Goal: Task Accomplishment & Management: Manage account settings

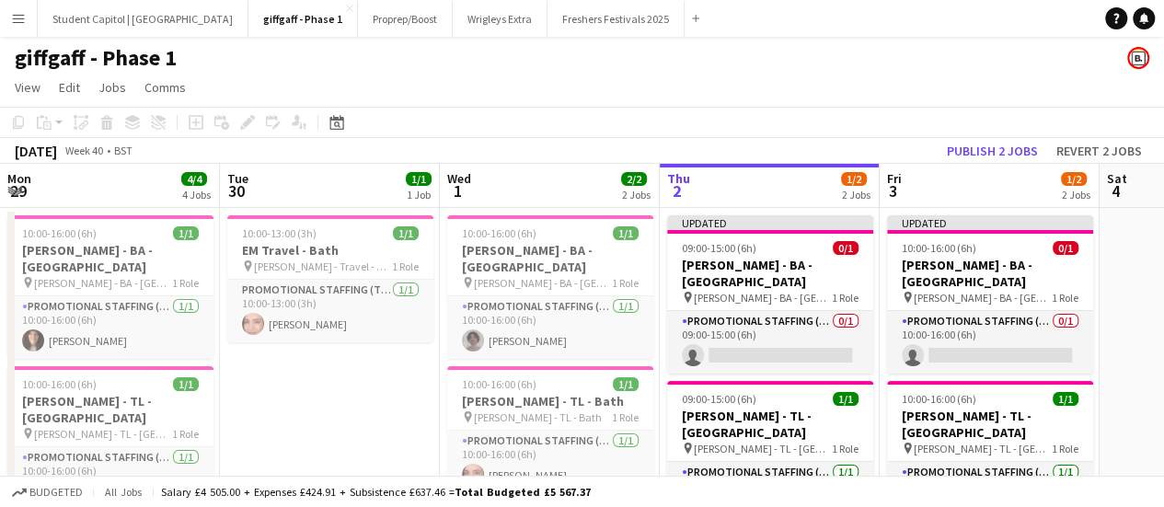
scroll to position [0, 440]
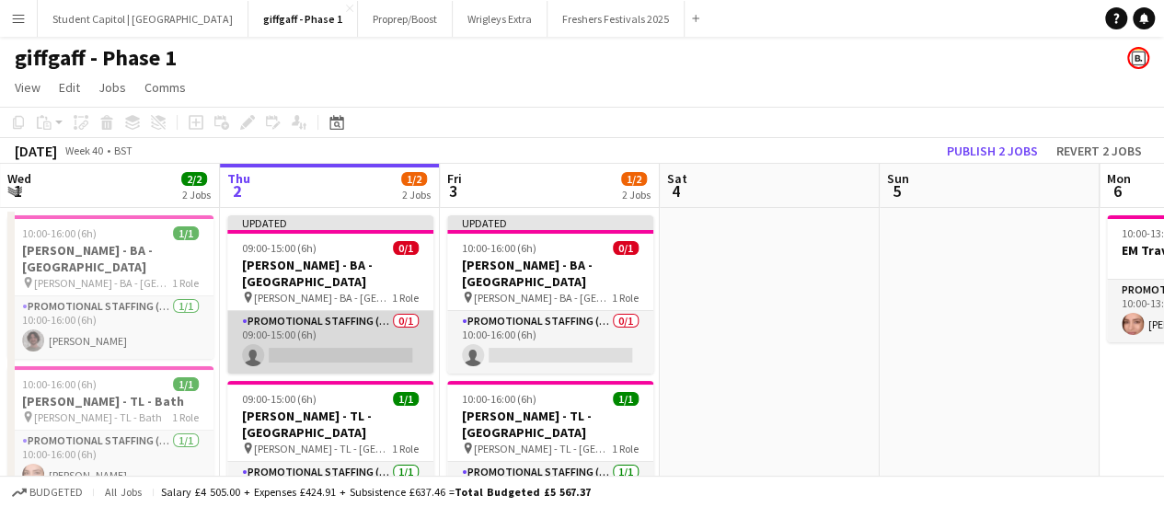
click at [377, 330] on app-card-role "Promotional Staffing (Brand Ambassadors) 0/1 09:00-15:00 (6h) single-neutral-ac…" at bounding box center [330, 342] width 206 height 63
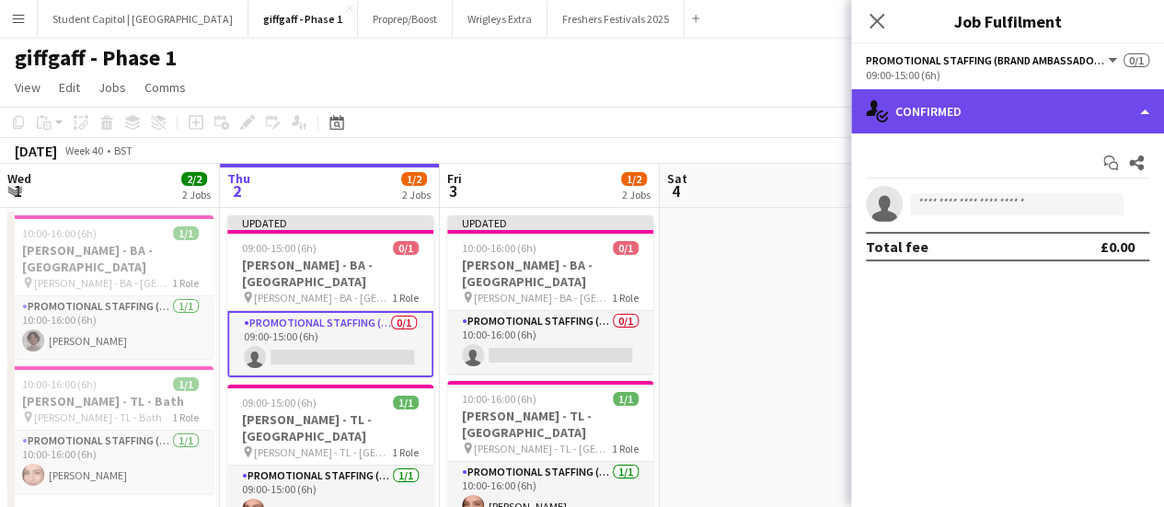
click at [985, 123] on div "single-neutral-actions-check-2 Confirmed" at bounding box center [1007, 111] width 313 height 44
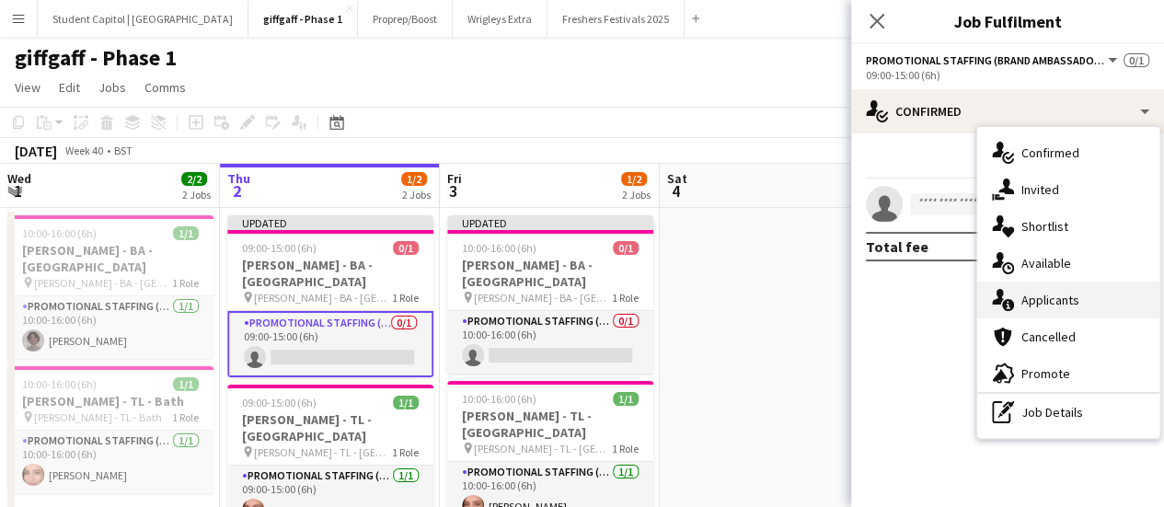
click at [1073, 308] on div "single-neutral-actions-information Applicants" at bounding box center [1069, 300] width 182 height 37
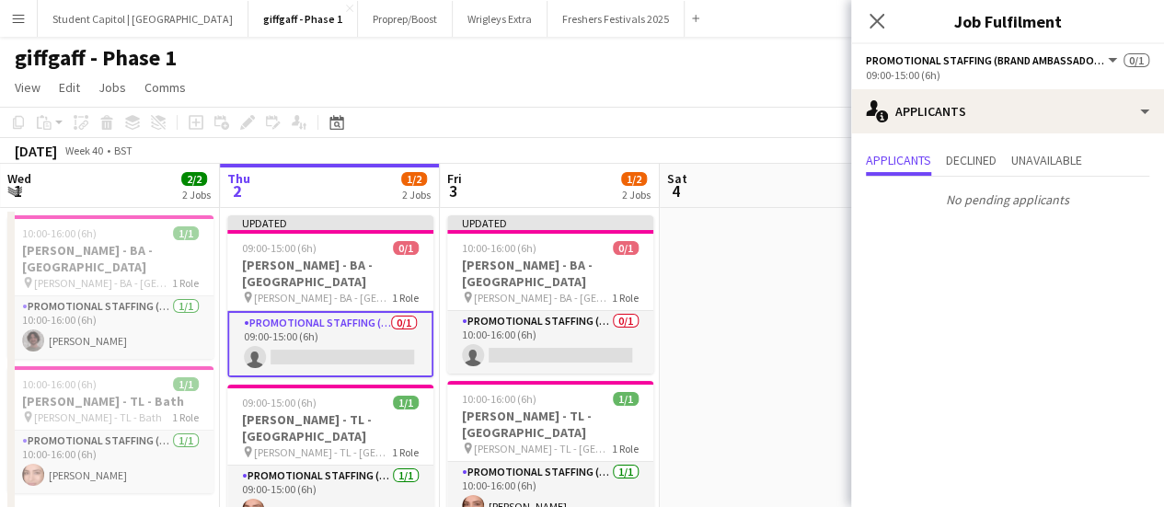
click at [805, 319] on app-date-cell at bounding box center [770, 386] width 220 height 356
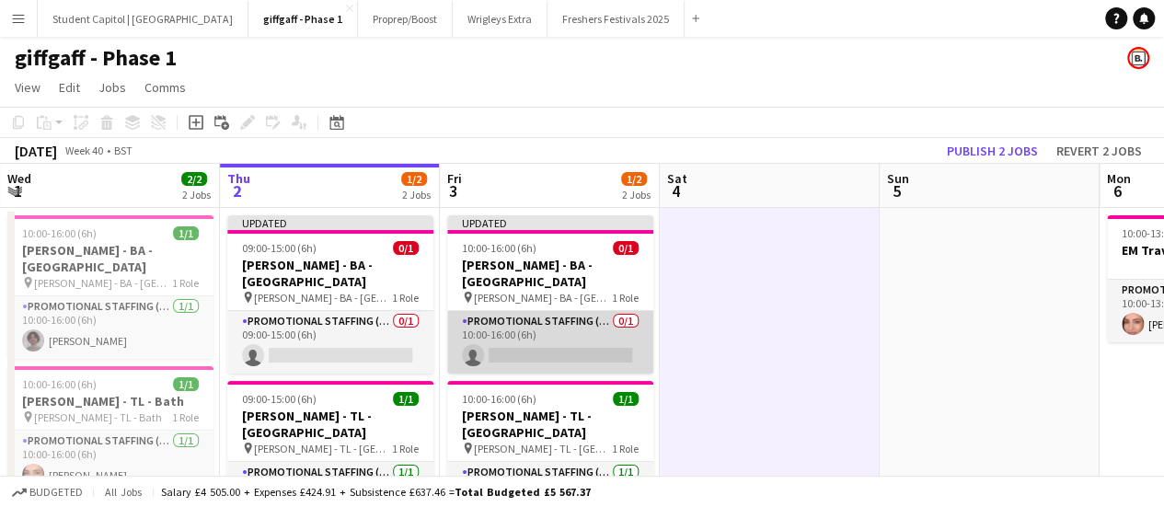
click at [579, 323] on app-card-role "Promotional Staffing (Brand Ambassadors) 0/1 10:00-16:00 (6h) single-neutral-ac…" at bounding box center [550, 342] width 206 height 63
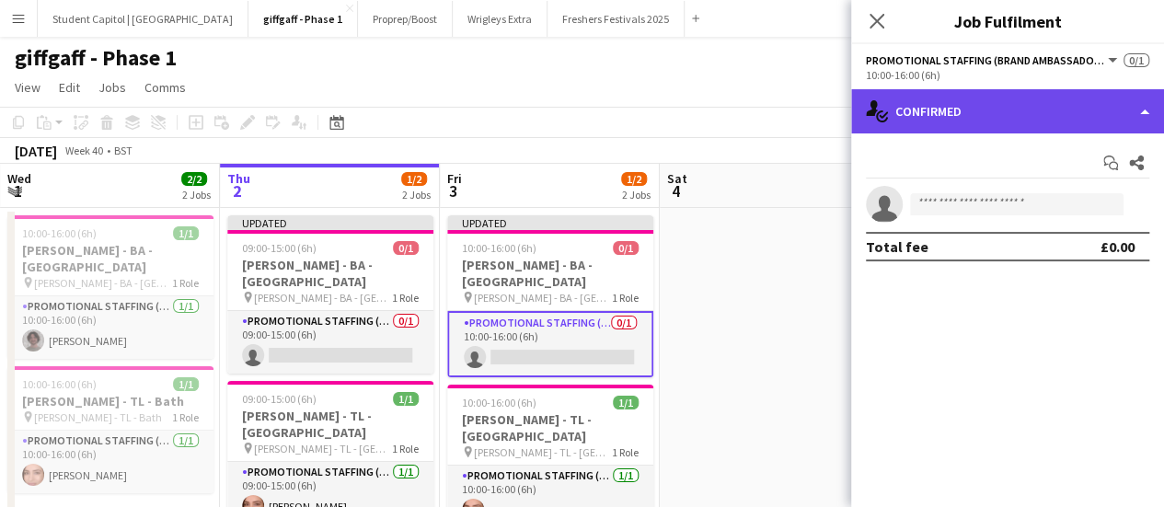
click at [1048, 112] on div "single-neutral-actions-check-2 Confirmed" at bounding box center [1007, 111] width 313 height 44
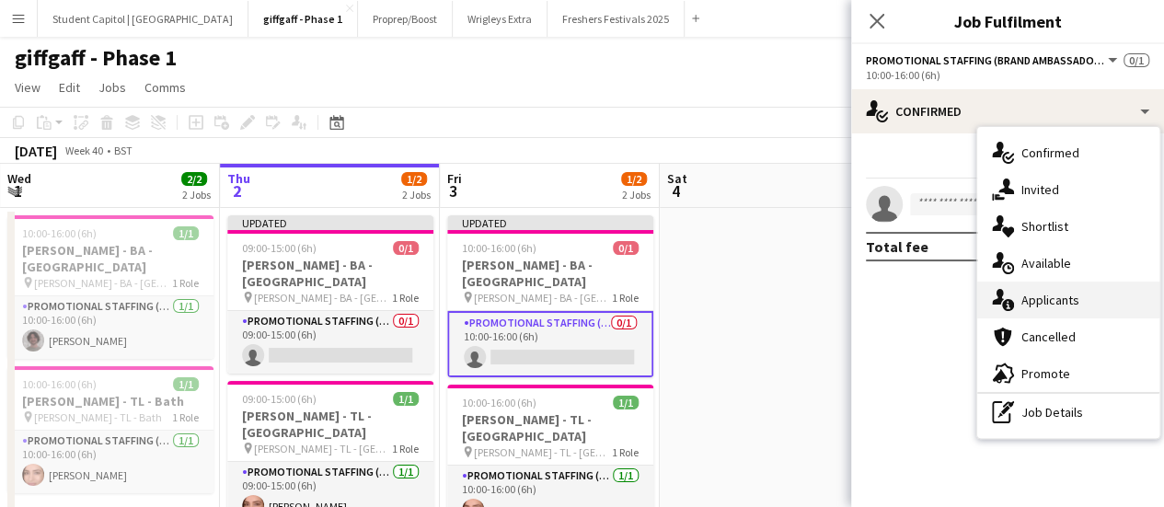
click at [1035, 292] on span "Applicants" at bounding box center [1051, 300] width 58 height 17
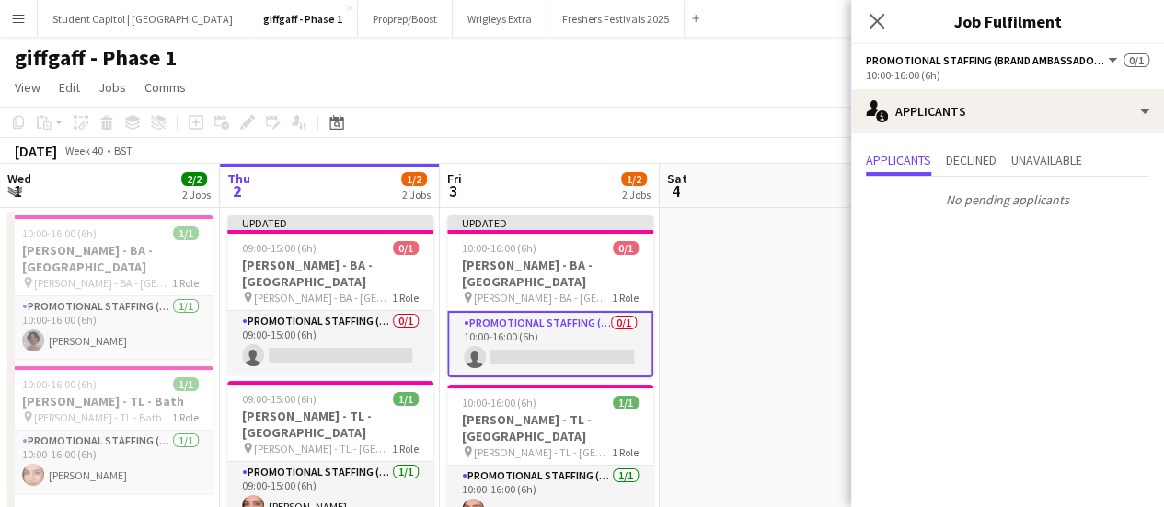
click at [808, 313] on app-date-cell at bounding box center [770, 386] width 220 height 356
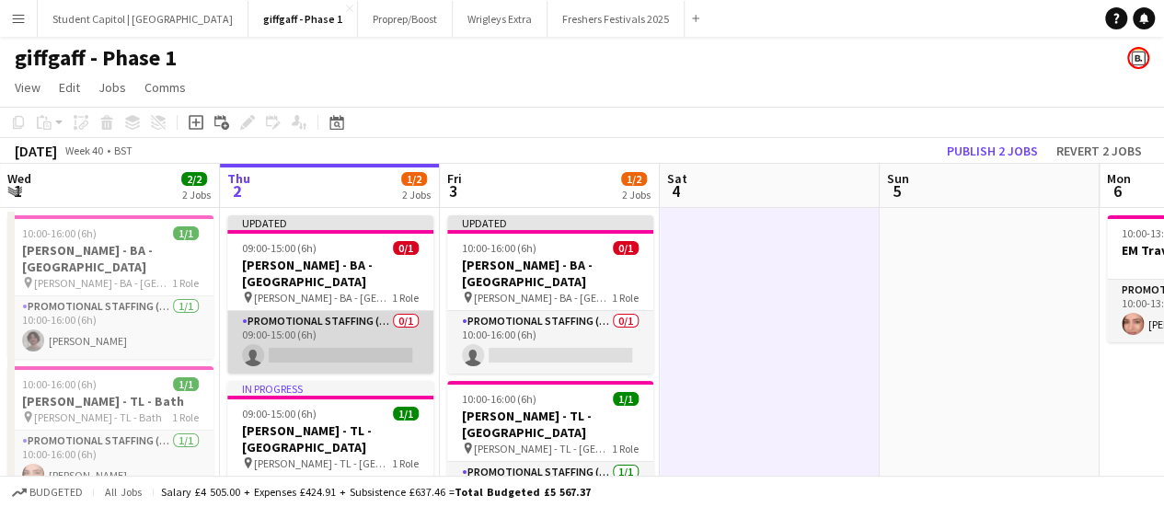
click at [318, 333] on app-card-role "Promotional Staffing (Brand Ambassadors) 0/1 09:00-15:00 (6h) single-neutral-ac…" at bounding box center [330, 342] width 206 height 63
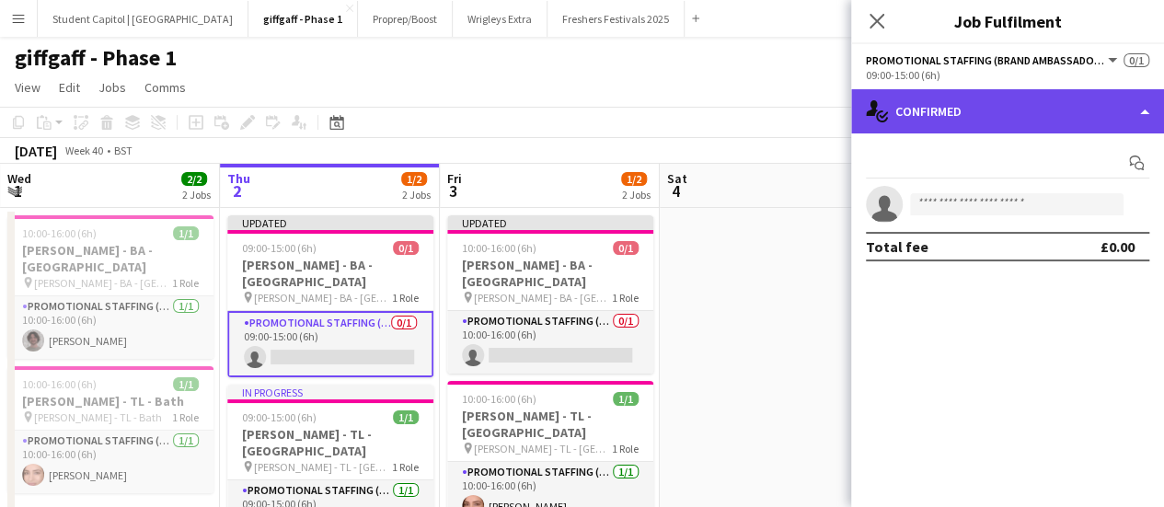
click at [993, 122] on div "single-neutral-actions-check-2 Confirmed" at bounding box center [1007, 111] width 313 height 44
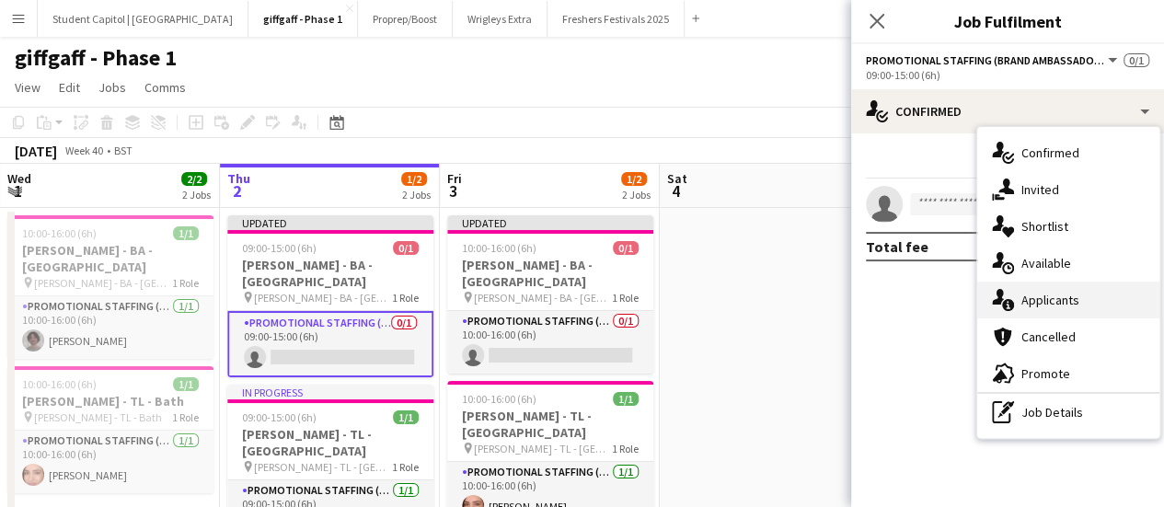
click at [1038, 304] on span "Applicants" at bounding box center [1051, 300] width 58 height 17
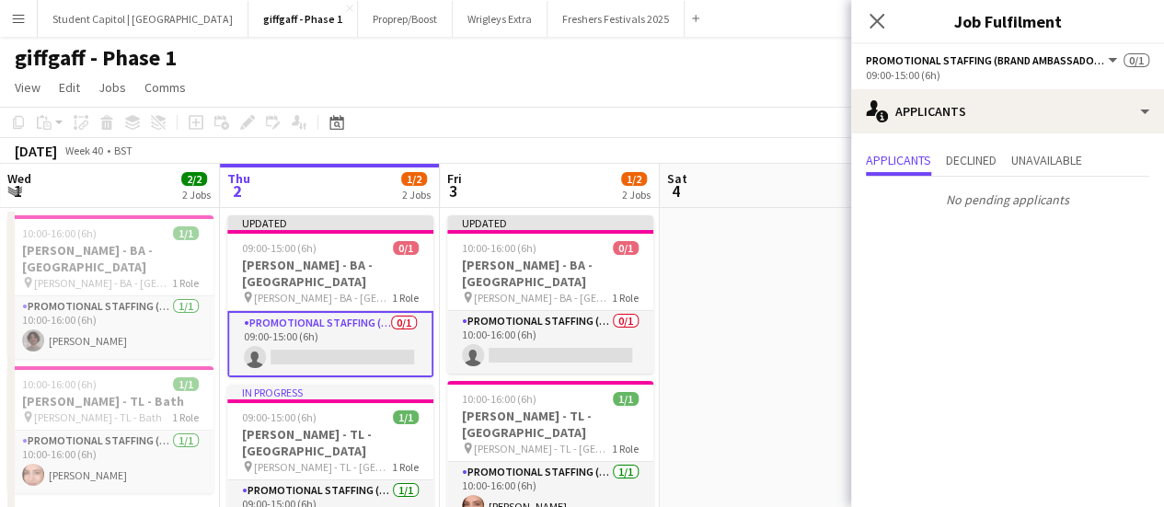
click at [735, 354] on app-date-cell at bounding box center [770, 393] width 220 height 371
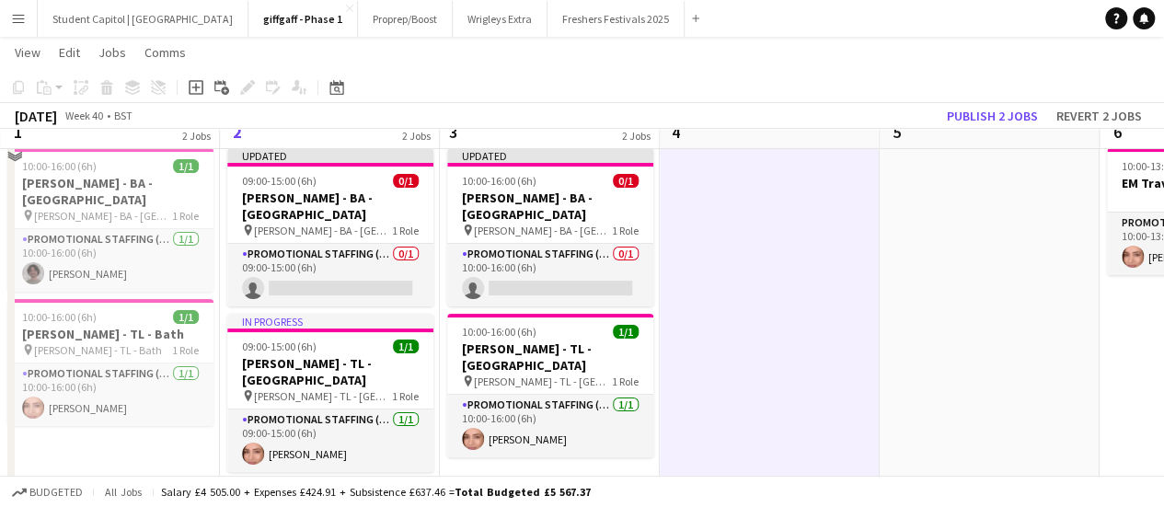
scroll to position [40, 0]
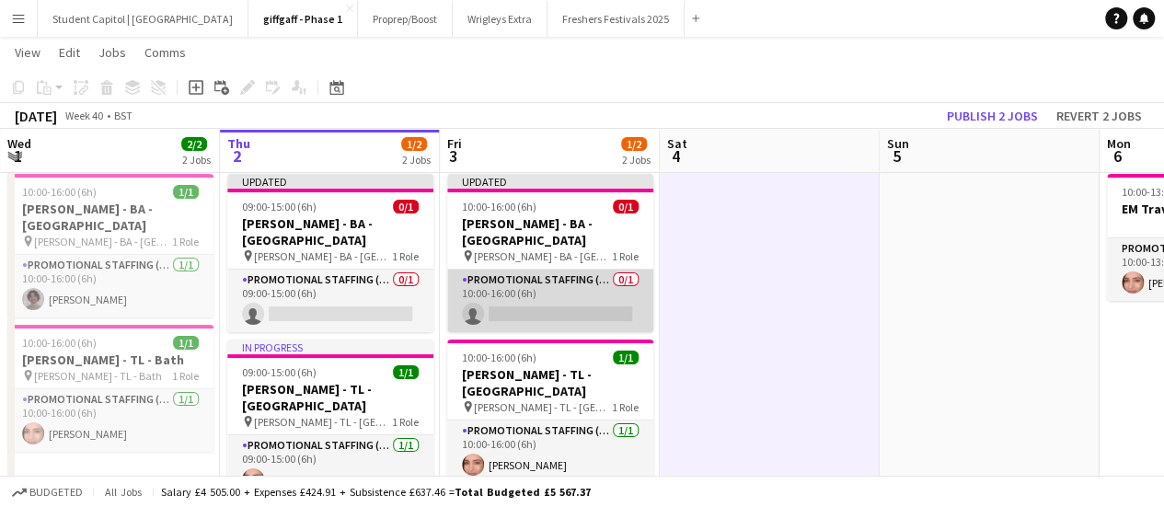
click at [501, 270] on app-card-role "Promotional Staffing (Brand Ambassadors) 0/1 10:00-16:00 (6h) single-neutral-ac…" at bounding box center [550, 301] width 206 height 63
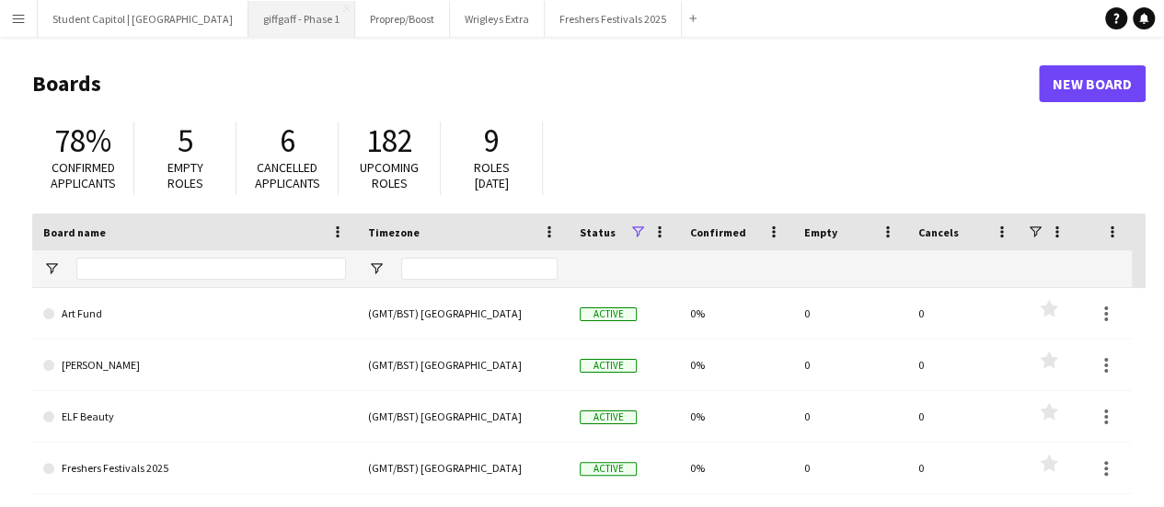
click at [258, 13] on button "giffgaff - Phase 1 Close" at bounding box center [302, 19] width 107 height 36
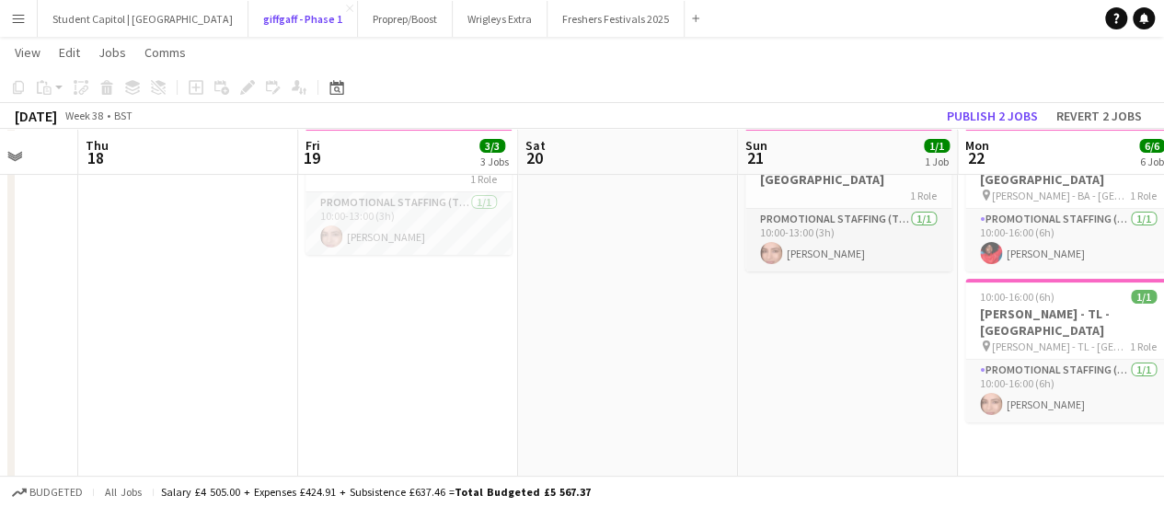
scroll to position [87, 0]
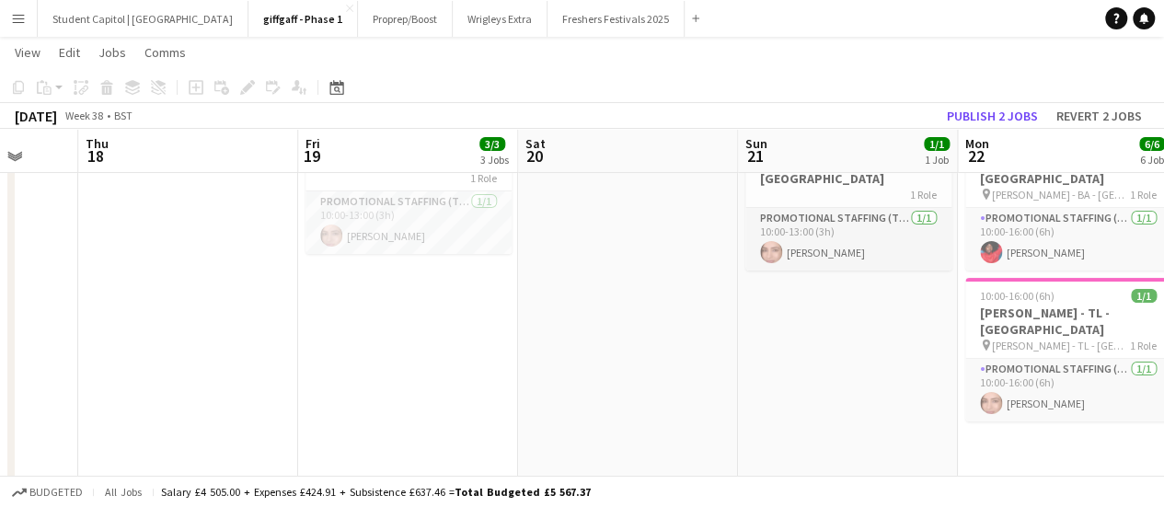
click at [353, 244] on app-card-role "Promotional Staffing (Team Leader) [DATE] 10:00-13:00 (3h) [PERSON_NAME]" at bounding box center [409, 222] width 206 height 63
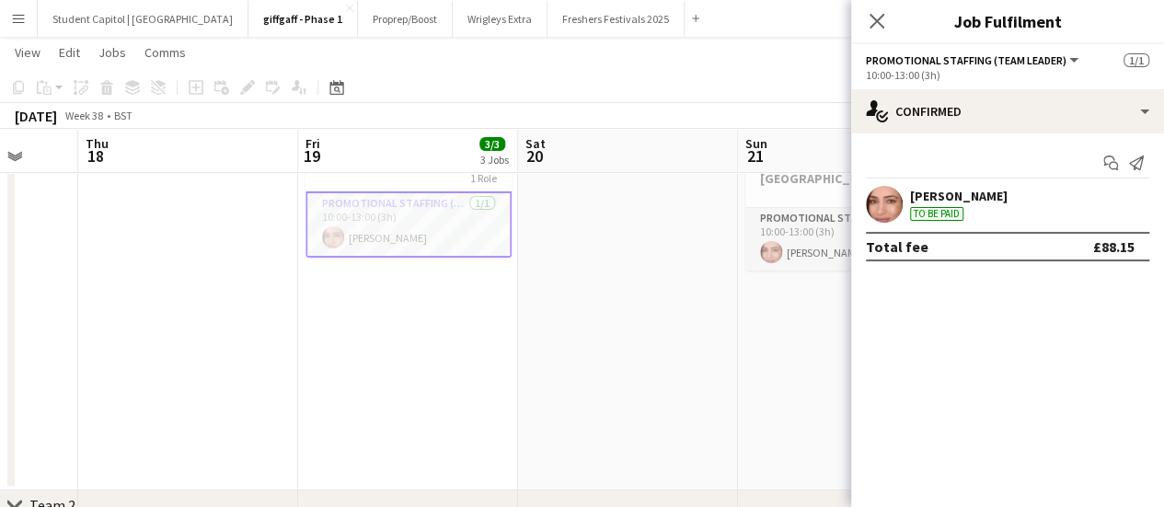
click at [666, 302] on app-date-cell at bounding box center [628, 305] width 220 height 371
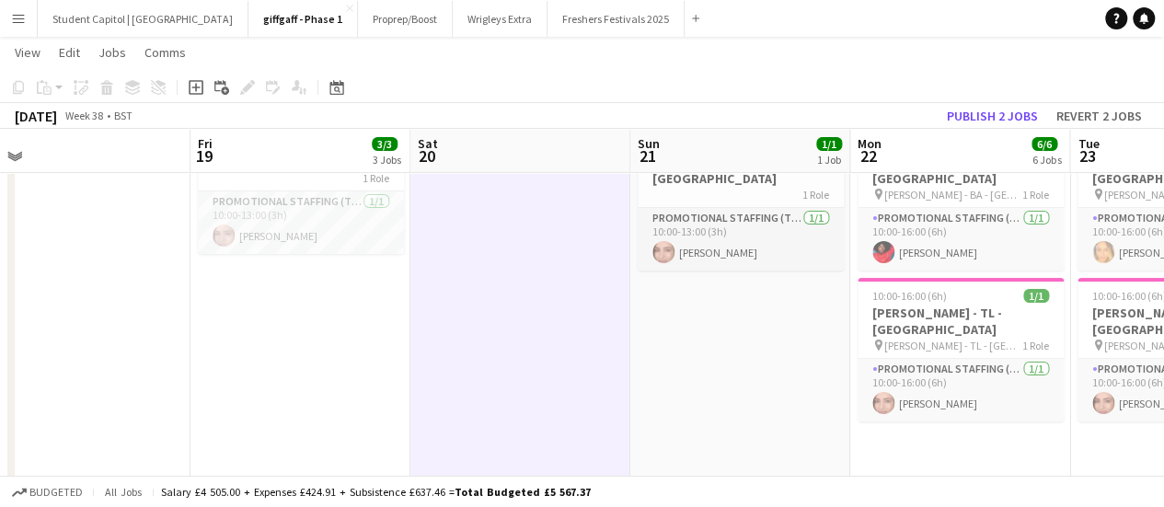
scroll to position [0, 697]
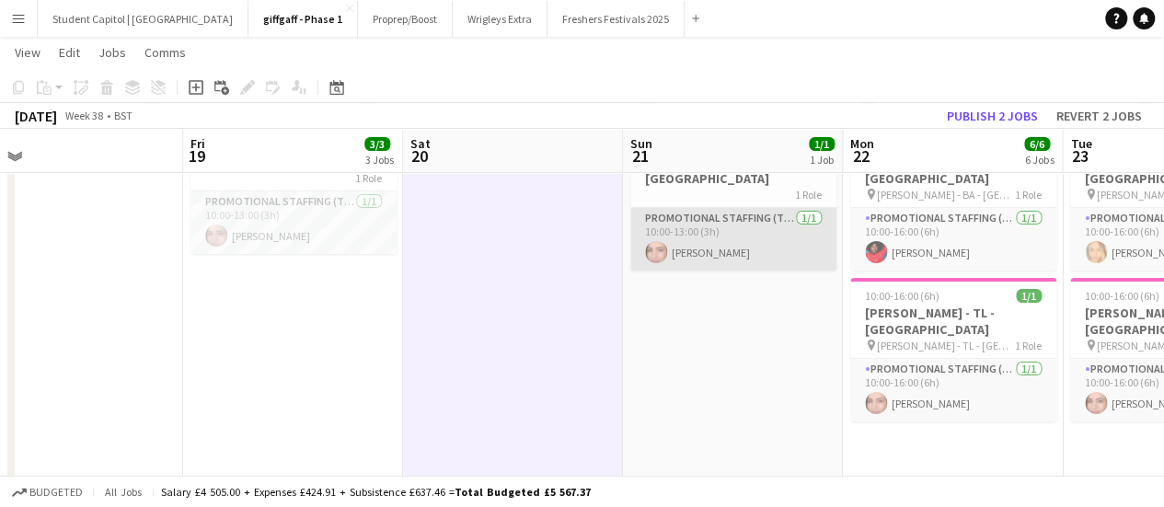
click at [700, 242] on app-card-role "Promotional Staffing (Team Leader) [DATE] 10:00-13:00 (3h) [PERSON_NAME]" at bounding box center [734, 239] width 206 height 63
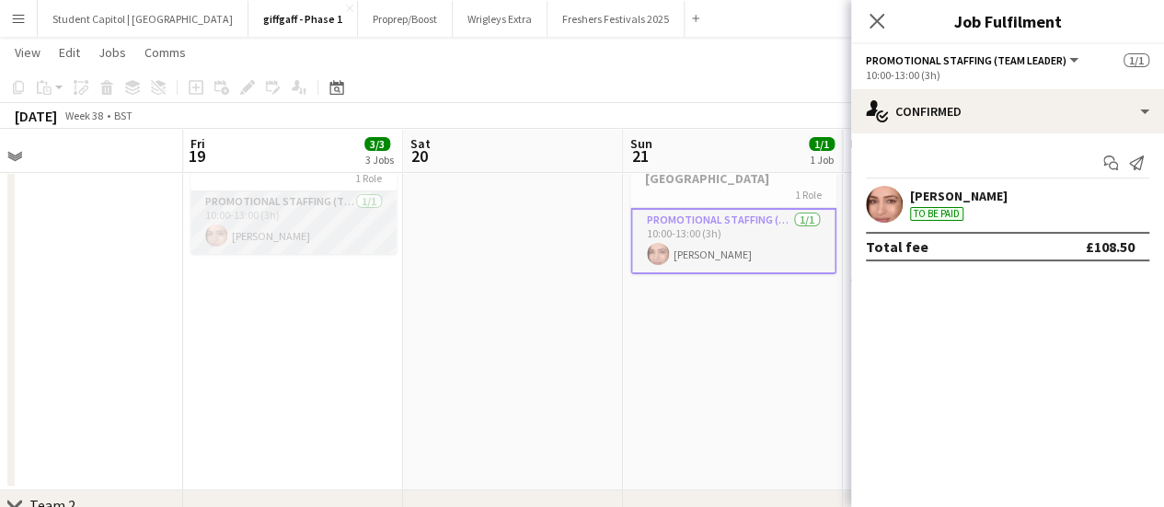
click at [323, 231] on app-card-role "Promotional Staffing (Team Leader) [DATE] 10:00-13:00 (3h) [PERSON_NAME]" at bounding box center [294, 222] width 206 height 63
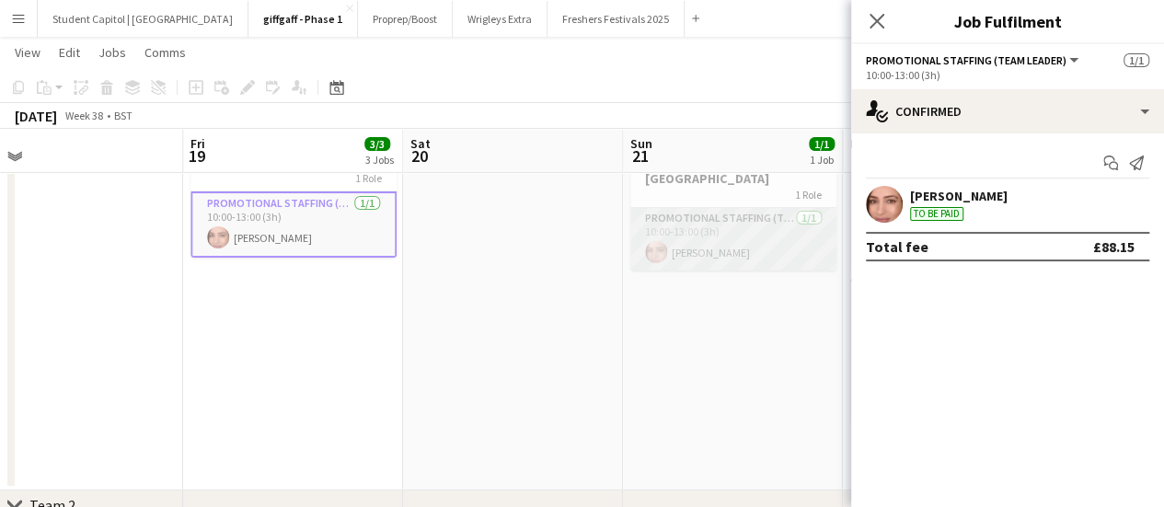
click at [764, 214] on app-card-role "Promotional Staffing (Team Leader) [DATE] 10:00-13:00 (3h) [PERSON_NAME]" at bounding box center [734, 239] width 206 height 63
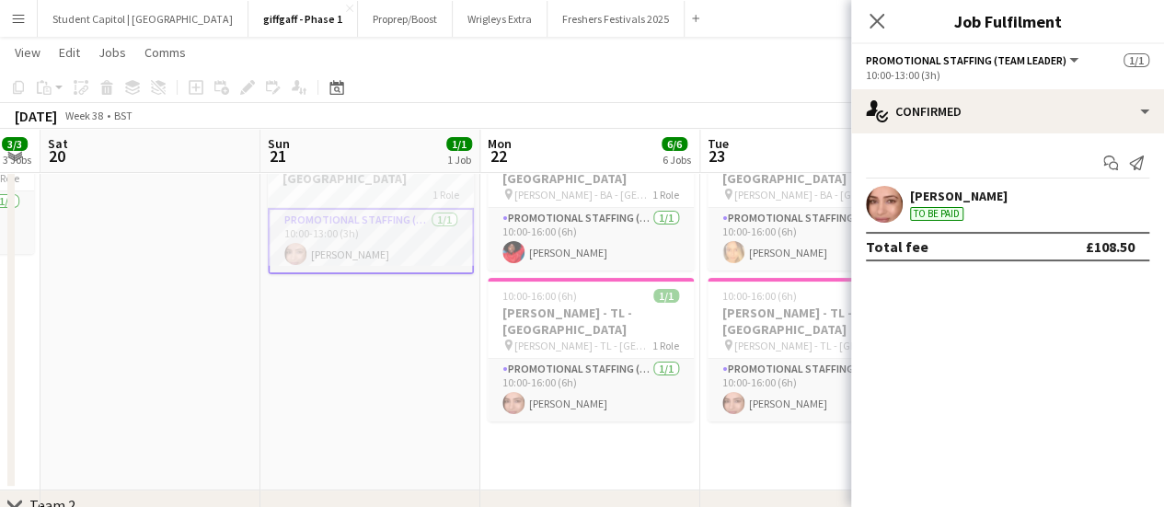
scroll to position [0, 622]
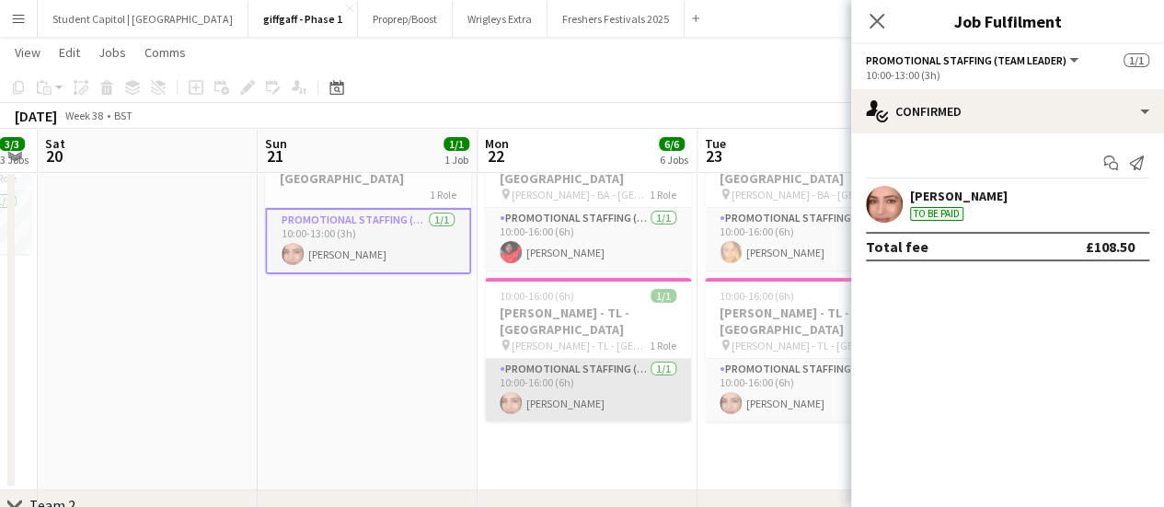
click at [585, 371] on app-card-role "Promotional Staffing (Team Leader) [DATE] 10:00-16:00 (6h) [PERSON_NAME]" at bounding box center [588, 390] width 206 height 63
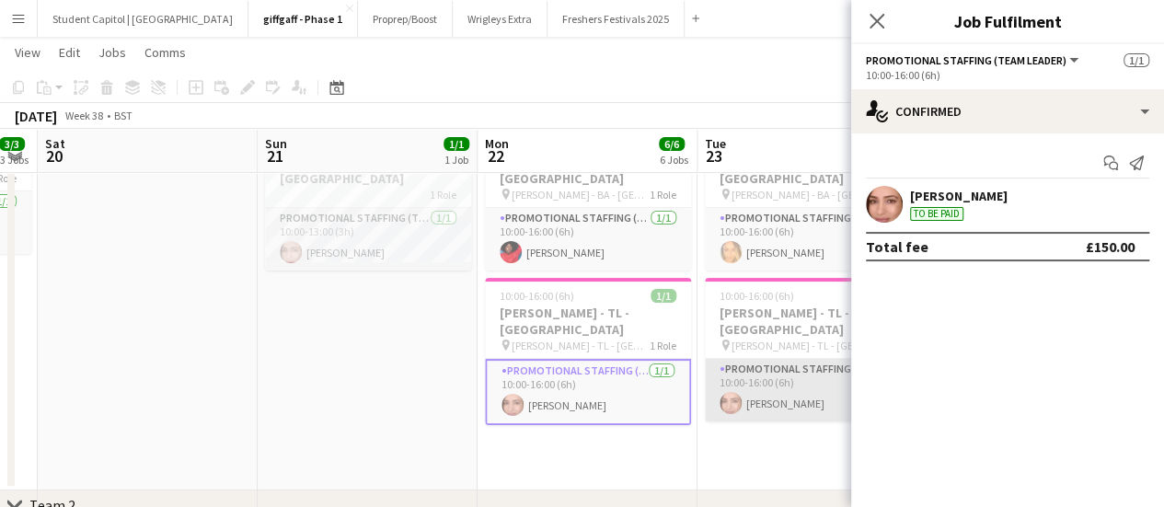
click at [753, 375] on app-card-role "Promotional Staffing (Team Leader) [DATE] 10:00-16:00 (6h) [PERSON_NAME]" at bounding box center [808, 390] width 206 height 63
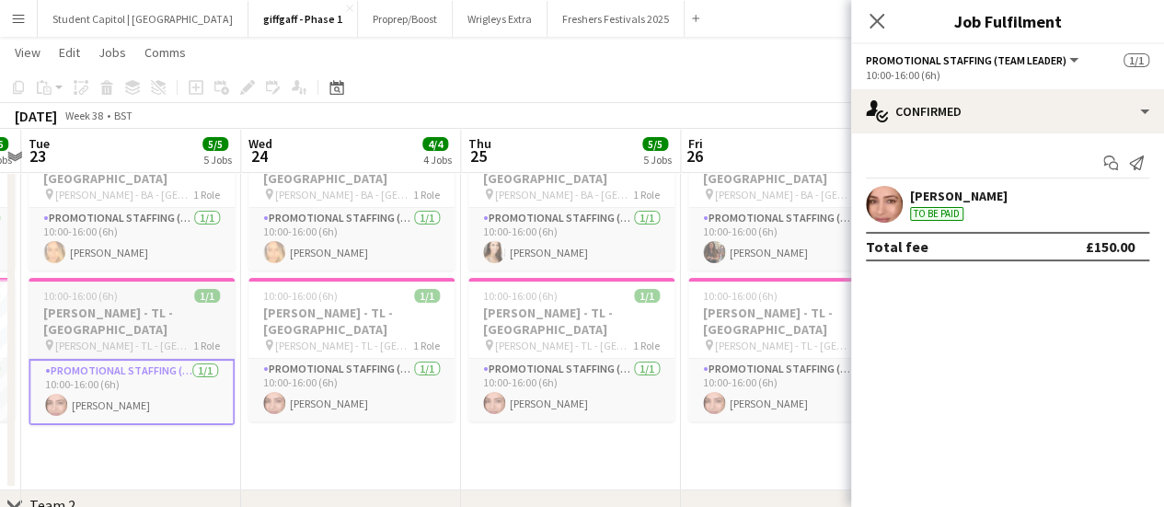
scroll to position [0, 519]
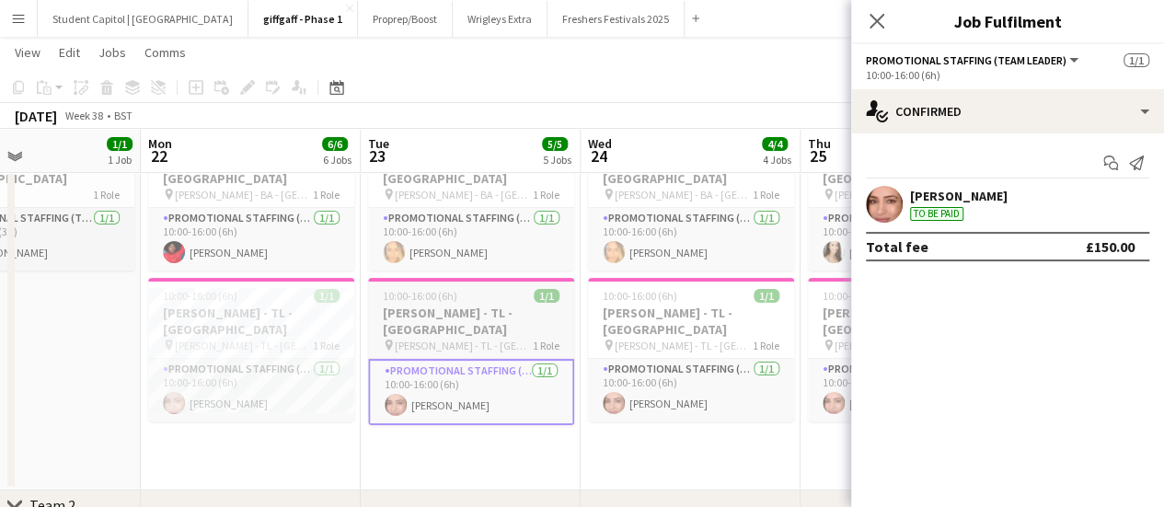
click at [753, 375] on app-card-role "Promotional Staffing (Team Leader) [DATE] 10:00-16:00 (6h) [PERSON_NAME]" at bounding box center [691, 390] width 206 height 63
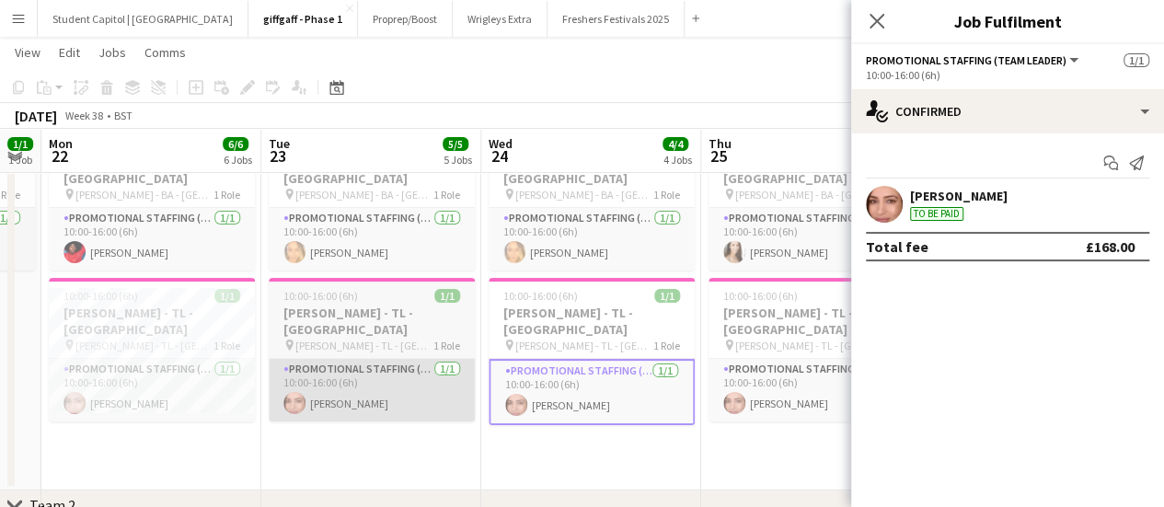
scroll to position [0, 623]
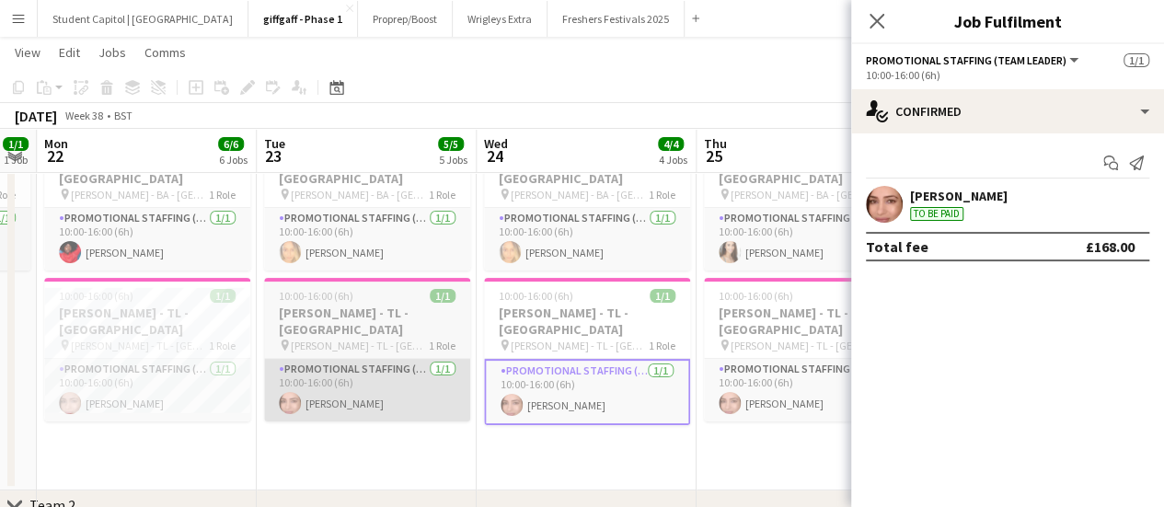
click at [753, 375] on app-card-role "Promotional Staffing (Team Leader) [DATE] 10:00-16:00 (6h) [PERSON_NAME]" at bounding box center [807, 390] width 206 height 63
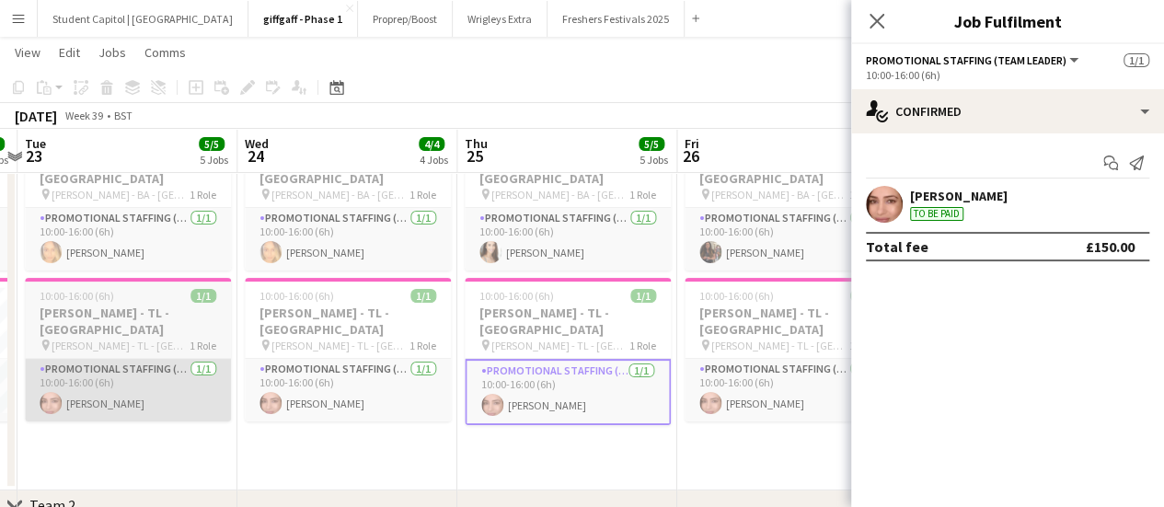
scroll to position [0, 863]
click at [753, 375] on app-card-role "Promotional Staffing (Team Leader) [DATE] 10:00-16:00 (6h) [PERSON_NAME]" at bounding box center [787, 390] width 206 height 63
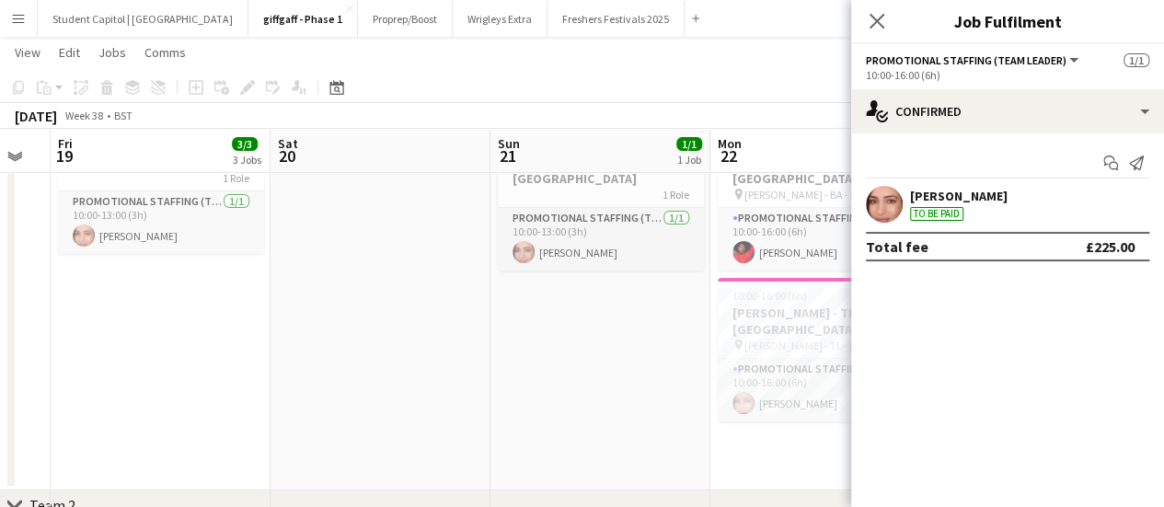
scroll to position [0, 484]
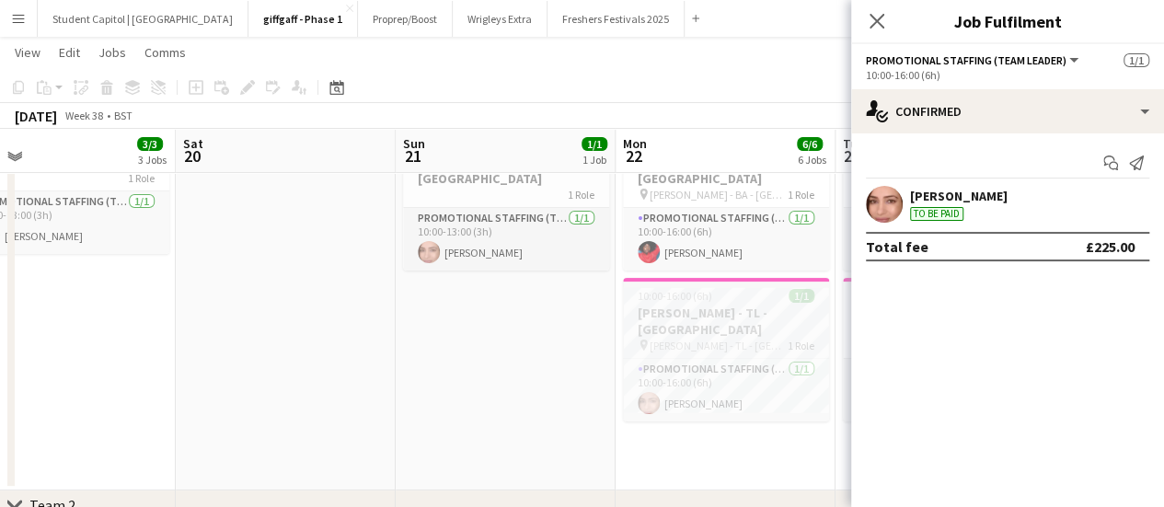
click at [650, 305] on h3 "[PERSON_NAME] - TL - [GEOGRAPHIC_DATA]" at bounding box center [726, 321] width 206 height 33
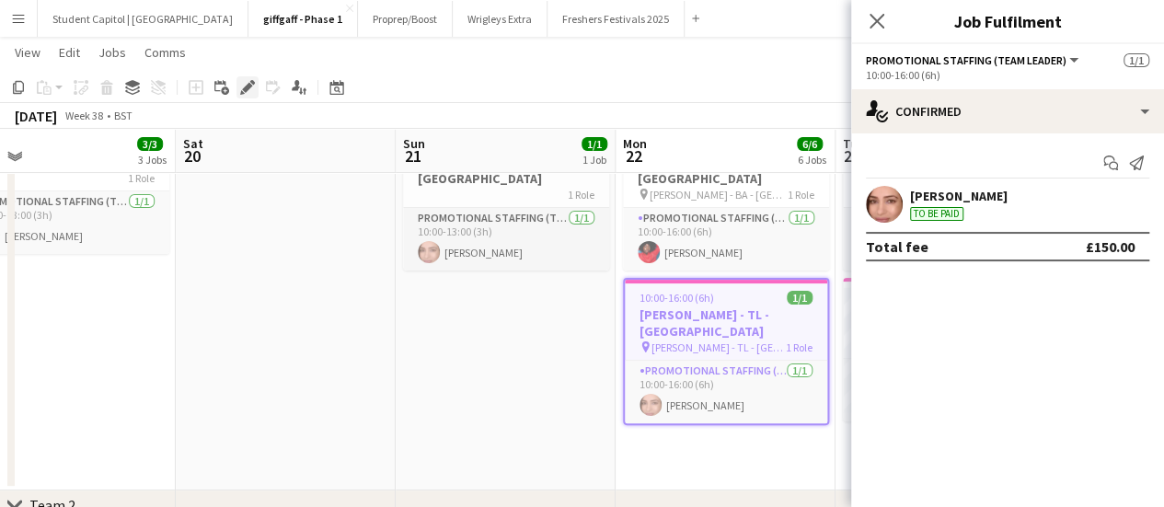
click at [246, 87] on icon at bounding box center [247, 88] width 10 height 10
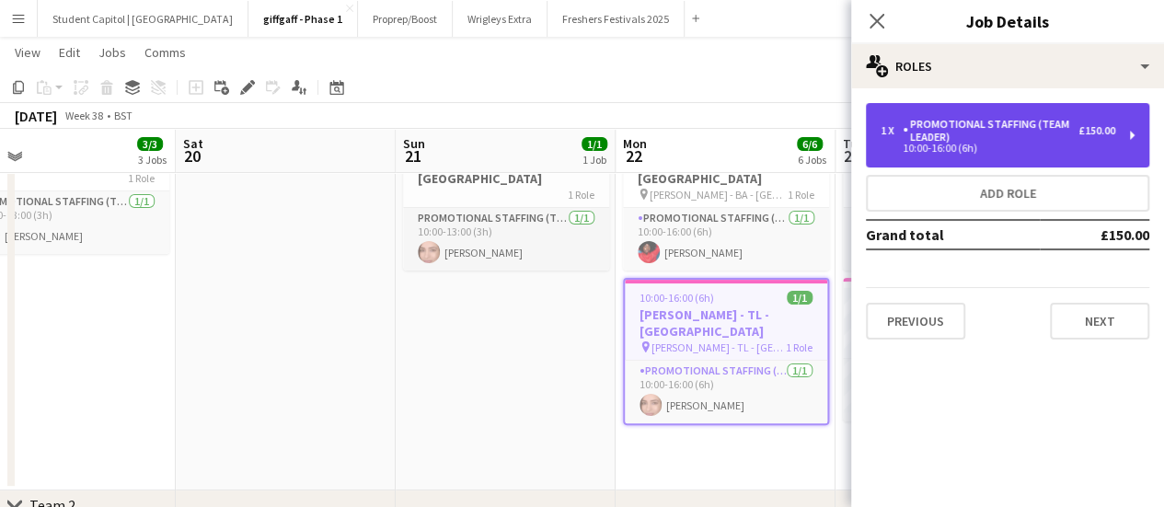
click at [1111, 142] on div "1 x Promotional Staffing (Team Leader) £150.00" at bounding box center [998, 131] width 235 height 26
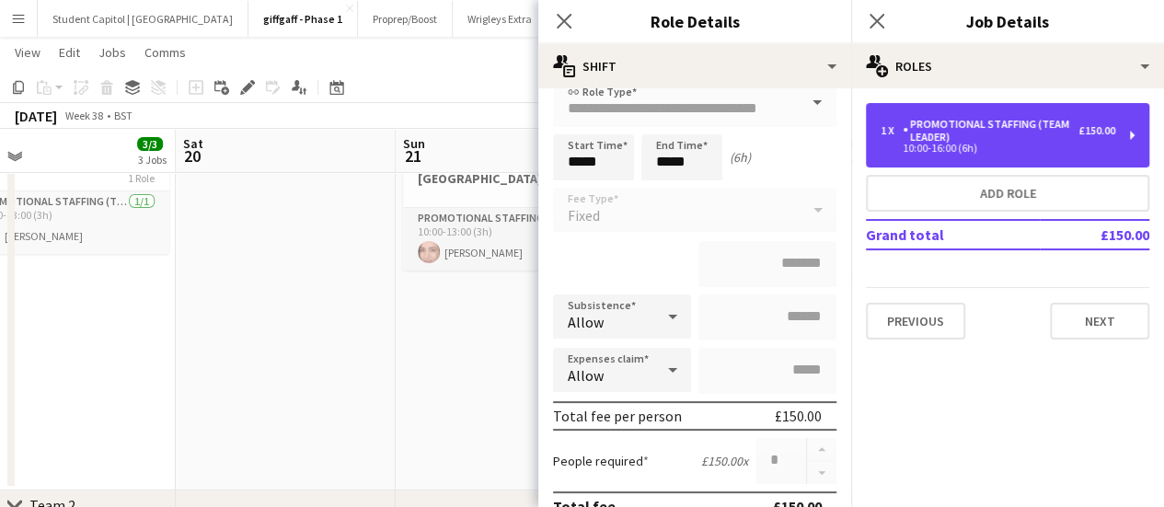
scroll to position [100, 0]
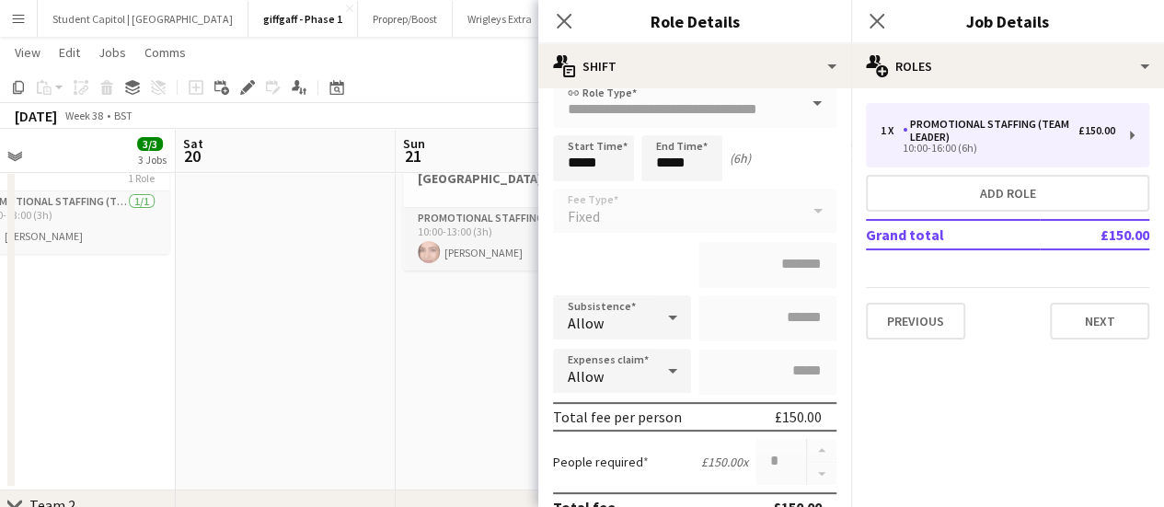
click at [421, 374] on app-date-cell "10:00-13:00 (3h) 1/1 EM Travel - Sheffield 1 Role Promotional Staffing (Team Le…" at bounding box center [506, 305] width 220 height 371
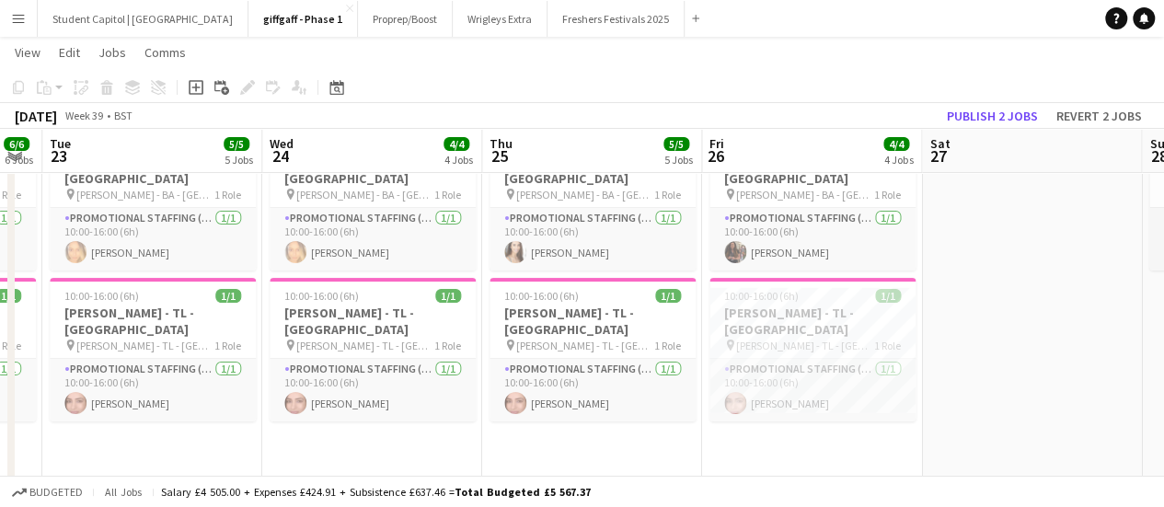
scroll to position [0, 873]
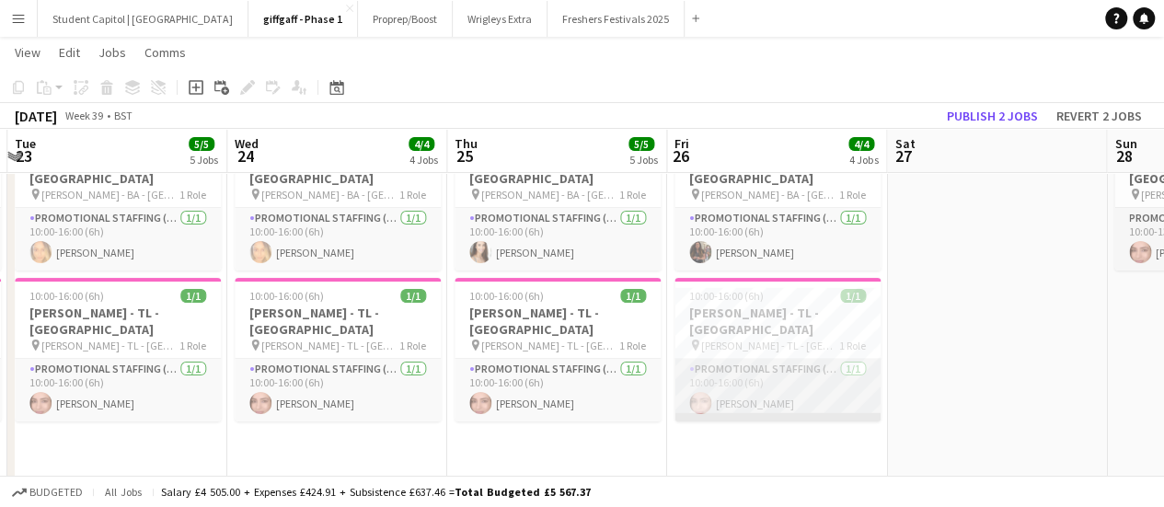
click at [786, 364] on app-card-role "Promotional Staffing (Team Leader) [DATE] 10:00-16:00 (6h) [PERSON_NAME]" at bounding box center [778, 390] width 206 height 63
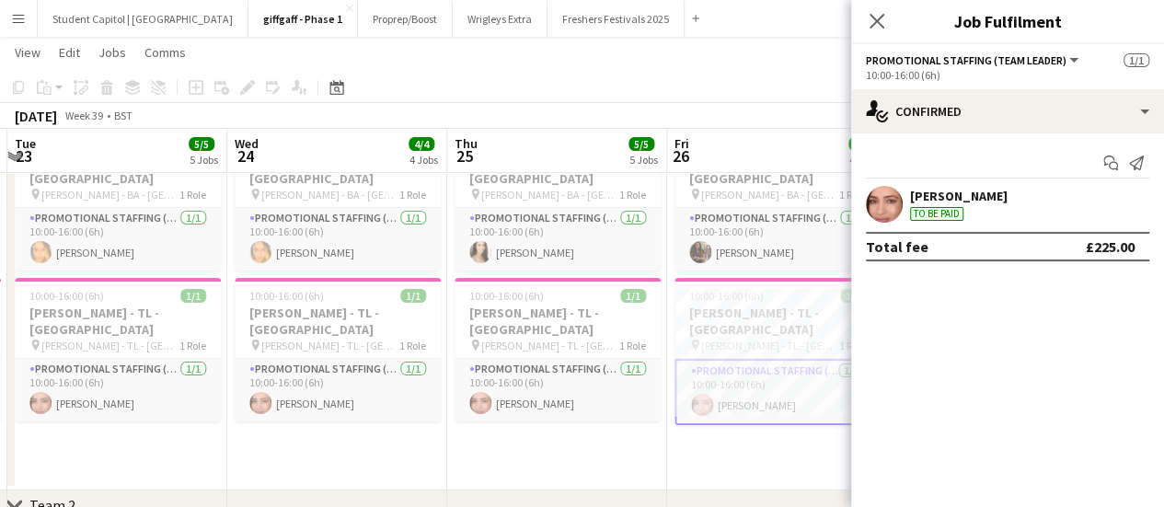
click at [694, 400] on app-date-cell "10:00-16:00 (6h) 1/1 [PERSON_NAME] - BA - [GEOGRAPHIC_DATA] pin [PERSON_NAME] -…" at bounding box center [777, 305] width 220 height 371
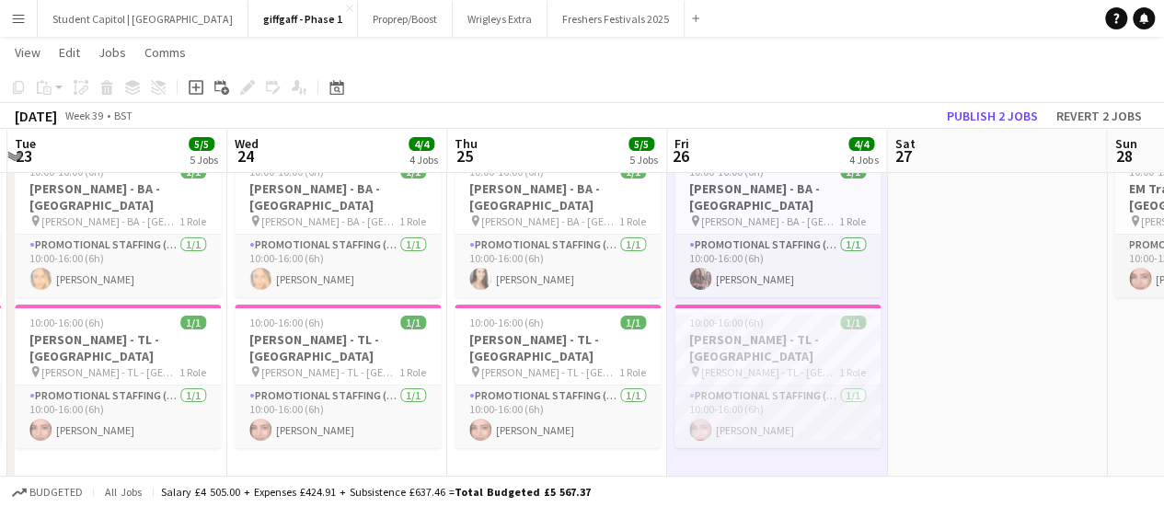
scroll to position [61, 0]
click at [776, 385] on app-card-role "Promotional Staffing (Team Leader) [DATE] 10:00-16:00 (6h) [PERSON_NAME]" at bounding box center [778, 416] width 206 height 63
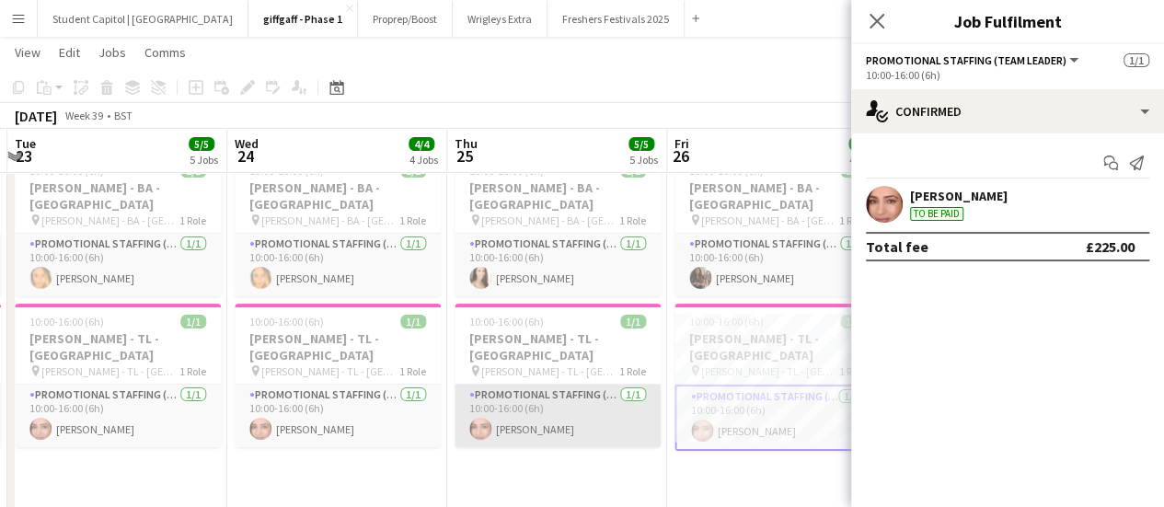
click at [576, 385] on app-card-role "Promotional Staffing (Team Leader) [DATE] 10:00-16:00 (6h) [PERSON_NAME]" at bounding box center [558, 416] width 206 height 63
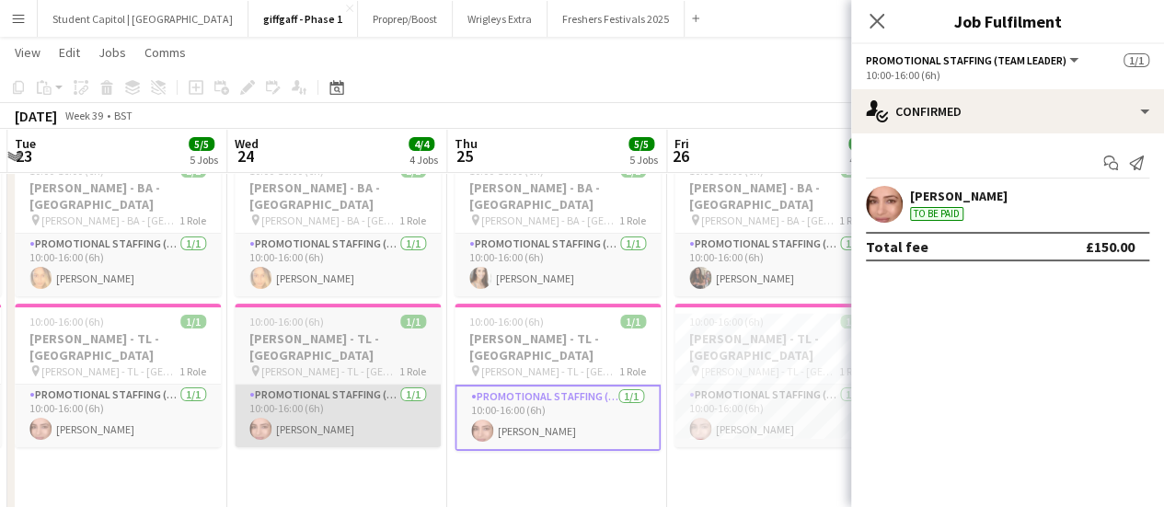
click at [350, 385] on app-card-role "Promotional Staffing (Team Leader) [DATE] 10:00-16:00 (6h) [PERSON_NAME]" at bounding box center [338, 416] width 206 height 63
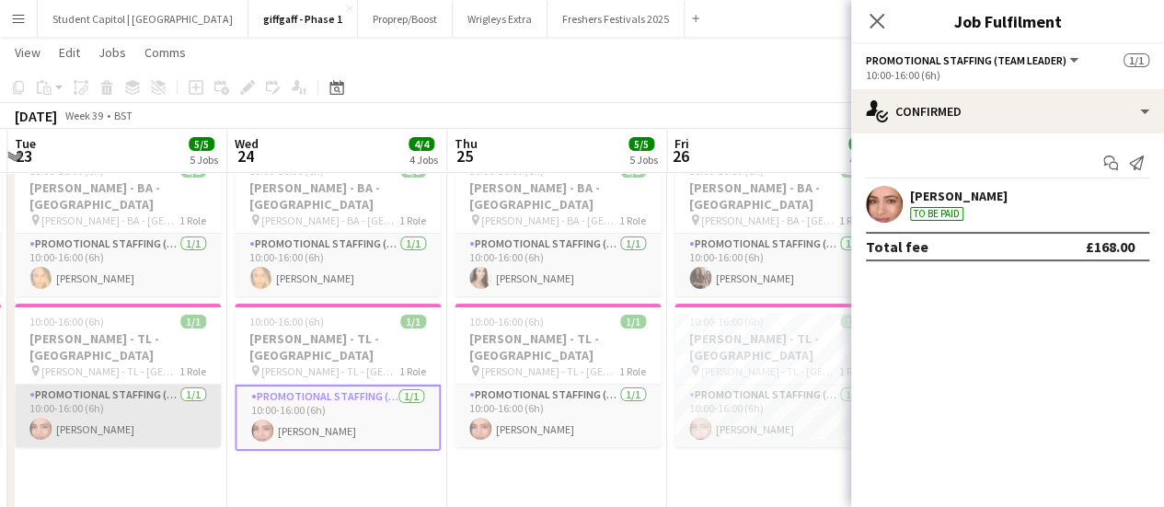
click at [98, 386] on app-card-role "Promotional Staffing (Team Leader) [DATE] 10:00-16:00 (6h) [PERSON_NAME]" at bounding box center [118, 416] width 206 height 63
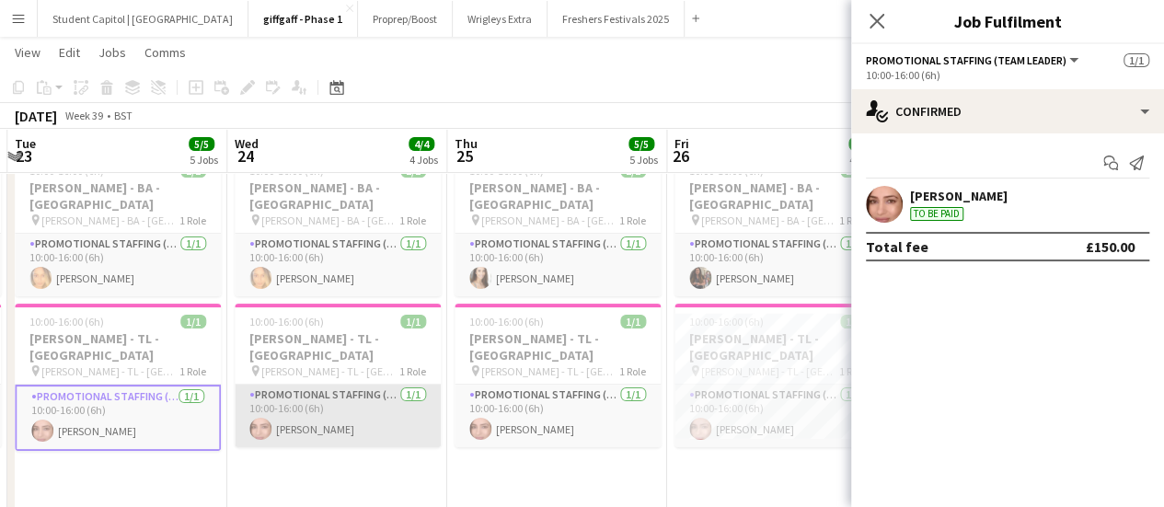
click at [264, 407] on app-card-role "Promotional Staffing (Team Leader) [DATE] 10:00-16:00 (6h) [PERSON_NAME]" at bounding box center [338, 416] width 206 height 63
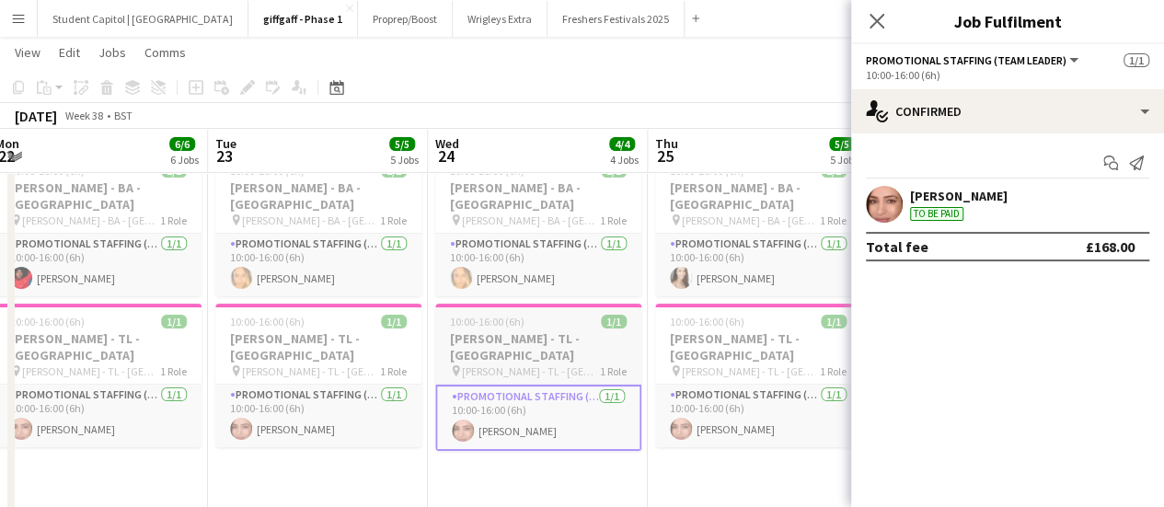
scroll to position [0, 567]
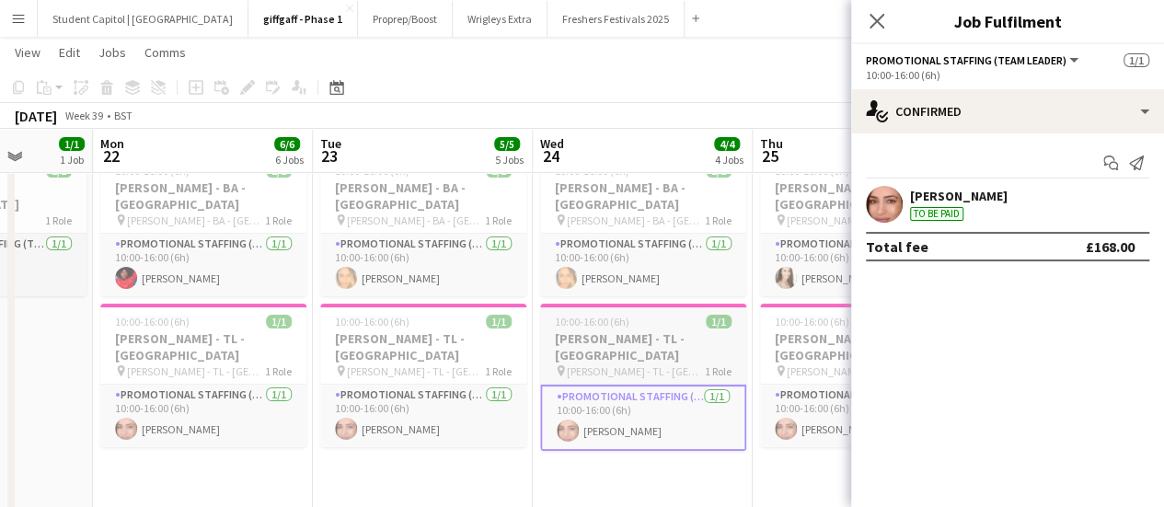
click at [264, 407] on app-card-role "Promotional Staffing (Team Leader) [DATE] 10:00-16:00 (6h) [PERSON_NAME]" at bounding box center [203, 416] width 206 height 63
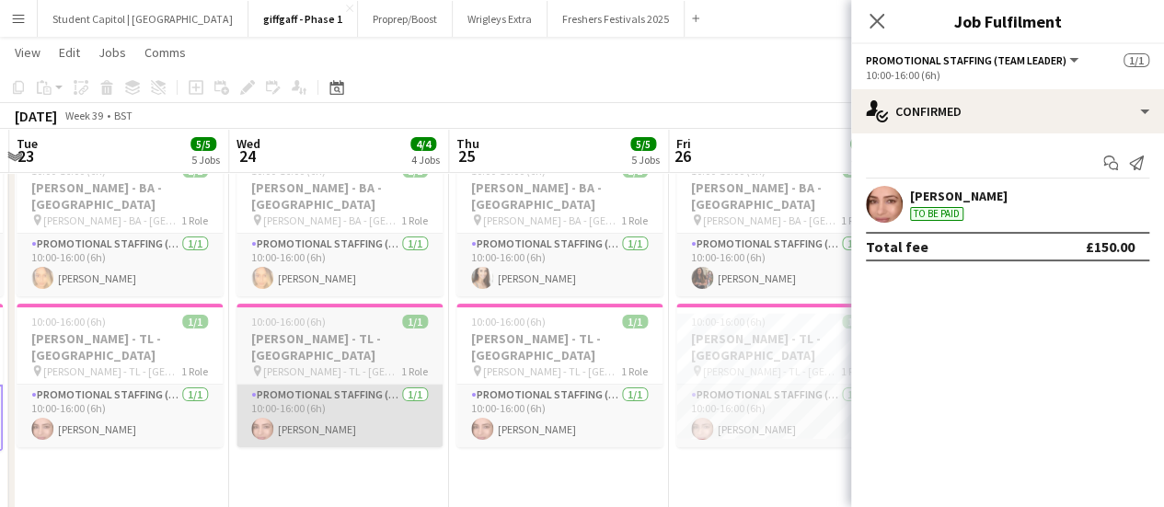
scroll to position [0, 882]
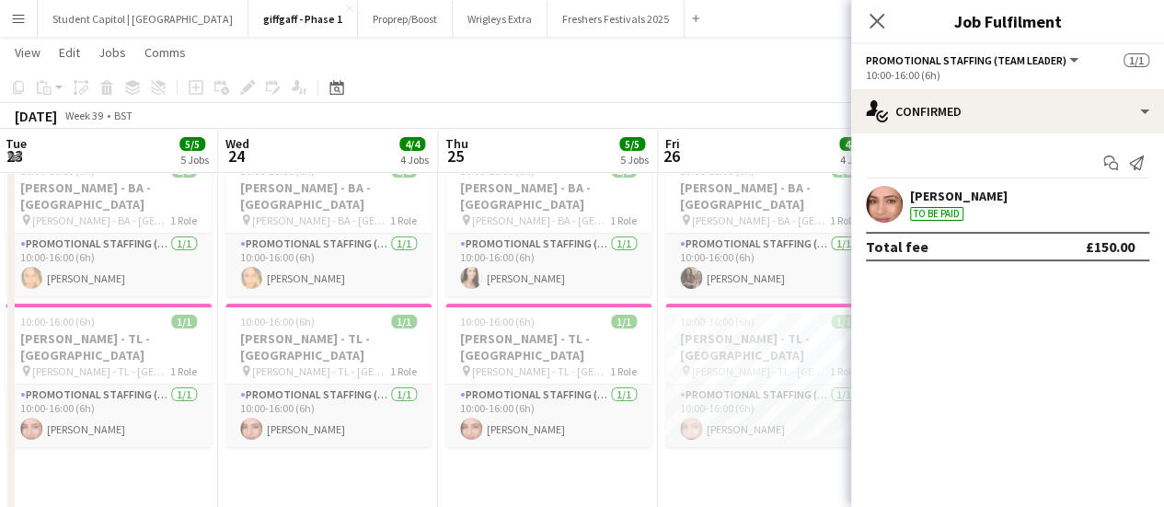
click at [482, 422] on app-date-cell "10:00-16:00 (6h) 1/1 [PERSON_NAME] - BA - [GEOGRAPHIC_DATA] pin [PERSON_NAME] -…" at bounding box center [548, 330] width 220 height 371
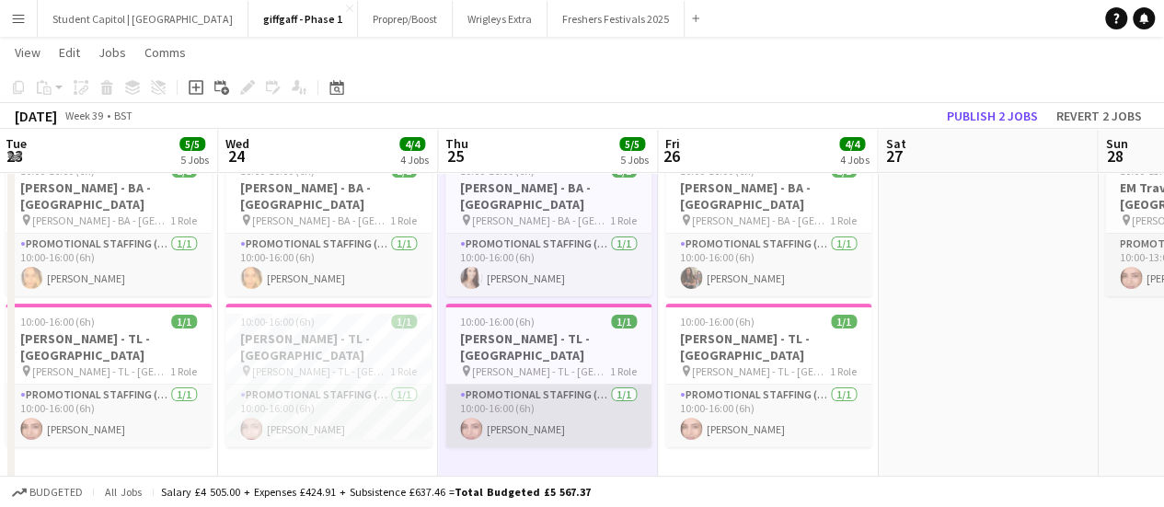
click at [491, 411] on app-card-role "Promotional Staffing (Team Leader) [DATE] 10:00-16:00 (6h) [PERSON_NAME]" at bounding box center [549, 416] width 206 height 63
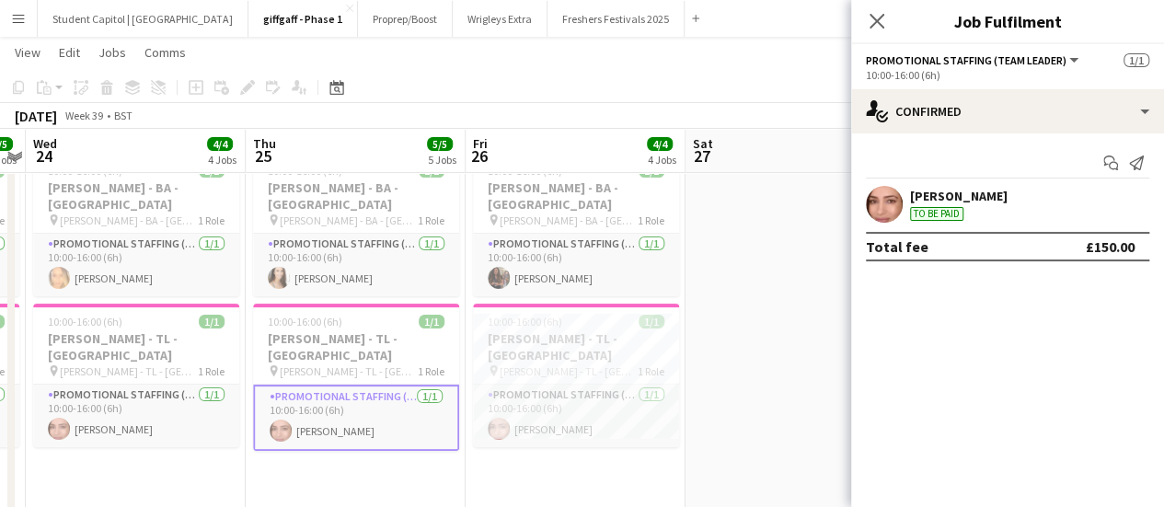
scroll to position [0, 545]
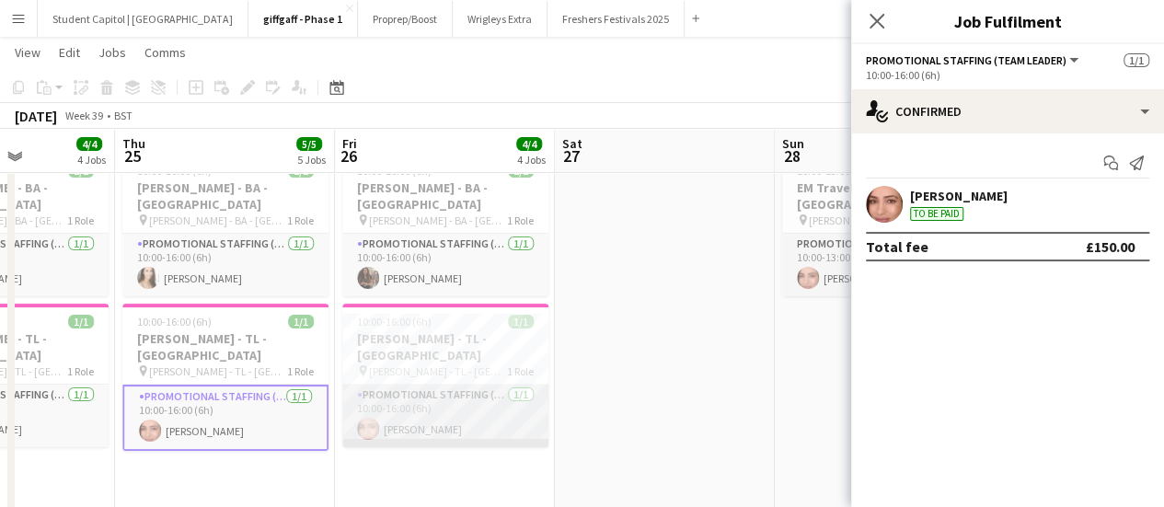
click at [492, 385] on app-card-role "Promotional Staffing (Team Leader) [DATE] 10:00-16:00 (6h) [PERSON_NAME]" at bounding box center [445, 416] width 206 height 63
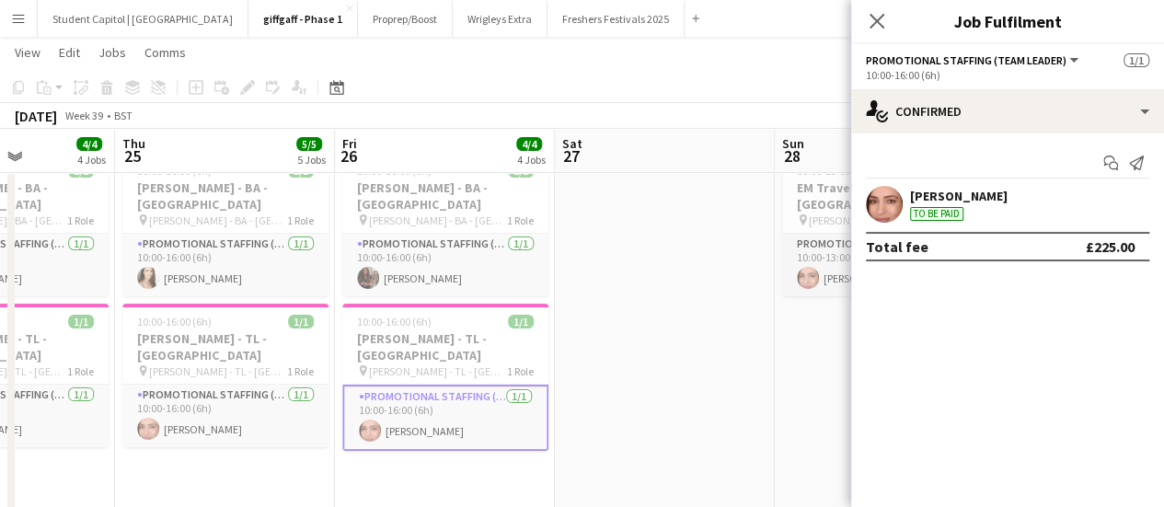
click at [701, 397] on app-date-cell at bounding box center [665, 330] width 220 height 371
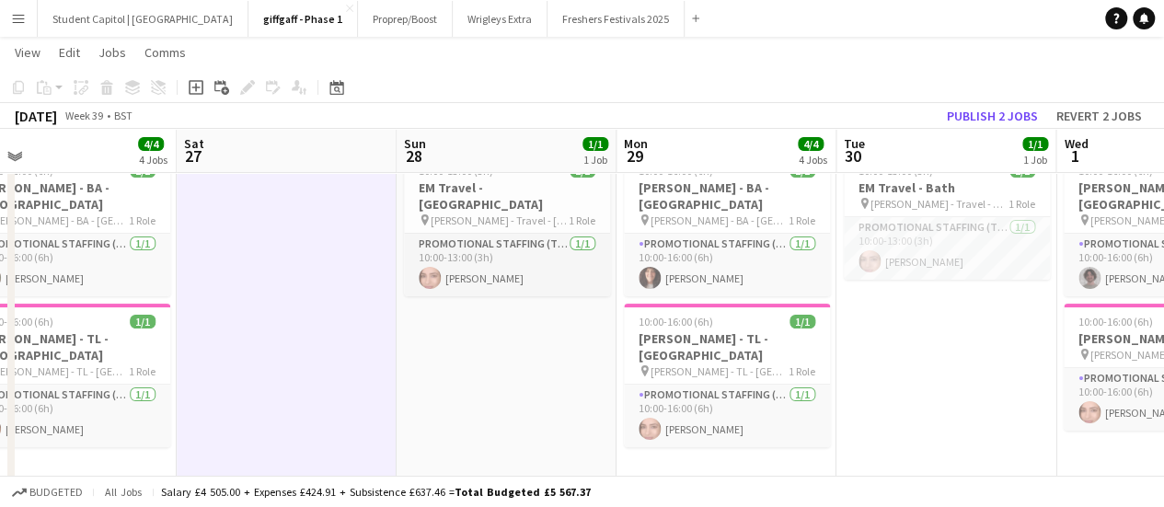
scroll to position [0, 717]
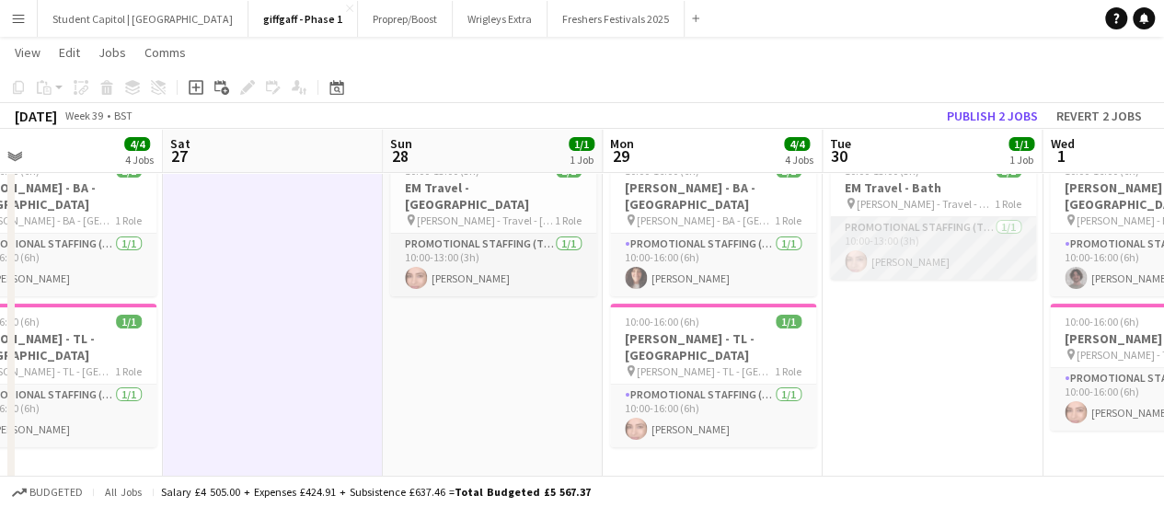
click at [895, 220] on app-card-role "Promotional Staffing (Team Leader) [DATE] 10:00-13:00 (3h) [PERSON_NAME]" at bounding box center [933, 248] width 206 height 63
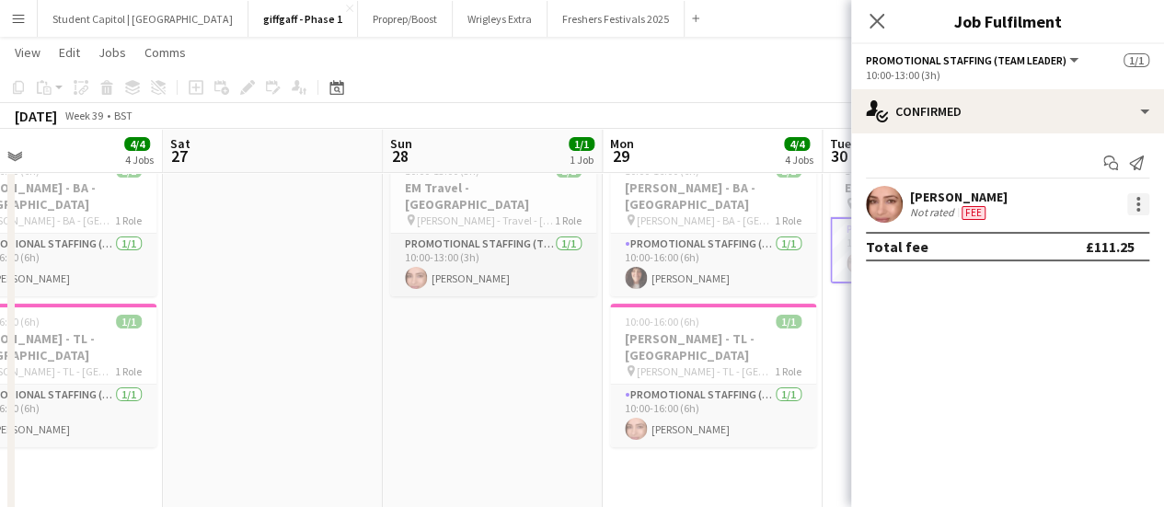
click at [1142, 203] on div at bounding box center [1139, 204] width 22 height 22
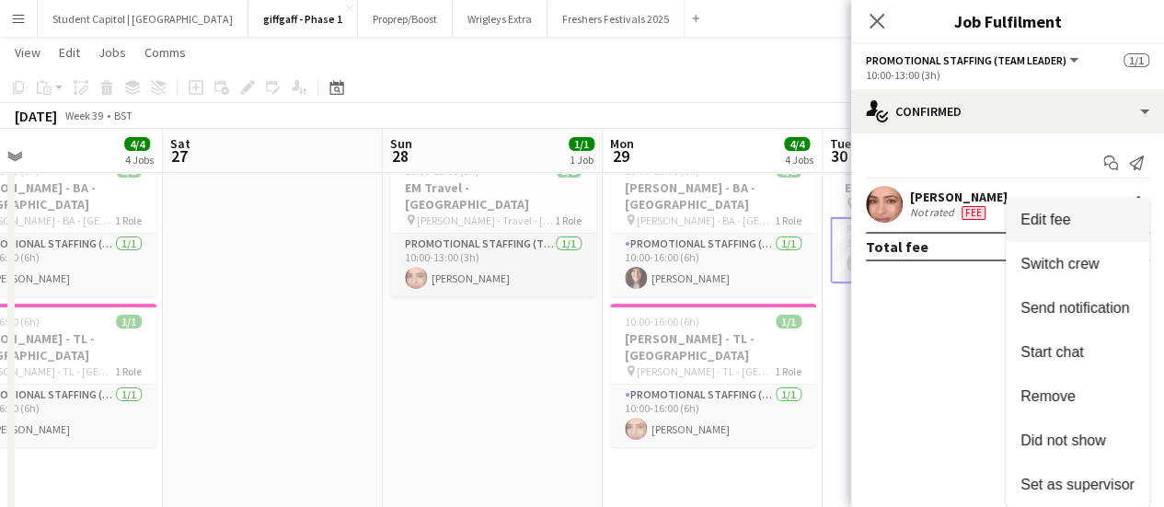
click at [1081, 217] on span "Edit fee" at bounding box center [1078, 220] width 114 height 17
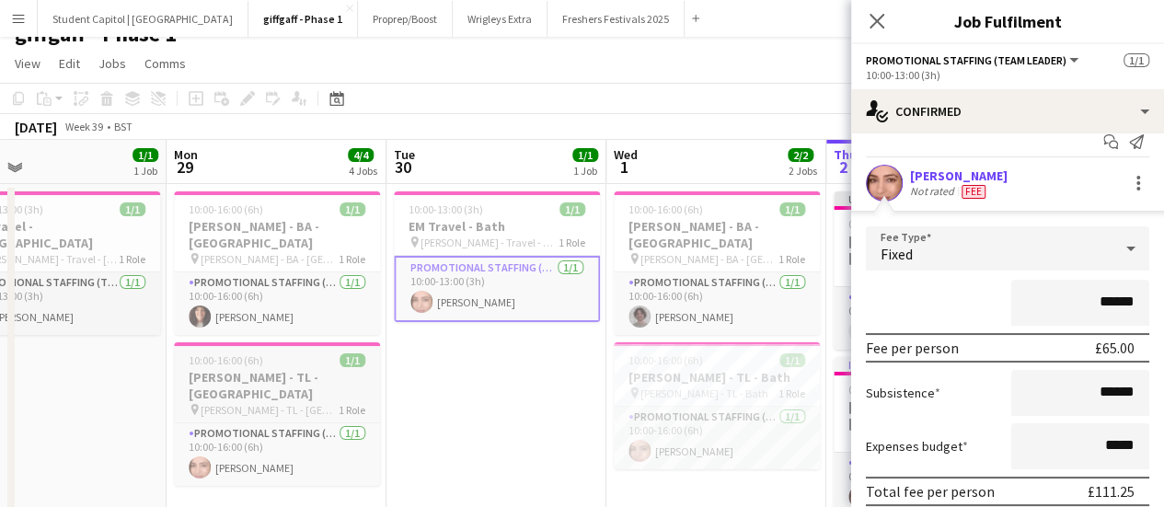
scroll to position [0, 715]
click at [672, 411] on app-card-role "Promotional Staffing (Team Leader) [DATE] 10:00-16:00 (6h) [PERSON_NAME]" at bounding box center [715, 438] width 206 height 63
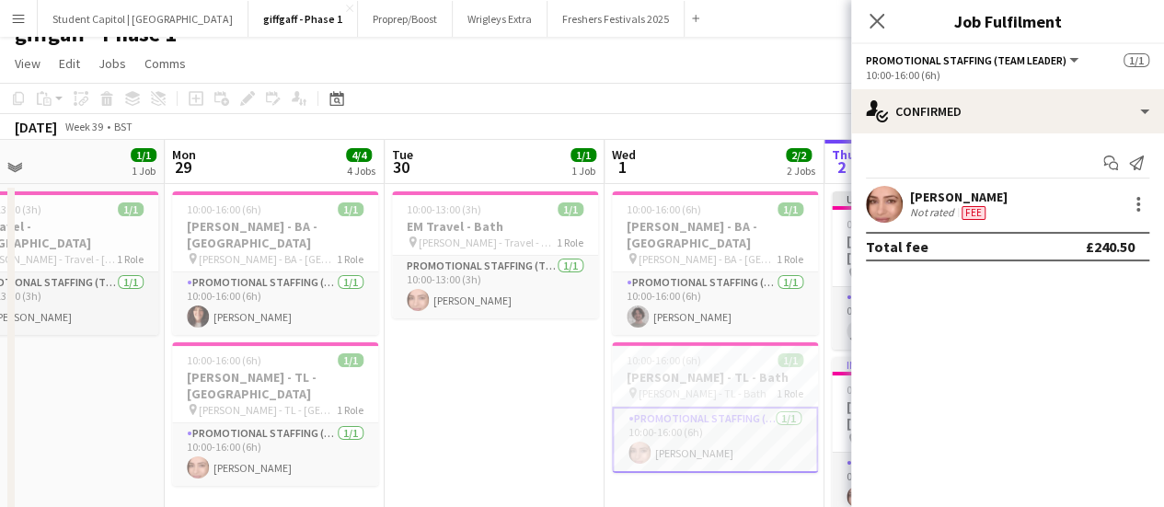
scroll to position [0, 0]
click at [1135, 214] on div at bounding box center [1139, 204] width 22 height 22
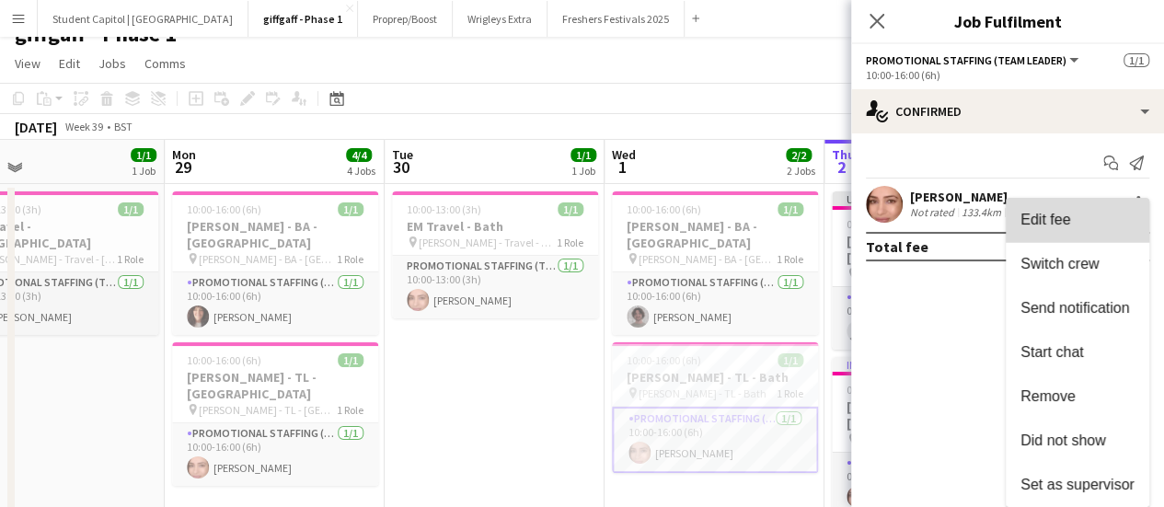
click at [1097, 225] on span "Edit fee" at bounding box center [1078, 220] width 114 height 17
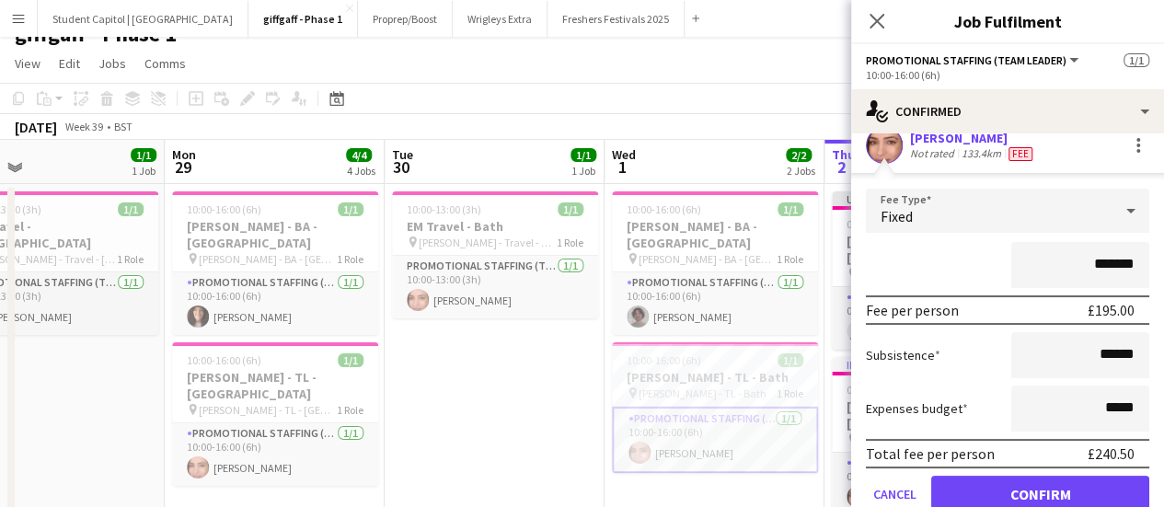
scroll to position [58, 0]
click at [874, 30] on app-icon "Close pop-in" at bounding box center [877, 21] width 27 height 27
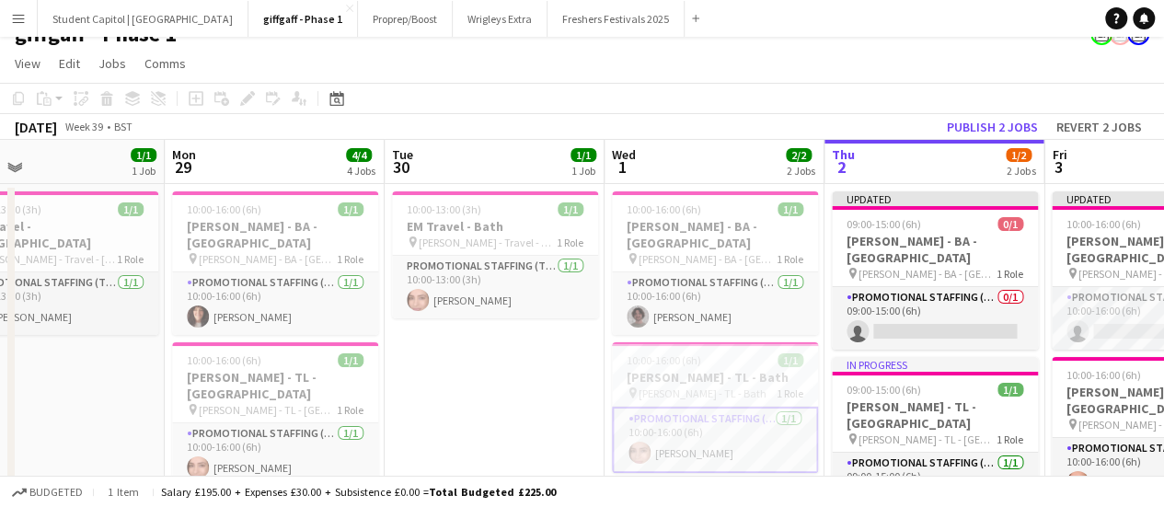
click at [684, 422] on app-card-role "Promotional Staffing (Team Leader) [DATE] 10:00-16:00 (6h) [PERSON_NAME]" at bounding box center [715, 440] width 206 height 66
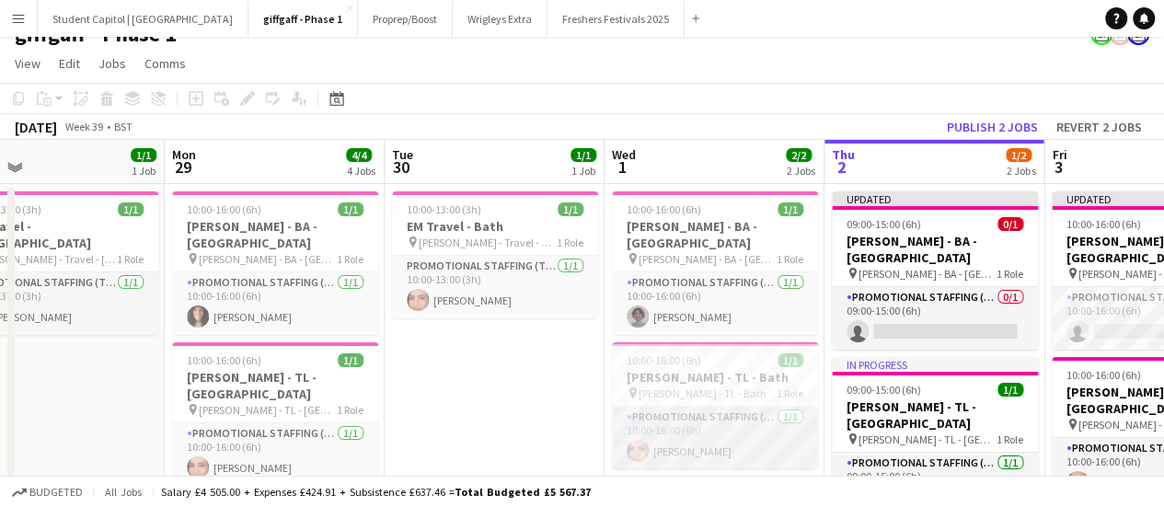
click at [669, 420] on app-card-role "Promotional Staffing (Team Leader) [DATE] 10:00-16:00 (6h) [PERSON_NAME]" at bounding box center [715, 438] width 206 height 63
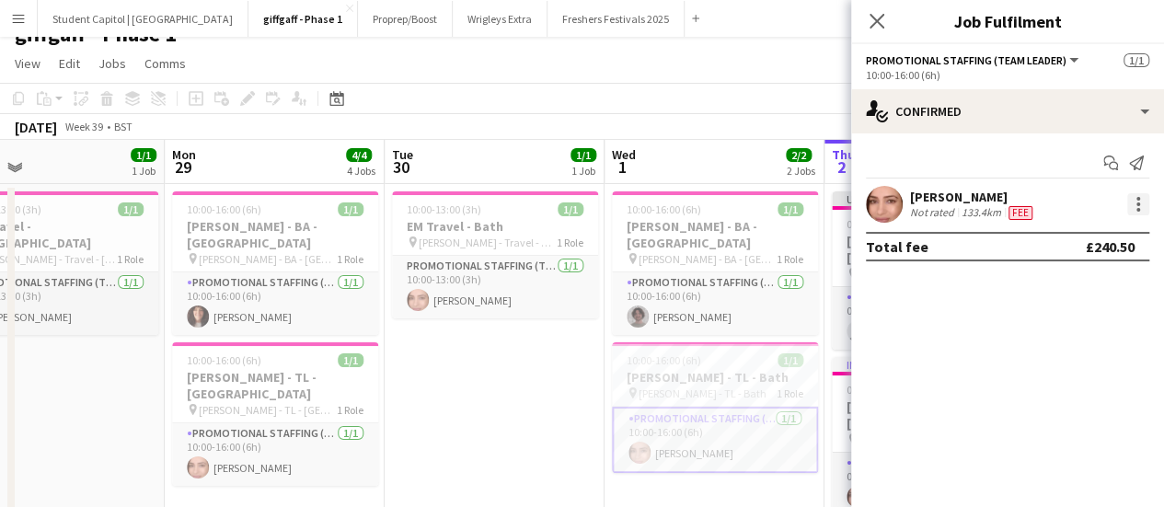
click at [1138, 209] on div at bounding box center [1139, 210] width 4 height 4
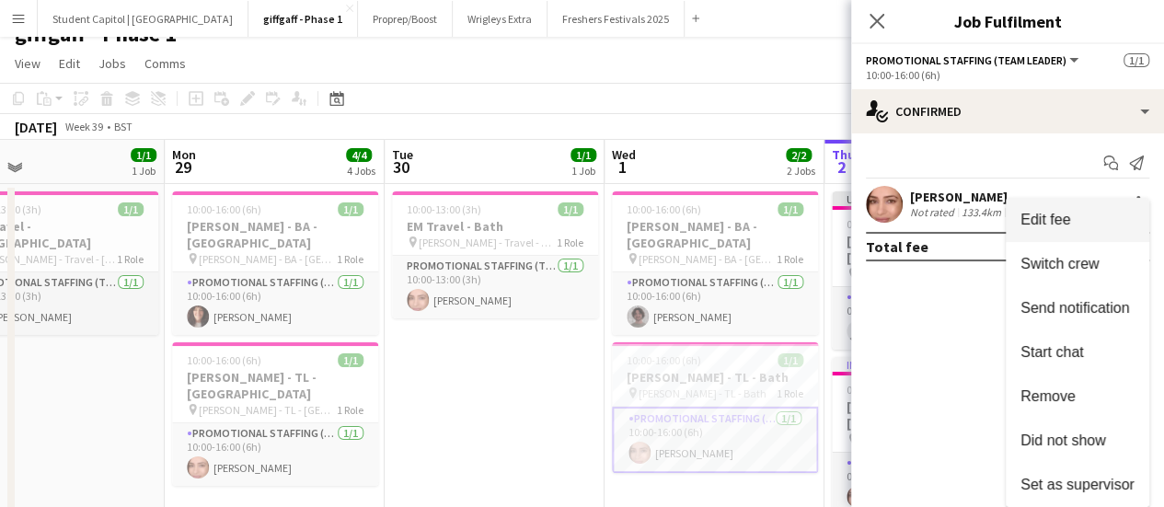
click at [1108, 213] on span "Edit fee" at bounding box center [1078, 220] width 114 height 17
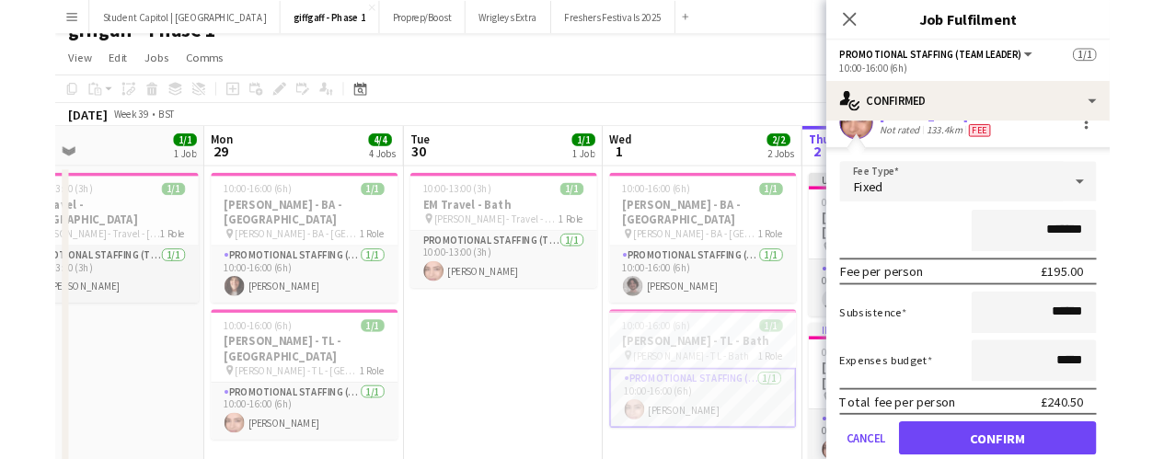
scroll to position [70, 0]
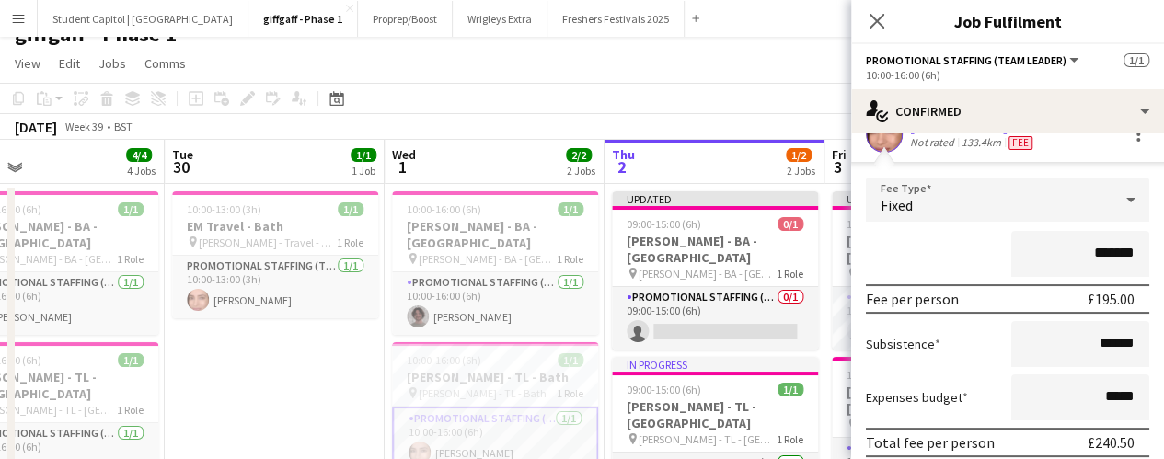
click at [300, 353] on app-date-cell "10:00-13:00 (3h) 1/1 EM Travel - Bath pin [PERSON_NAME] - Travel - Bath 1 Role …" at bounding box center [275, 369] width 220 height 371
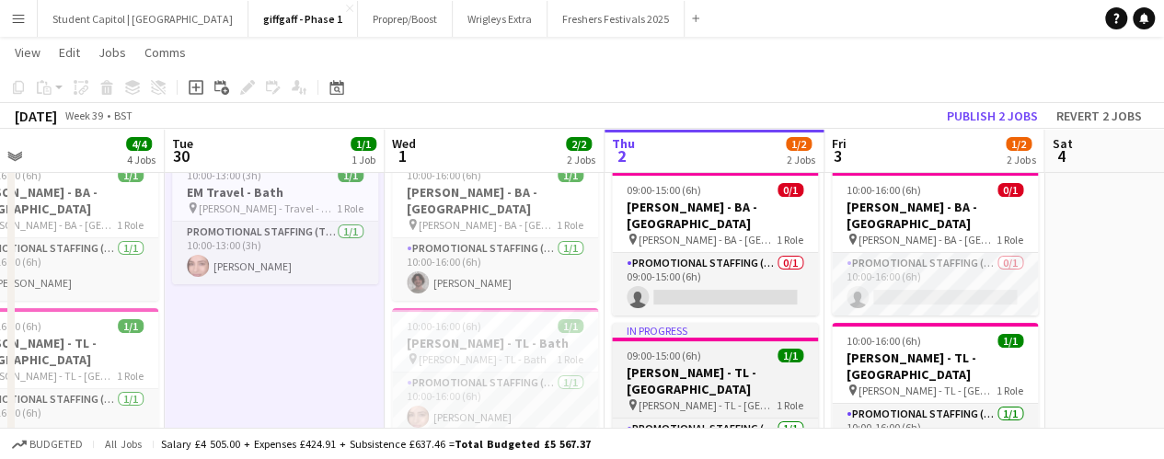
scroll to position [57, 0]
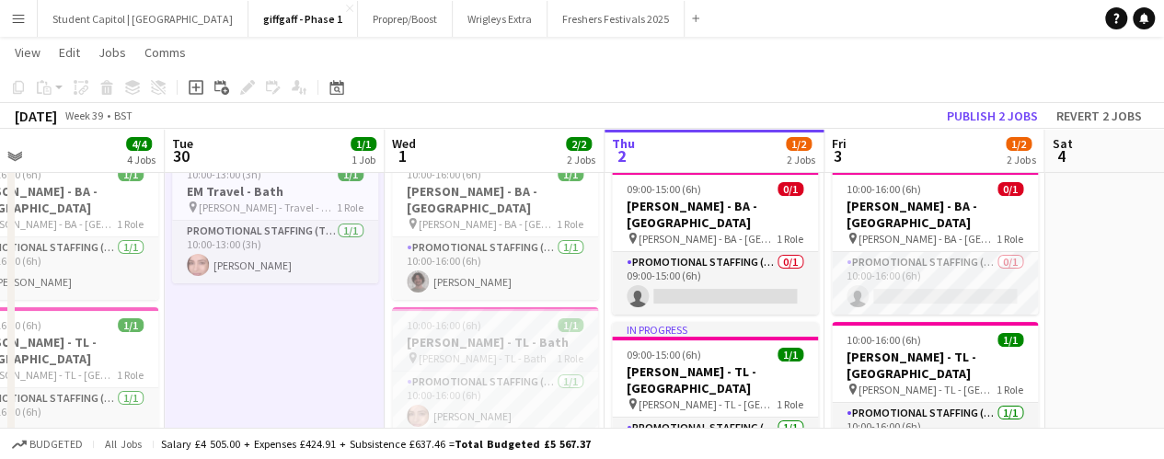
click at [445, 334] on h3 "[PERSON_NAME] - TL - Bath" at bounding box center [495, 342] width 206 height 17
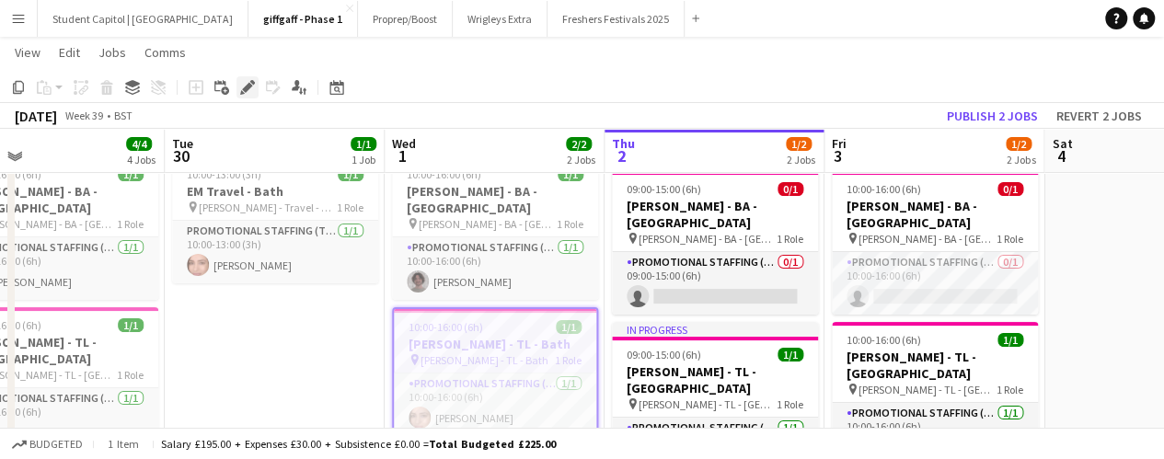
click at [248, 90] on icon at bounding box center [247, 88] width 10 height 10
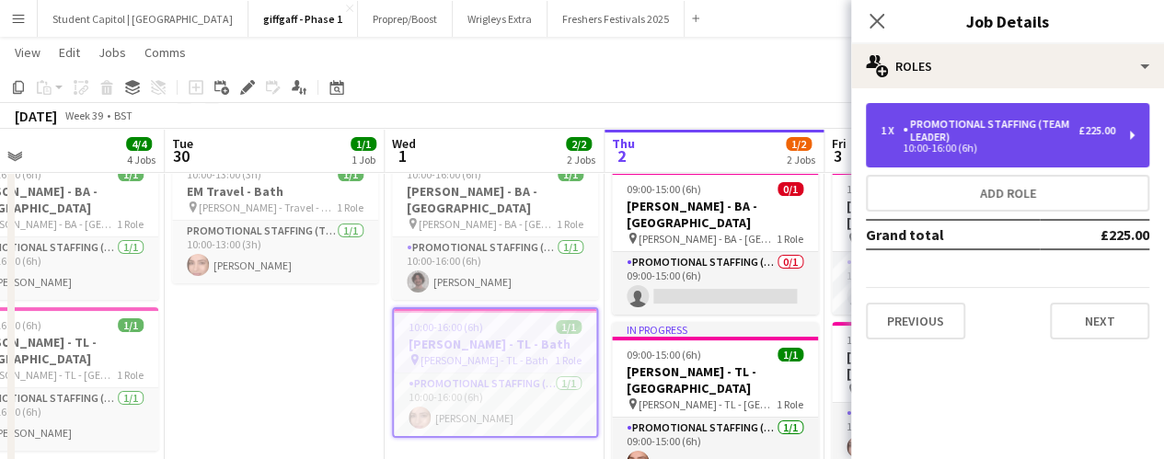
click at [1142, 141] on div "1 x Promotional Staffing (Team Leader) £225.00 10:00-16:00 (6h)" at bounding box center [1008, 135] width 284 height 64
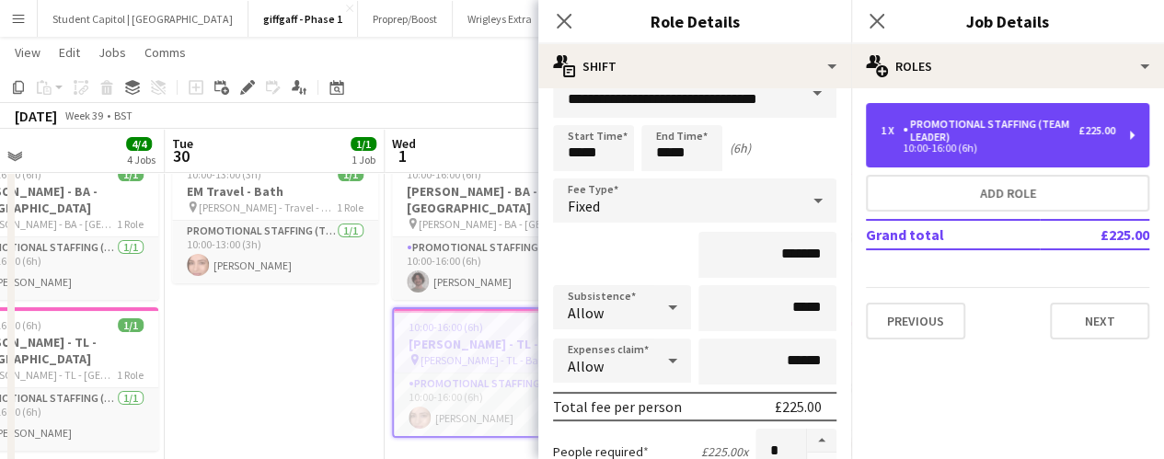
scroll to position [30, 0]
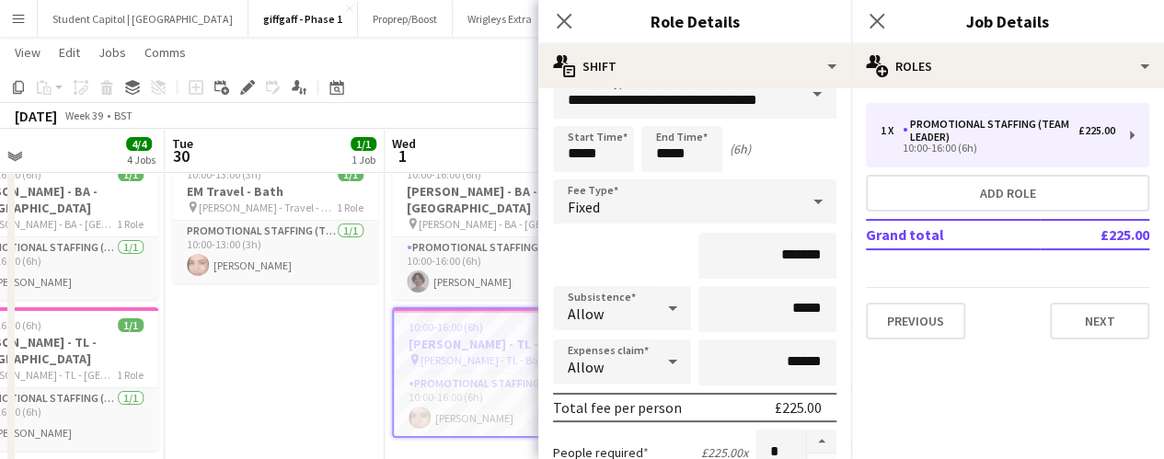
click at [450, 336] on h3 "[PERSON_NAME] - TL - Bath" at bounding box center [495, 344] width 203 height 17
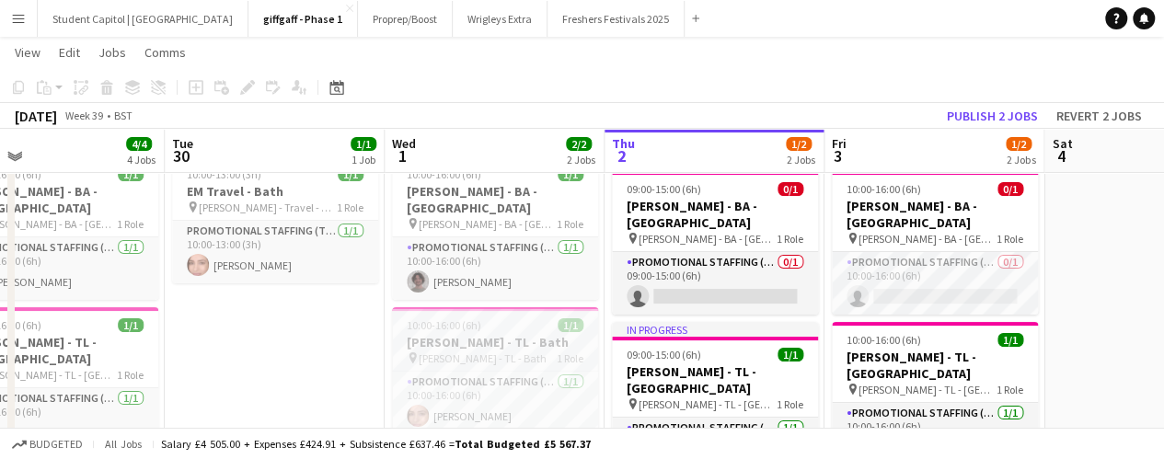
click at [450, 334] on h3 "[PERSON_NAME] - TL - Bath" at bounding box center [495, 342] width 206 height 17
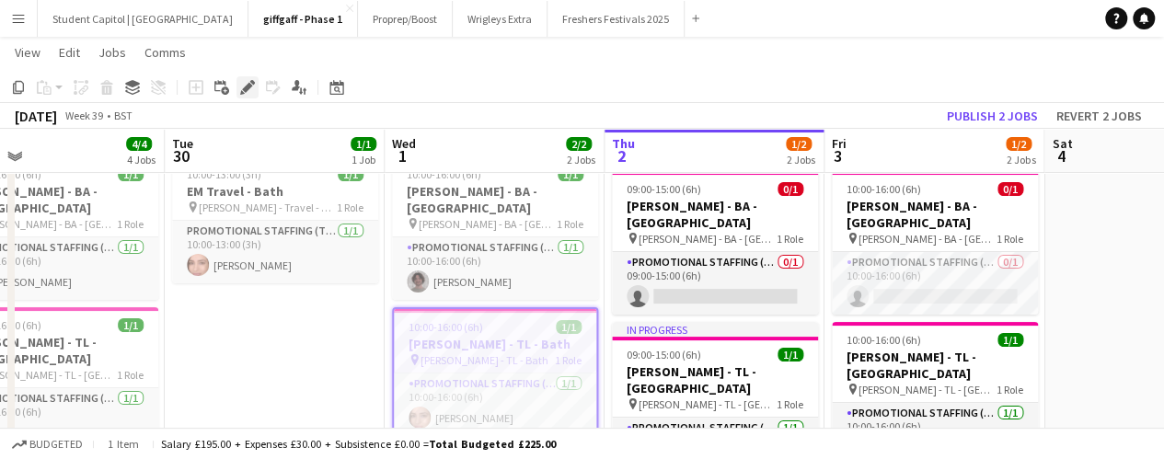
click at [245, 82] on icon "Edit" at bounding box center [247, 87] width 15 height 15
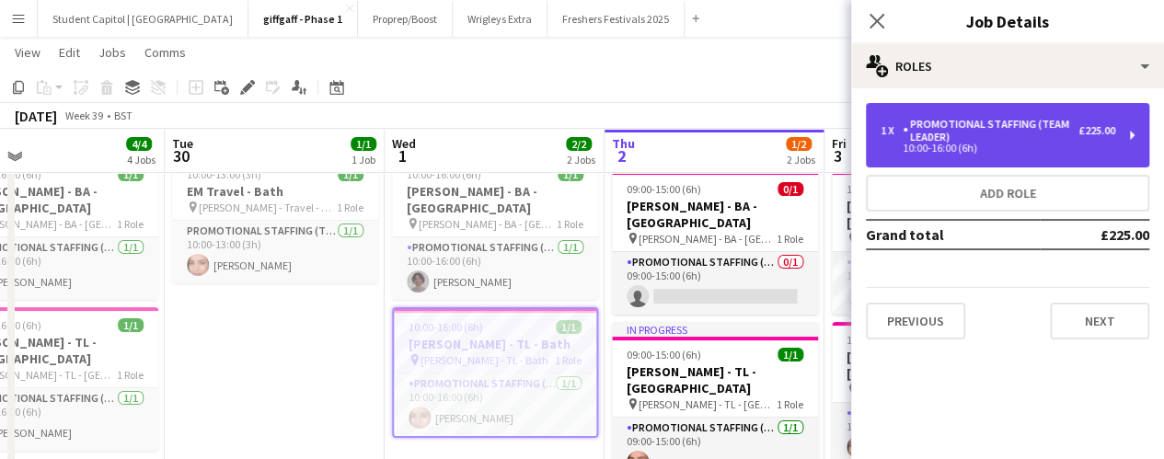
click at [1132, 135] on div "1 x Promotional Staffing (Team Leader) £225.00 10:00-16:00 (6h)" at bounding box center [1008, 135] width 284 height 64
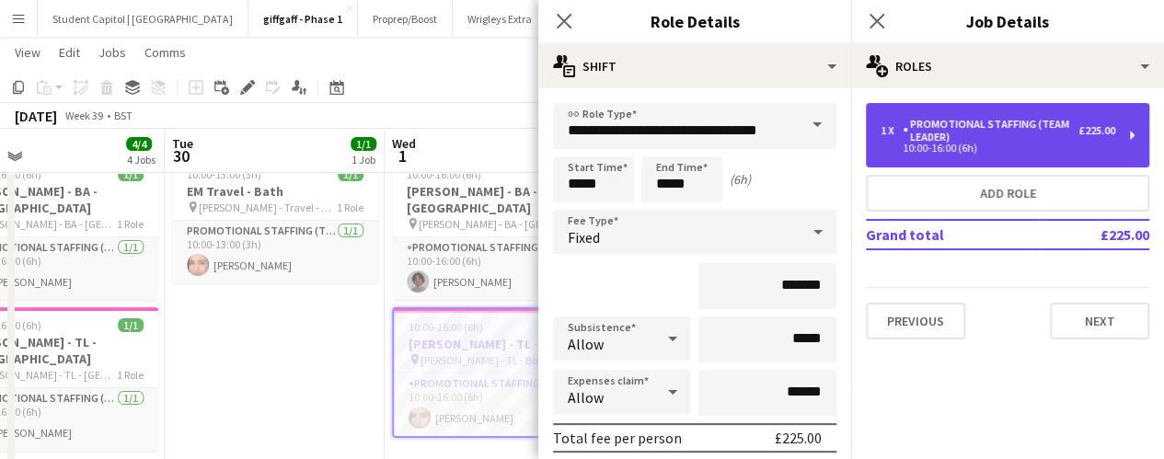
click at [1131, 137] on div "1 x Promotional Staffing (Team Leader) £225.00 10:00-16:00 (6h)" at bounding box center [1008, 135] width 284 height 64
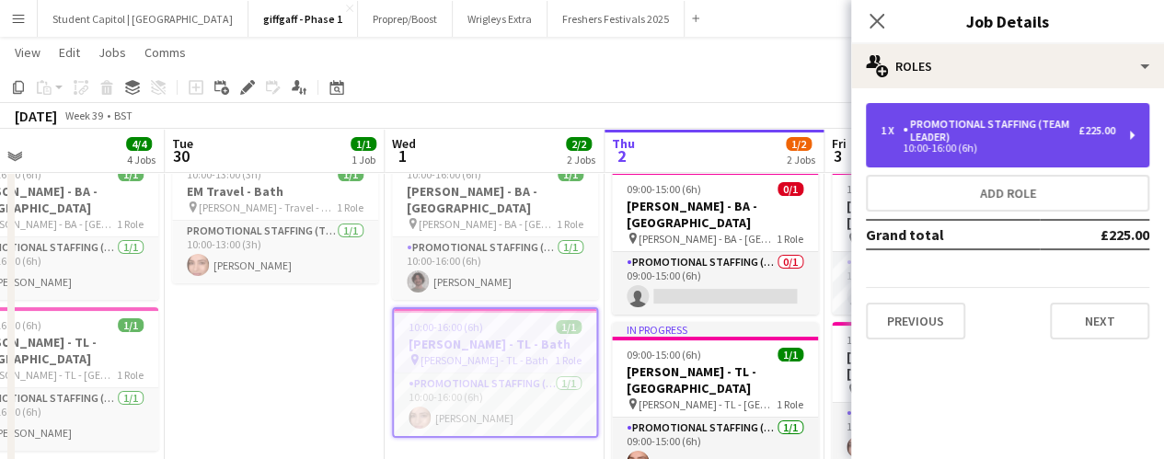
click at [1131, 137] on div "1 x Promotional Staffing (Team Leader) £225.00 10:00-16:00 (6h)" at bounding box center [1008, 135] width 284 height 64
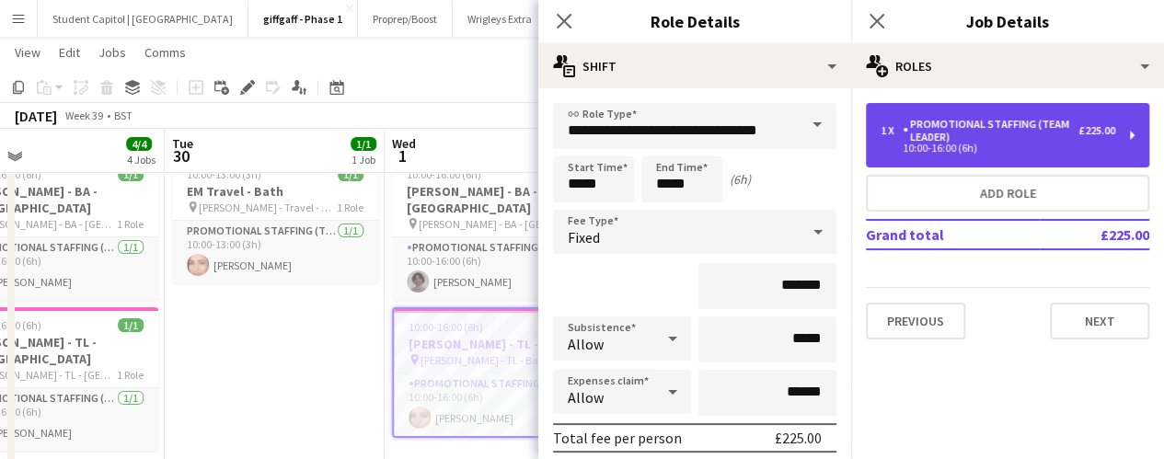
click at [1131, 137] on div "1 x Promotional Staffing (Team Leader) £225.00 10:00-16:00 (6h)" at bounding box center [1008, 135] width 284 height 64
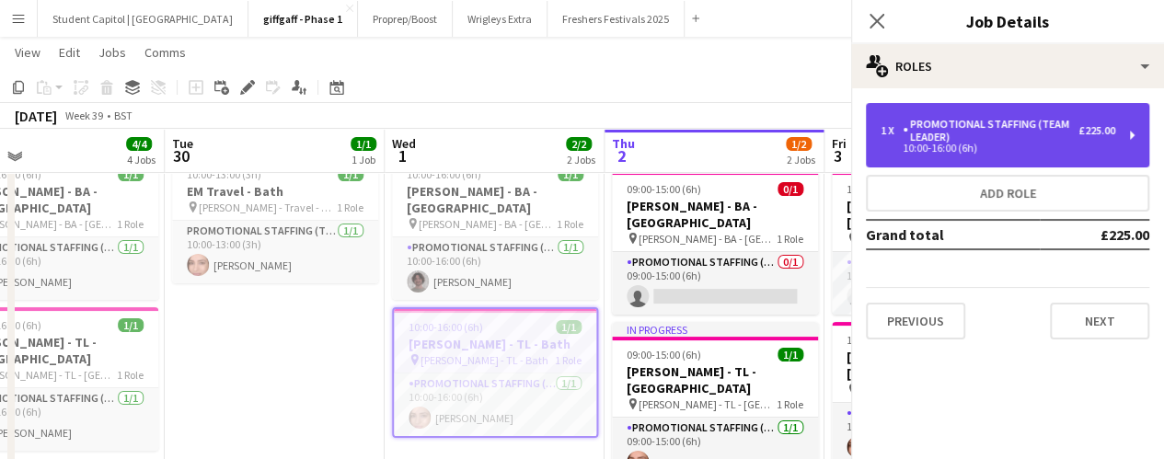
click at [987, 124] on div "Promotional Staffing (Team Leader)" at bounding box center [991, 131] width 176 height 26
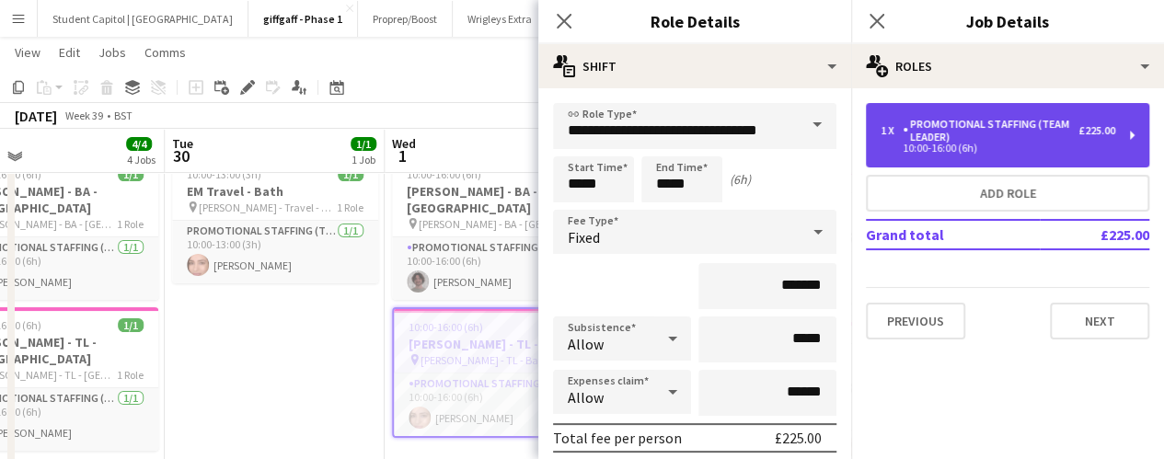
drag, startPoint x: 987, startPoint y: 124, endPoint x: 1051, endPoint y: 125, distance: 64.4
click at [1051, 125] on div "Promotional Staffing (Team Leader)" at bounding box center [991, 131] width 176 height 26
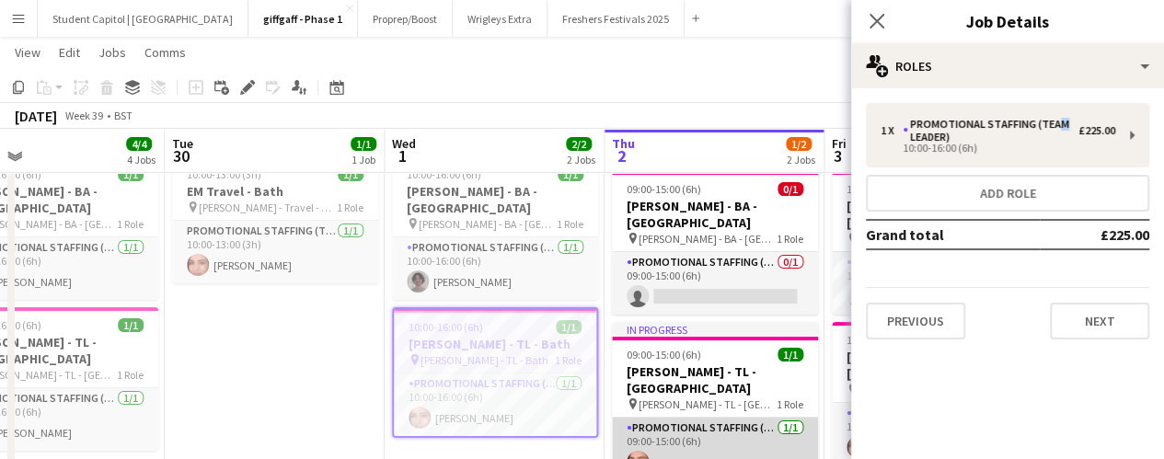
click at [712, 418] on app-card-role "Promotional Staffing (Team Leader) [DATE] 09:00-15:00 (6h) [PERSON_NAME]" at bounding box center [715, 449] width 206 height 63
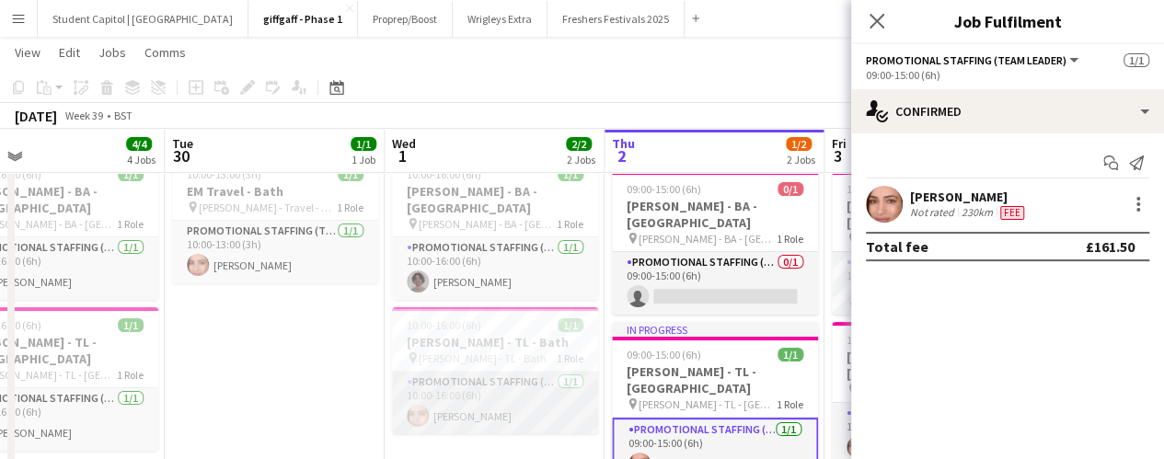
click at [506, 376] on app-card-role "Promotional Staffing (Team Leader) [DATE] 10:00-16:00 (6h) [PERSON_NAME]" at bounding box center [495, 403] width 206 height 63
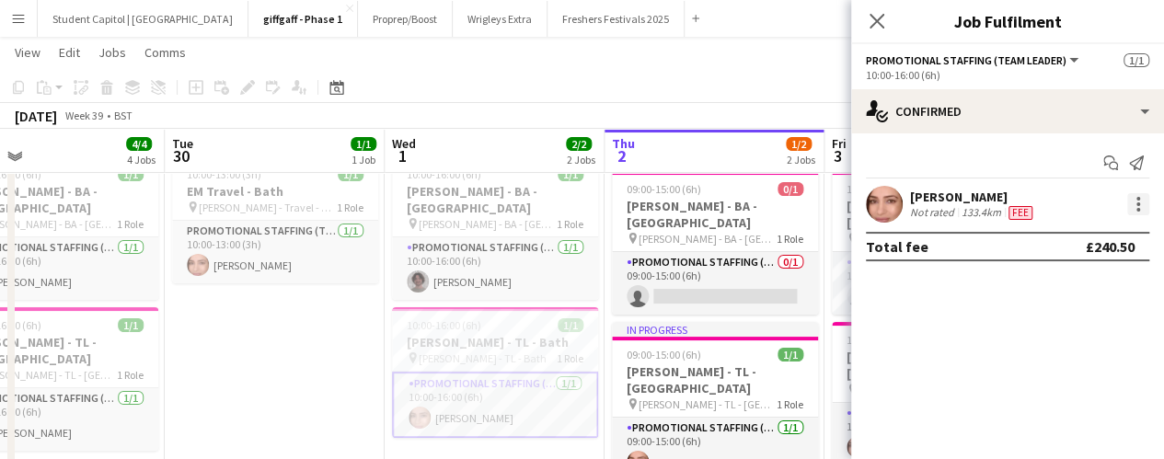
click at [1132, 207] on div at bounding box center [1139, 204] width 22 height 22
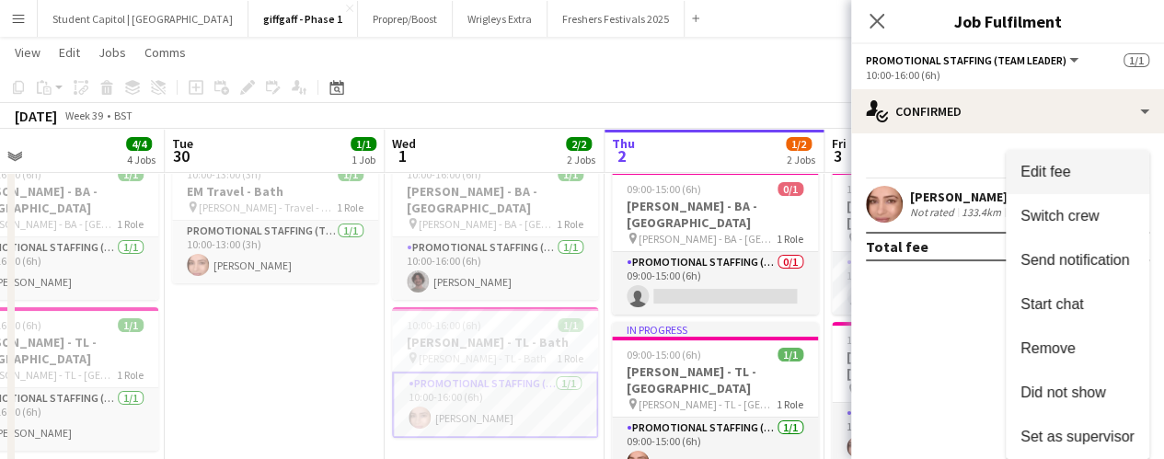
click at [1086, 181] on button "Edit fee" at bounding box center [1078, 172] width 144 height 44
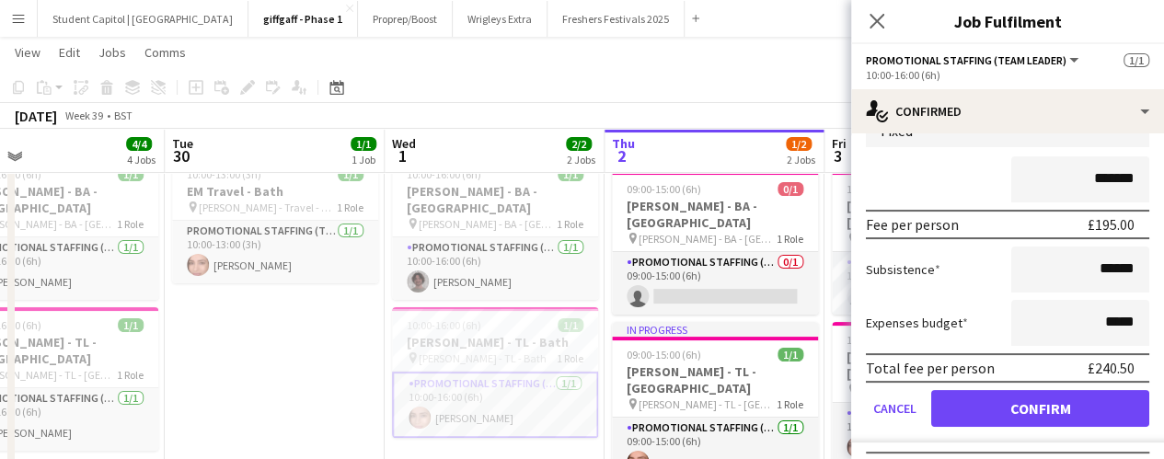
scroll to position [144, 0]
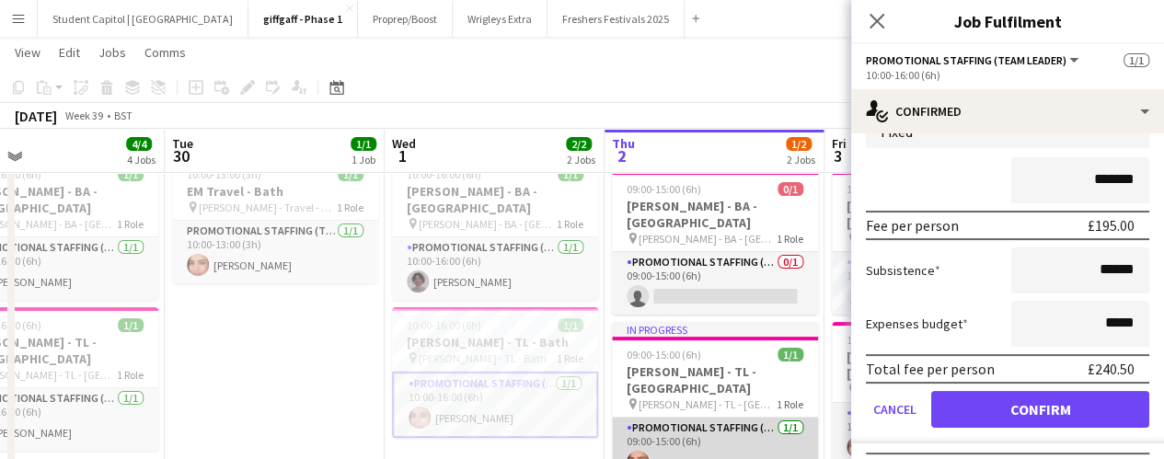
click at [696, 418] on app-card-role "Promotional Staffing (Team Leader) [DATE] 09:00-15:00 (6h) [PERSON_NAME]" at bounding box center [715, 449] width 206 height 63
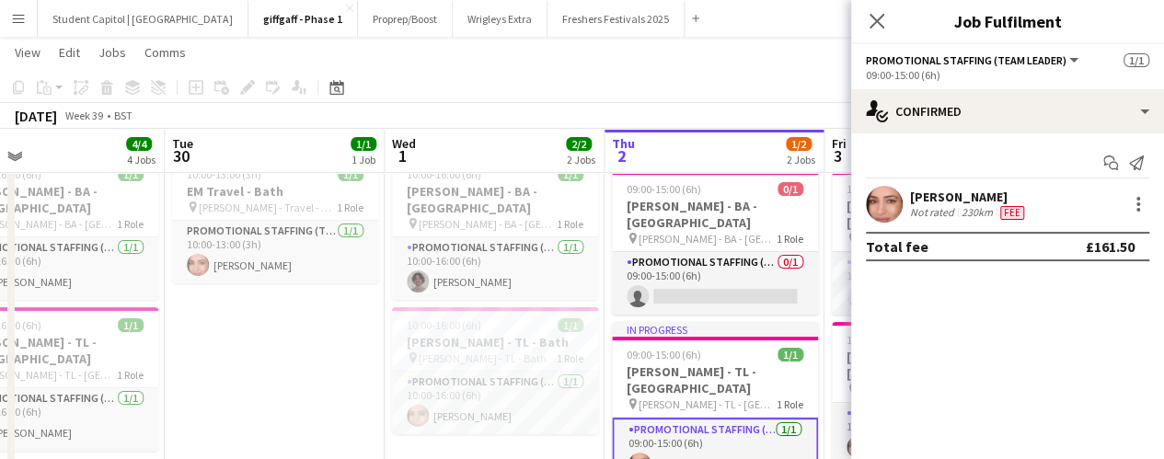
scroll to position [0, 0]
click at [1143, 202] on div at bounding box center [1139, 204] width 22 height 22
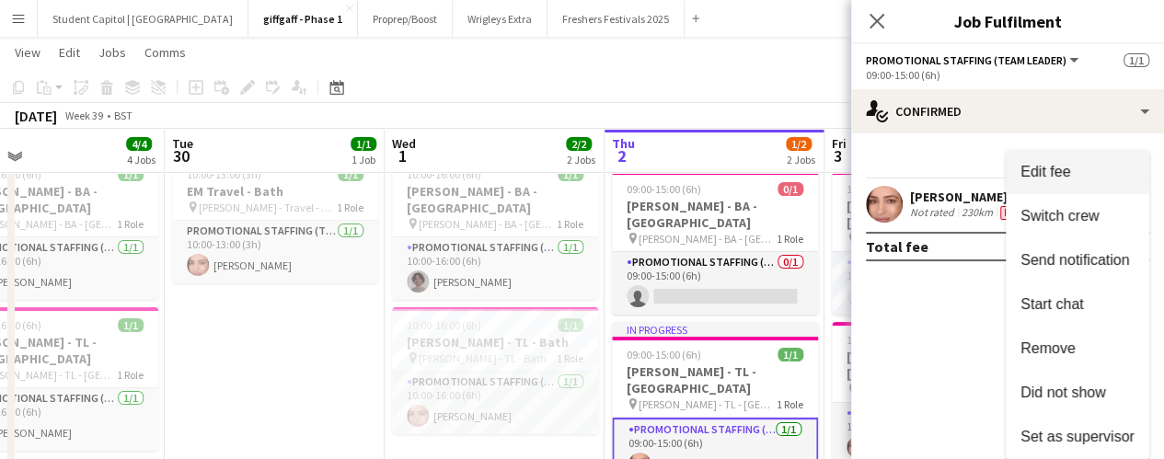
click at [1069, 179] on span "Edit fee" at bounding box center [1046, 172] width 50 height 16
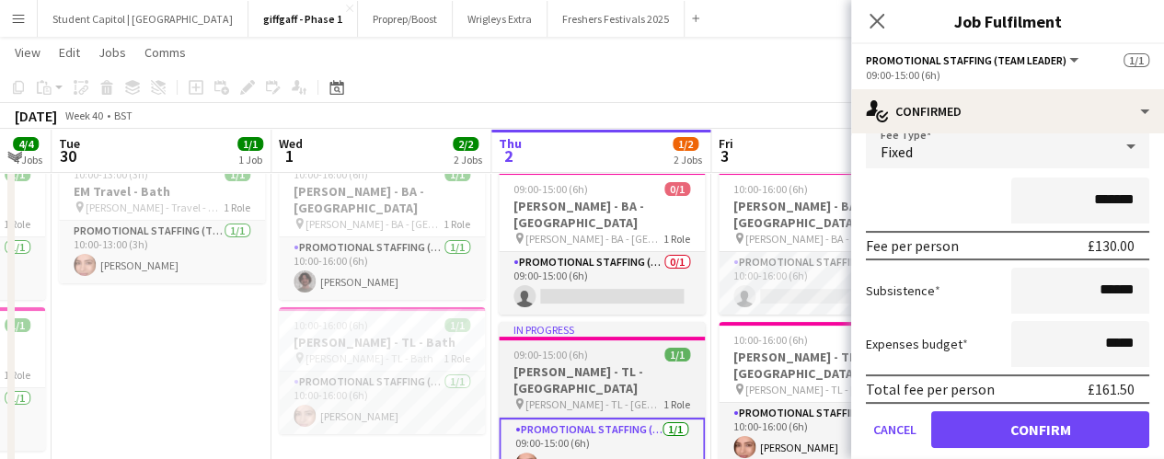
scroll to position [0, 829]
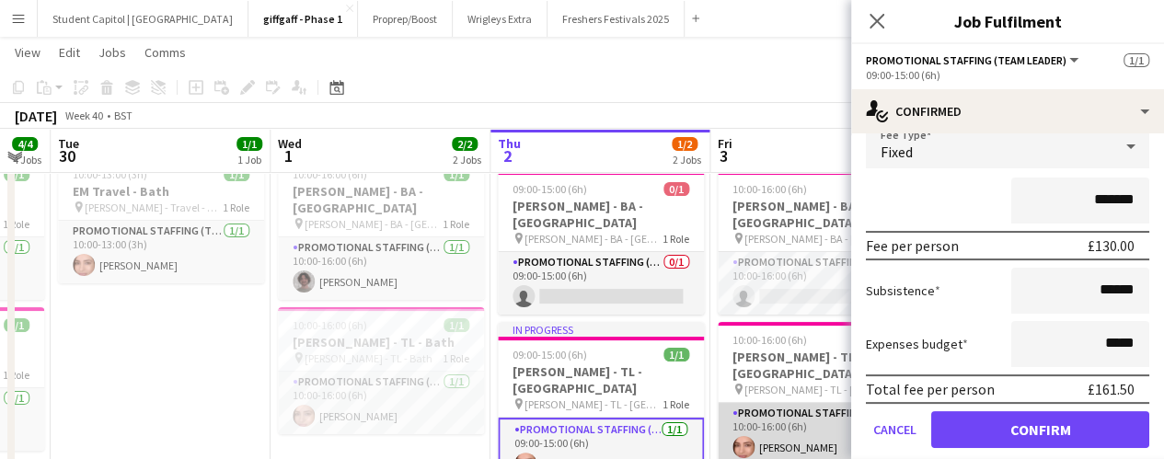
click at [731, 403] on app-card-role "Promotional Staffing (Team Leader) [DATE] 10:00-16:00 (6h) [PERSON_NAME]" at bounding box center [821, 434] width 206 height 63
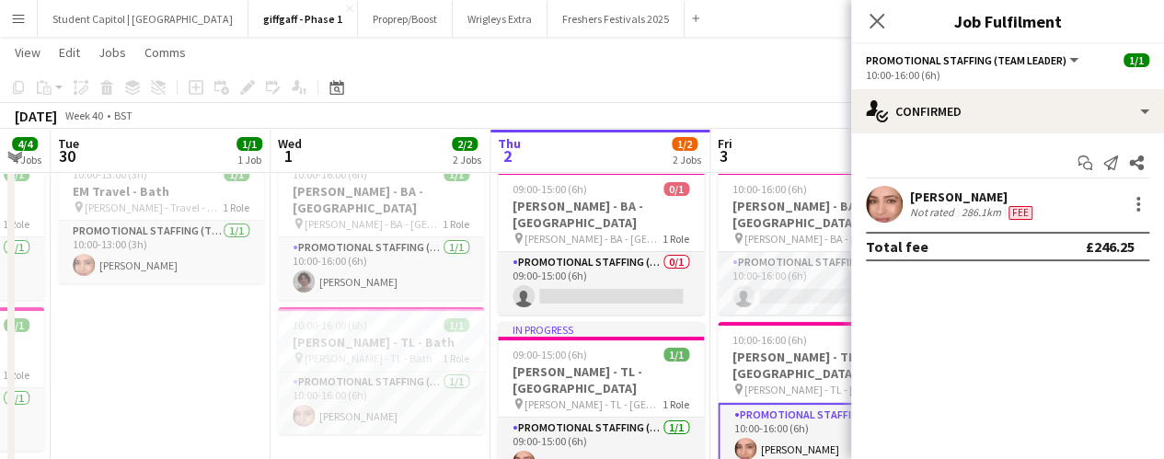
scroll to position [0, 0]
click at [1130, 208] on div at bounding box center [1139, 204] width 22 height 22
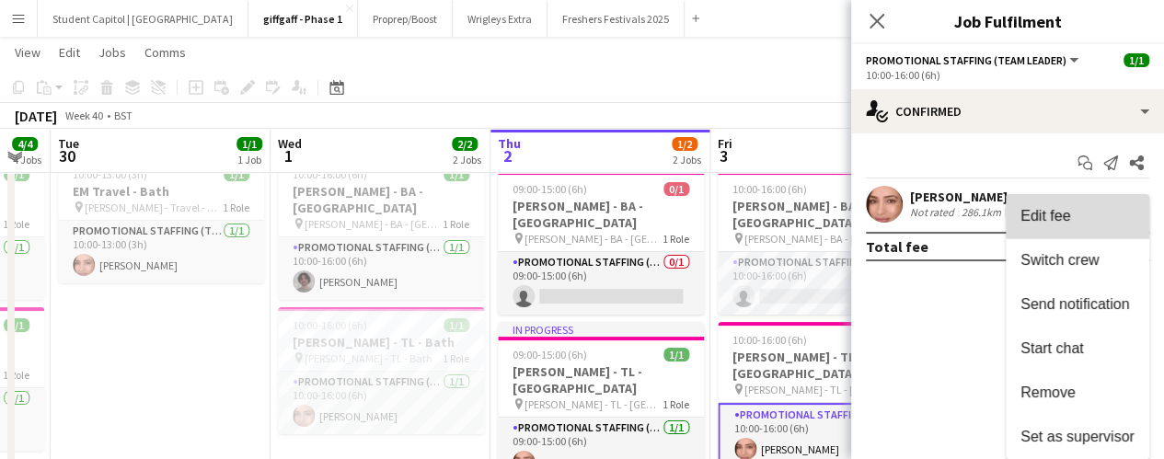
click at [1099, 211] on span "Edit fee" at bounding box center [1078, 216] width 114 height 17
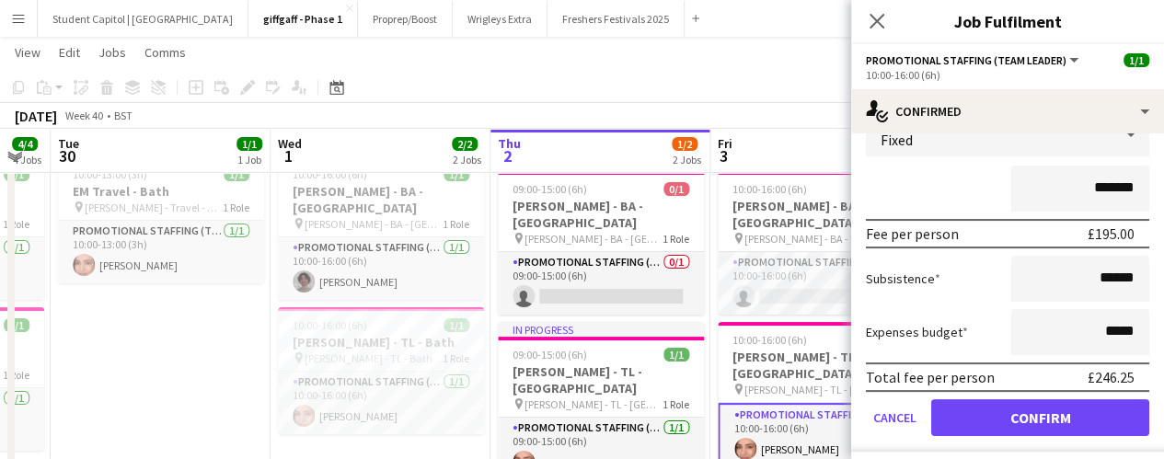
scroll to position [136, 0]
click at [877, 25] on icon "Close pop-in" at bounding box center [876, 20] width 17 height 17
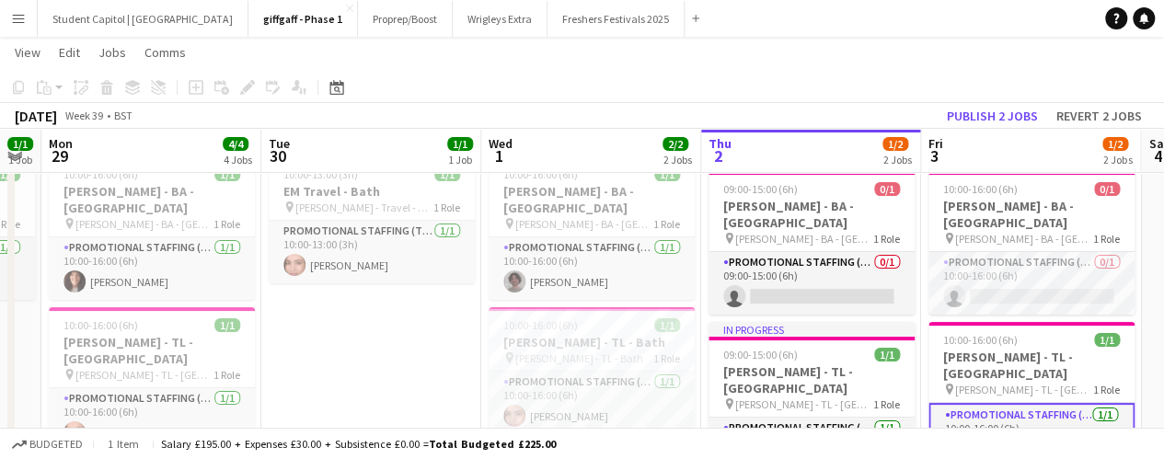
scroll to position [0, 631]
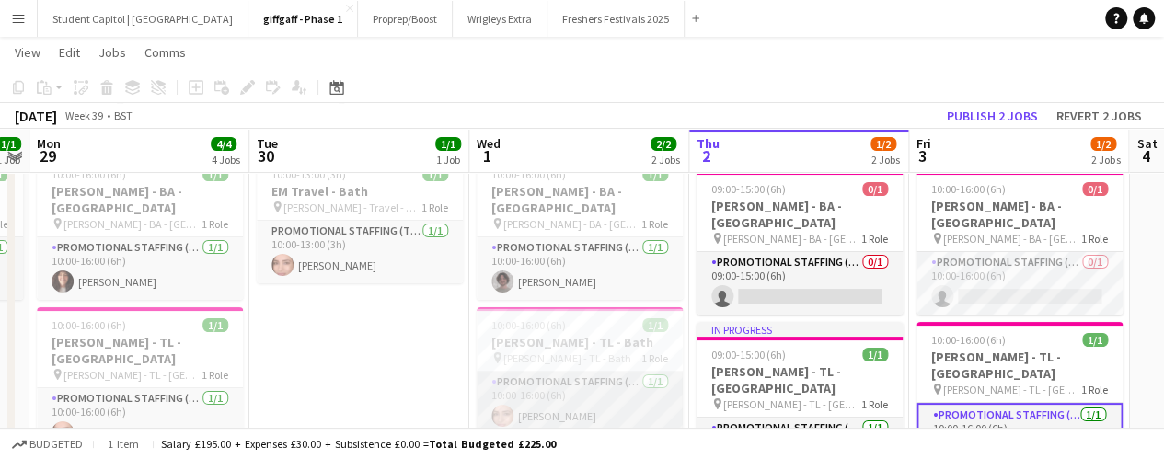
click at [567, 375] on app-card-role "Promotional Staffing (Team Leader) [DATE] 10:00-16:00 (6h) [PERSON_NAME]" at bounding box center [580, 403] width 206 height 63
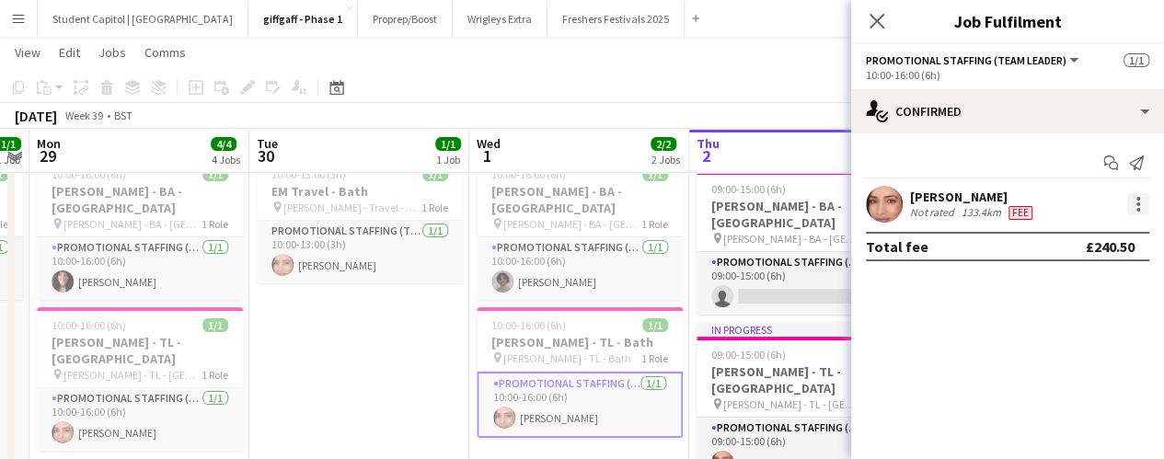
click at [1143, 201] on div at bounding box center [1139, 204] width 22 height 22
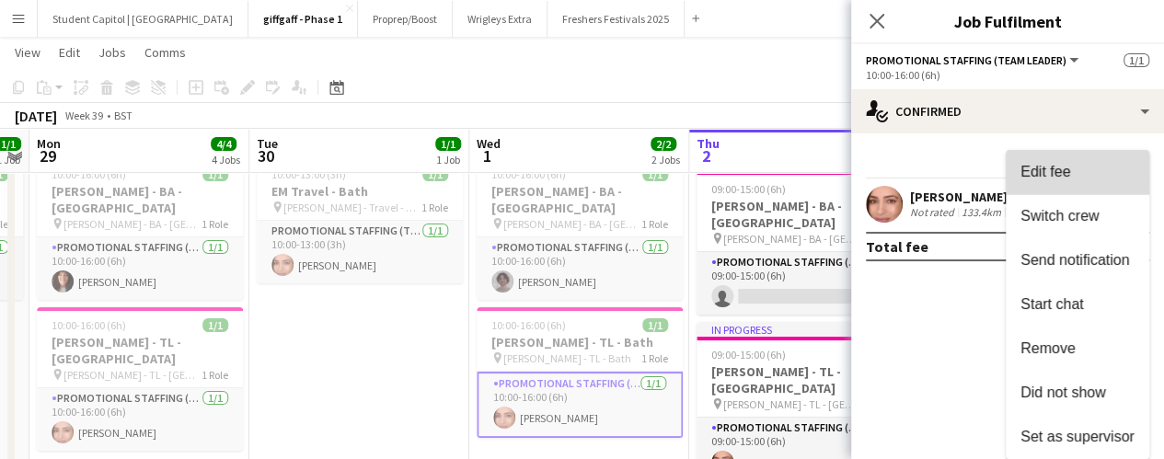
click at [1097, 179] on span "Edit fee" at bounding box center [1078, 172] width 114 height 17
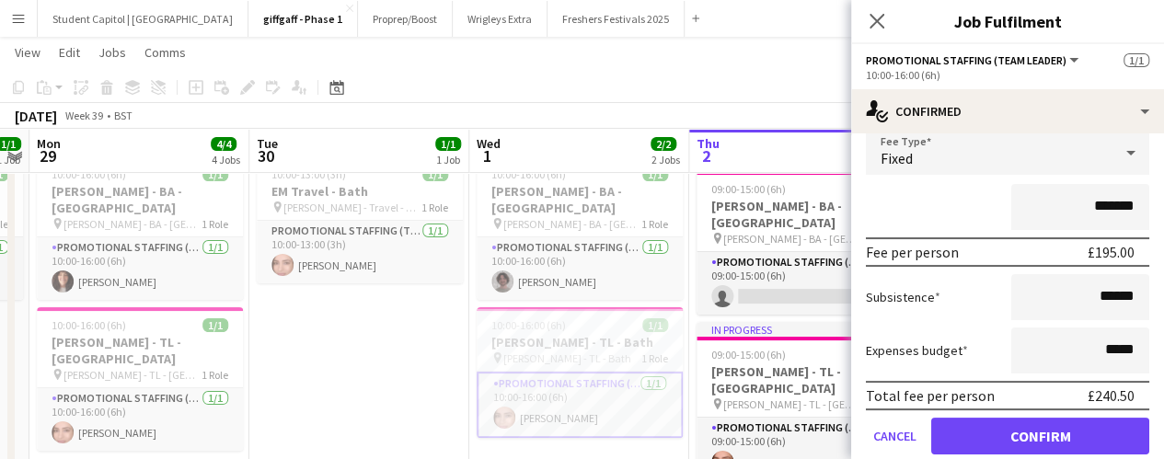
scroll to position [116, 0]
click at [593, 318] on div "10:00-16:00 (6h) 1/1" at bounding box center [580, 325] width 206 height 14
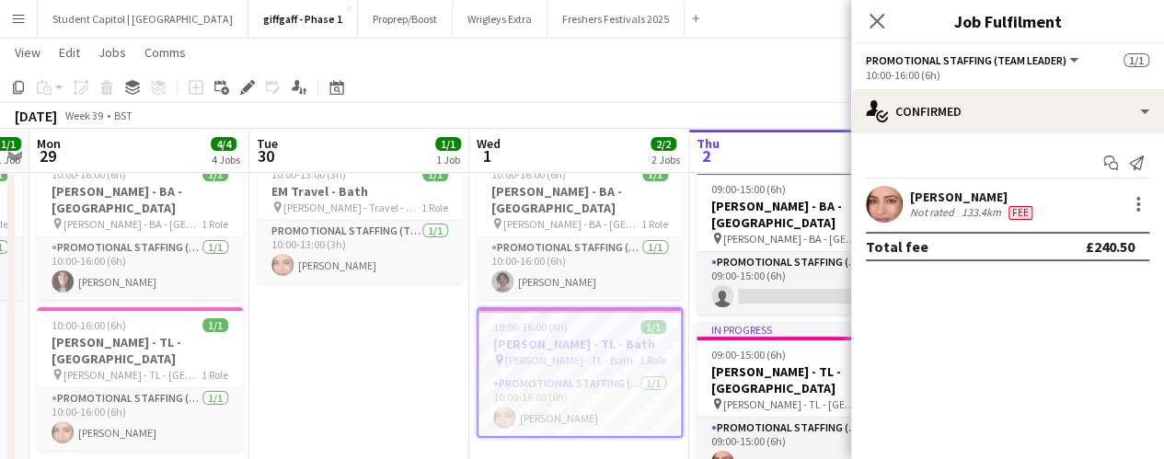
scroll to position [0, 0]
click at [241, 85] on icon "Edit" at bounding box center [247, 87] width 15 height 15
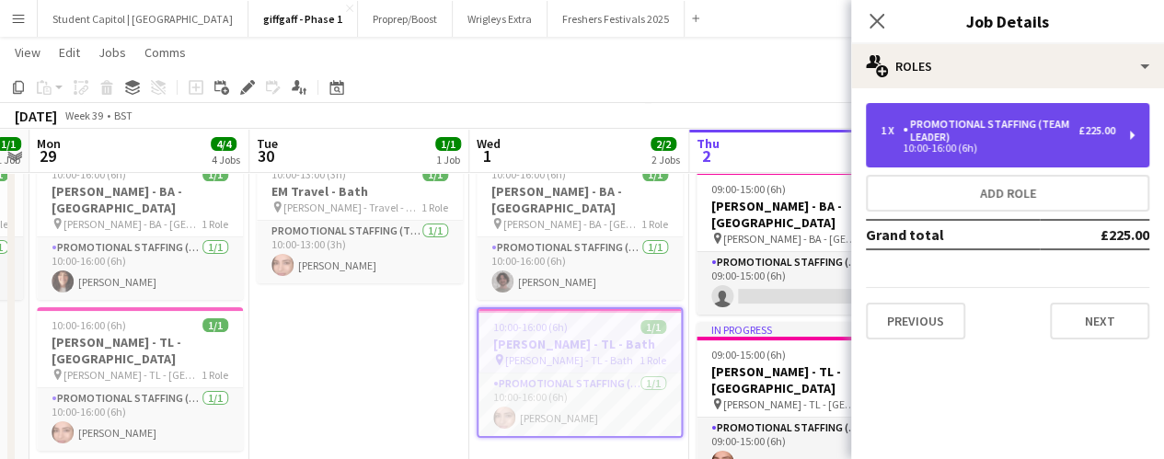
click at [1024, 139] on div "Promotional Staffing (Team Leader)" at bounding box center [991, 131] width 176 height 26
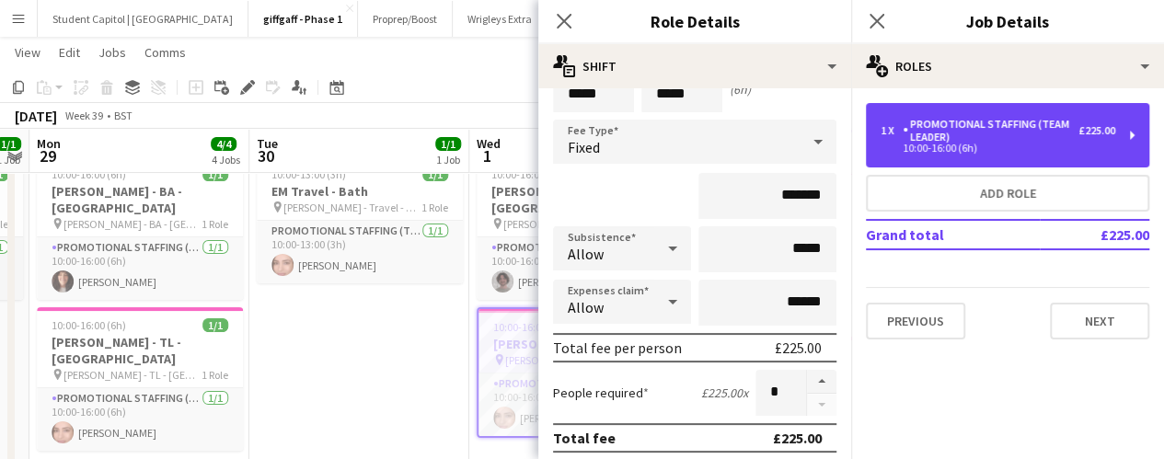
scroll to position [91, 0]
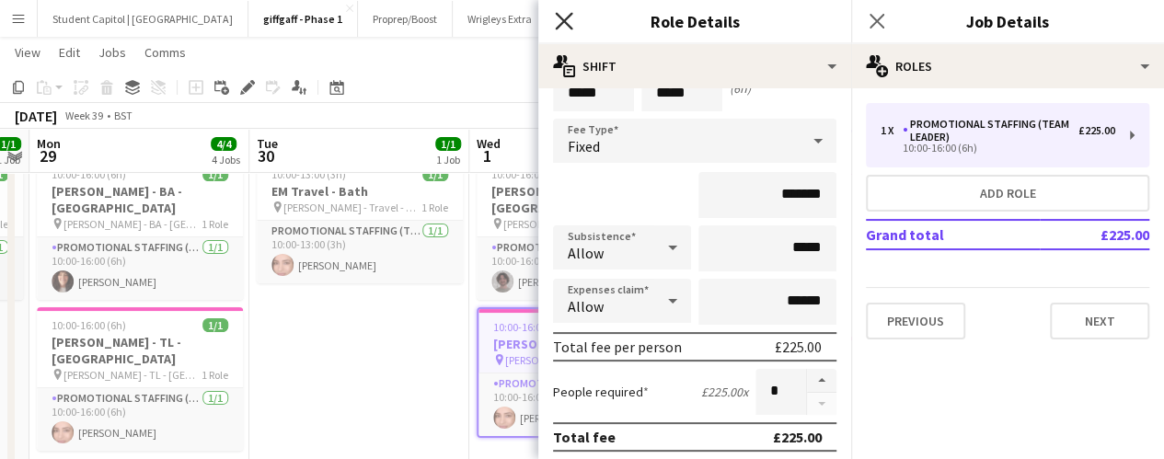
click at [567, 27] on icon at bounding box center [563, 20] width 17 height 17
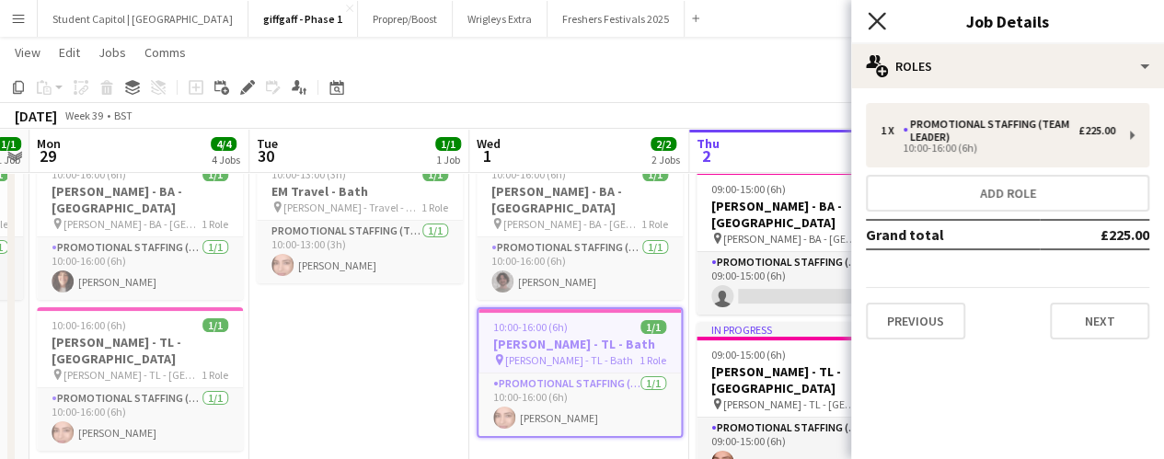
click at [881, 23] on icon "Close pop-in" at bounding box center [876, 20] width 17 height 17
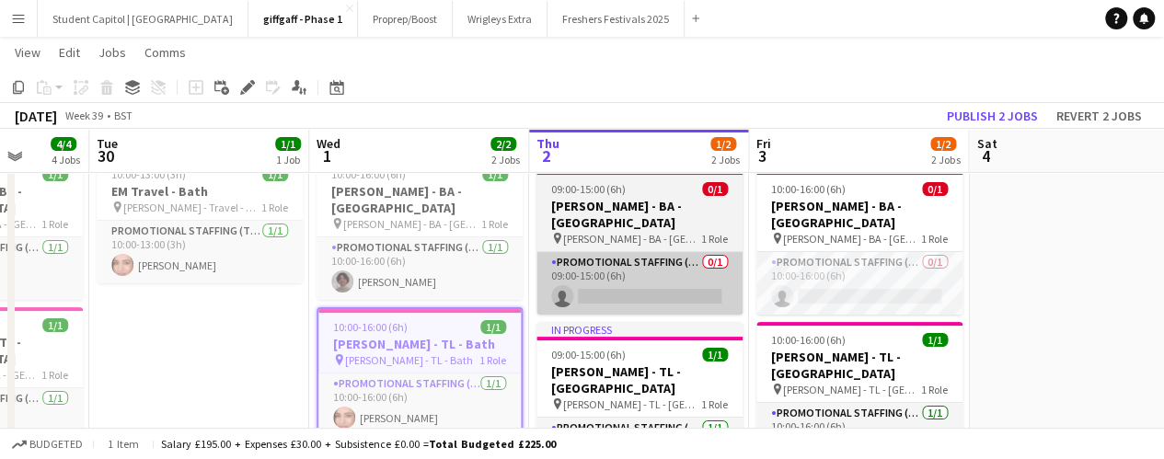
scroll to position [0, 789]
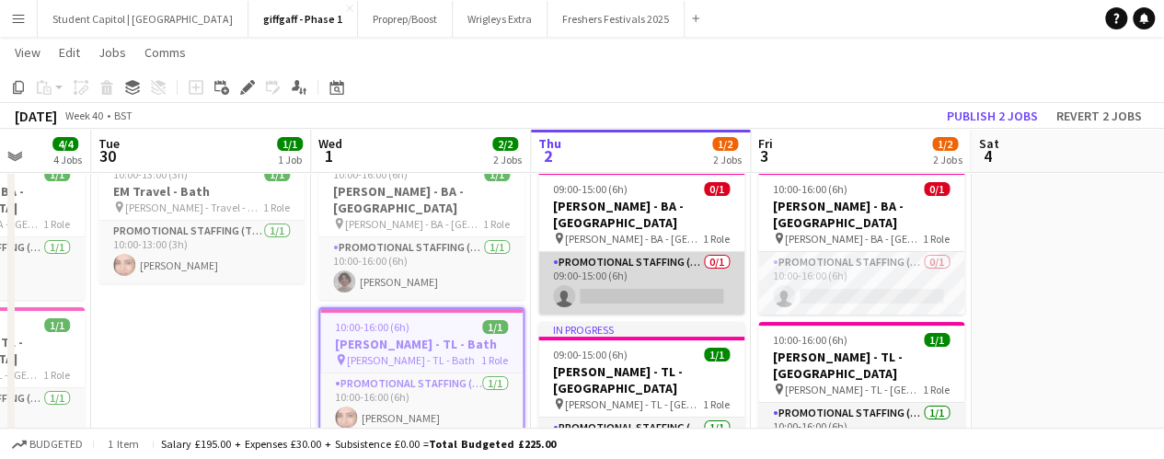
click at [615, 252] on app-card-role "Promotional Staffing (Brand Ambassadors) 0/1 09:00-15:00 (6h) single-neutral-ac…" at bounding box center [641, 283] width 206 height 63
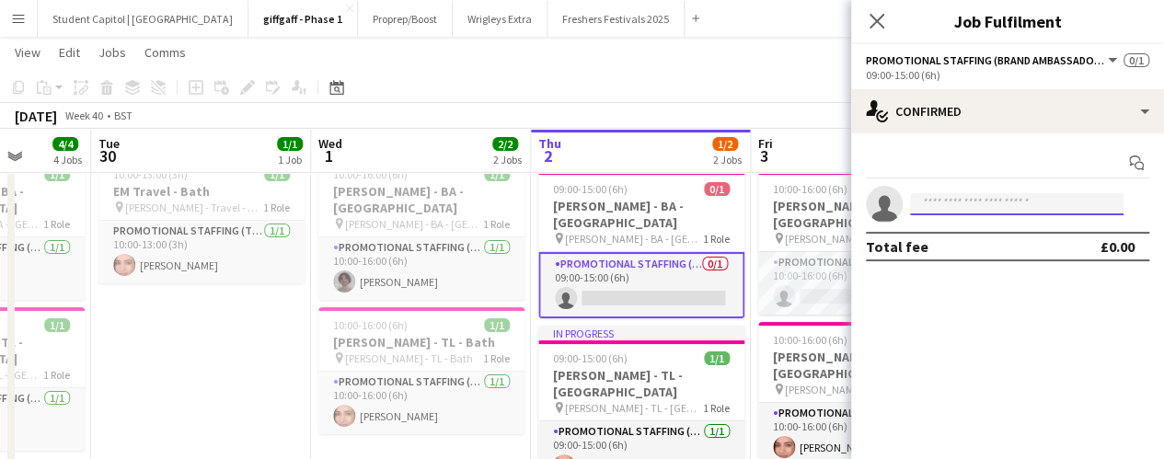
click at [952, 211] on input at bounding box center [1017, 204] width 214 height 22
click at [692, 86] on app-toolbar "Copy Paste Paste Ctrl+V Paste with crew Ctrl+Shift+V Paste linked Job [GEOGRAPH…" at bounding box center [582, 87] width 1164 height 31
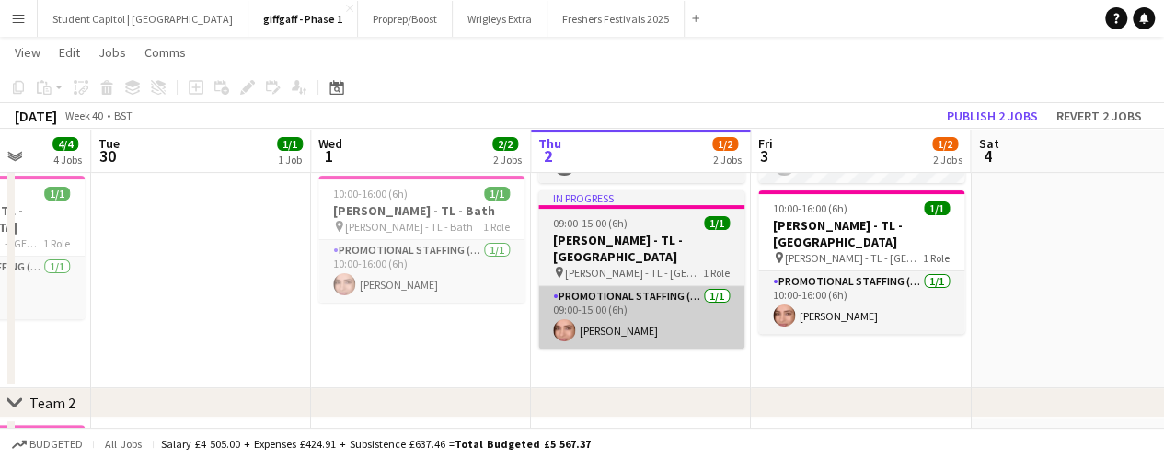
scroll to position [188, 0]
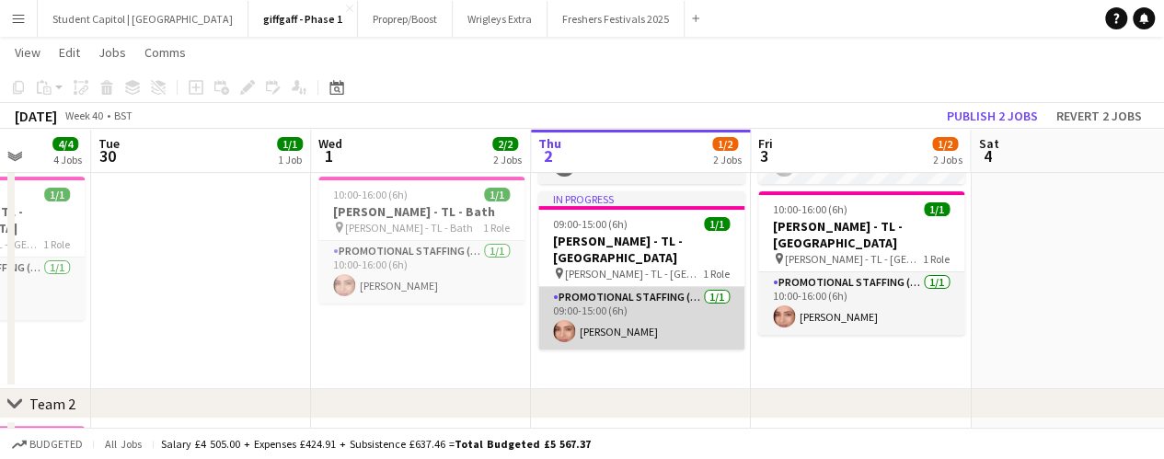
click at [621, 307] on app-card-role "Promotional Staffing (Team Leader) [DATE] 09:00-15:00 (6h) [PERSON_NAME]" at bounding box center [641, 318] width 206 height 63
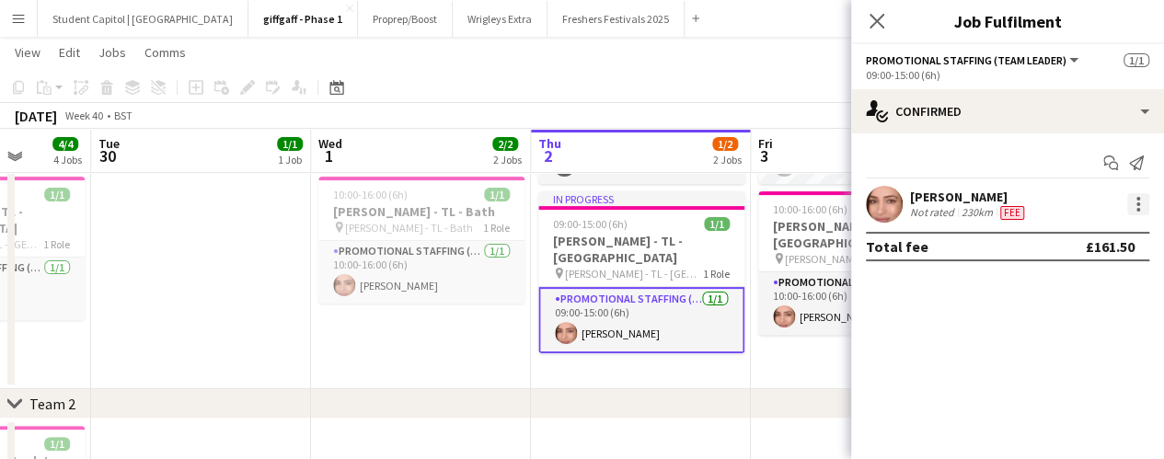
click at [1135, 198] on div at bounding box center [1139, 204] width 22 height 22
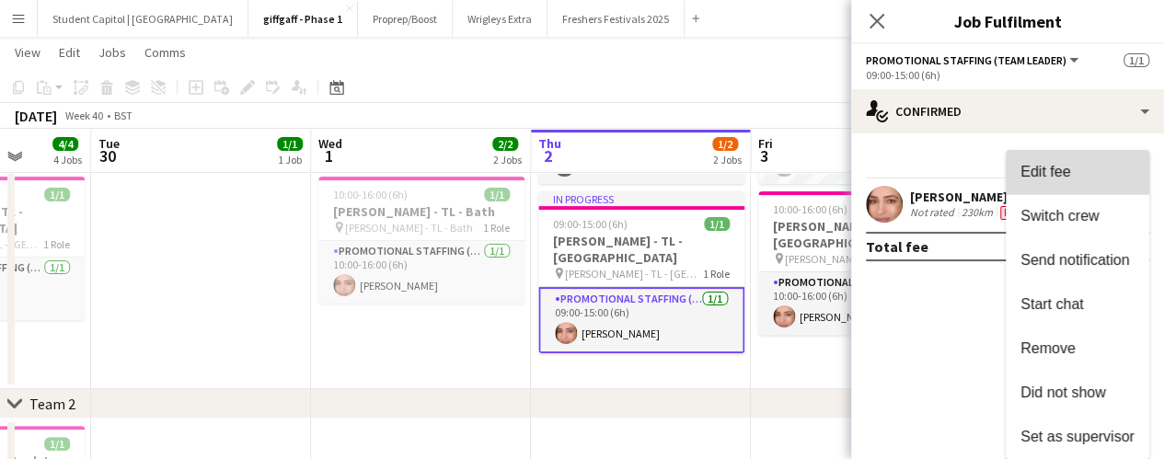
click at [1083, 181] on button "Edit fee" at bounding box center [1078, 172] width 144 height 44
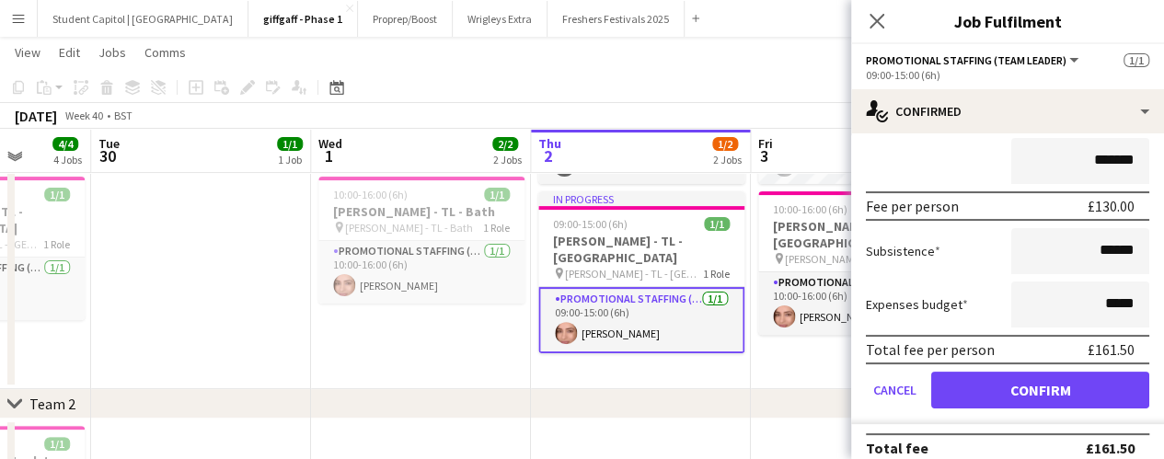
scroll to position [180, 0]
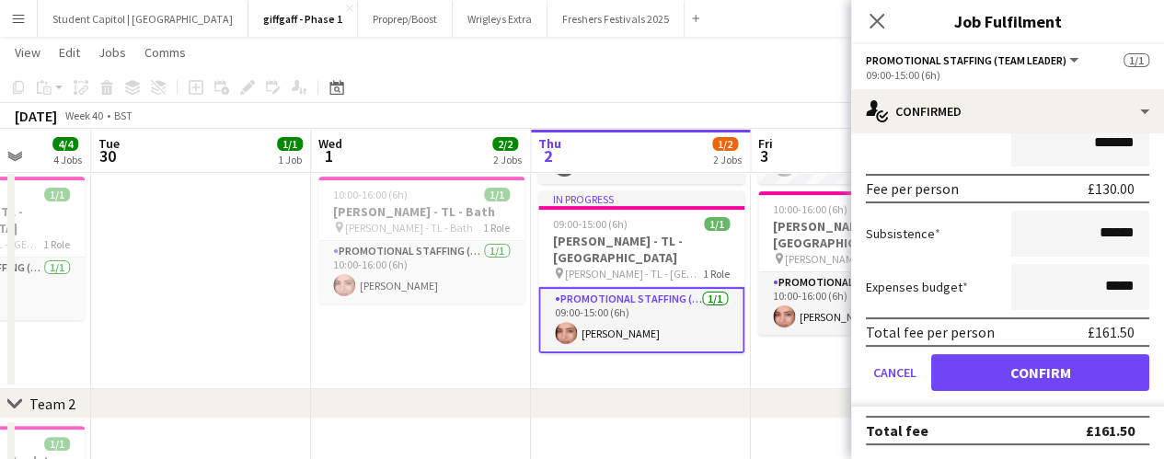
click at [814, 345] on app-date-cell "Updated 10:00-16:00 (6h) 0/1 [PERSON_NAME] - [GEOGRAPHIC_DATA] - [GEOGRAPHIC_DA…" at bounding box center [861, 203] width 220 height 371
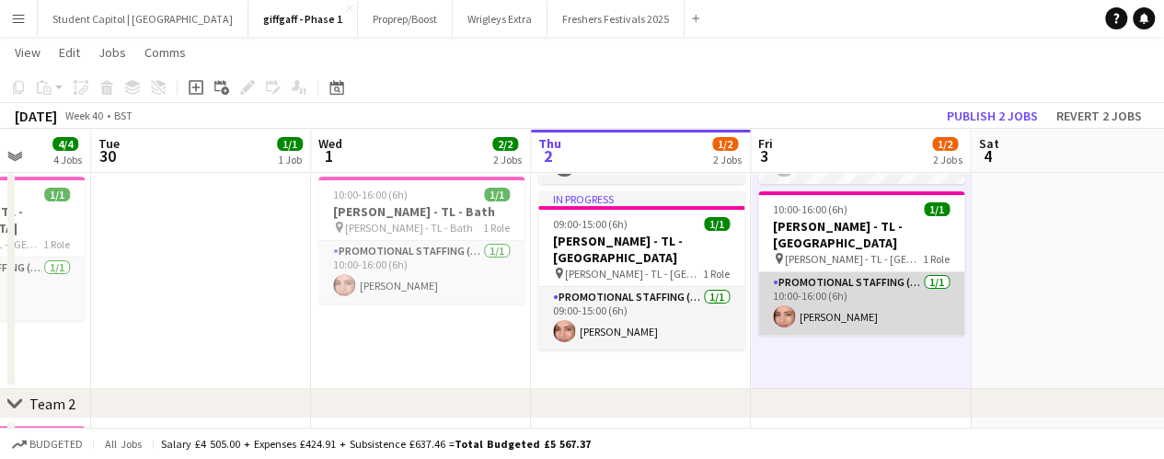
click at [862, 287] on app-card-role "Promotional Staffing (Team Leader) [DATE] 10:00-16:00 (6h) [PERSON_NAME]" at bounding box center [861, 303] width 206 height 63
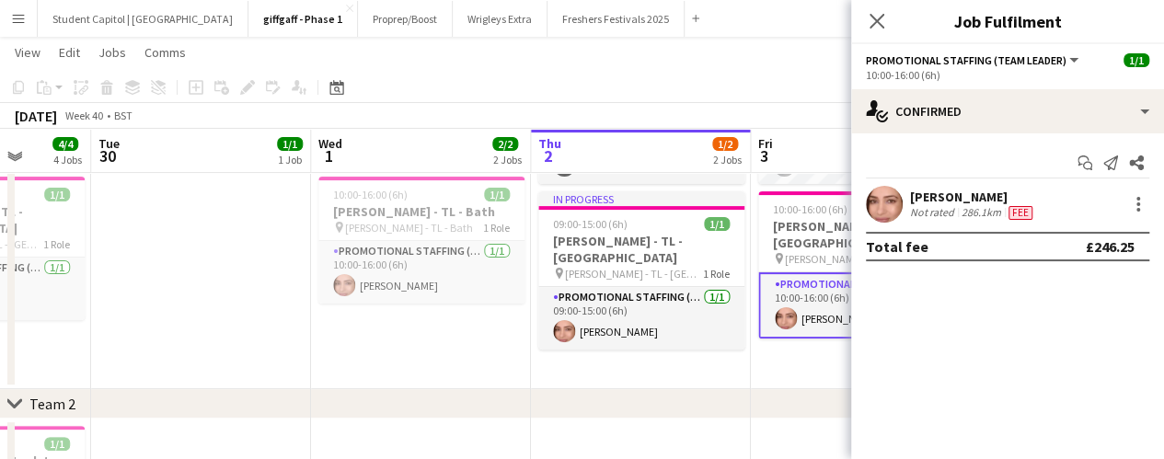
click at [701, 329] on app-date-cell "Updated 09:00-15:00 (6h) 0/1 [PERSON_NAME] - [GEOGRAPHIC_DATA] - [GEOGRAPHIC_DA…" at bounding box center [641, 203] width 220 height 371
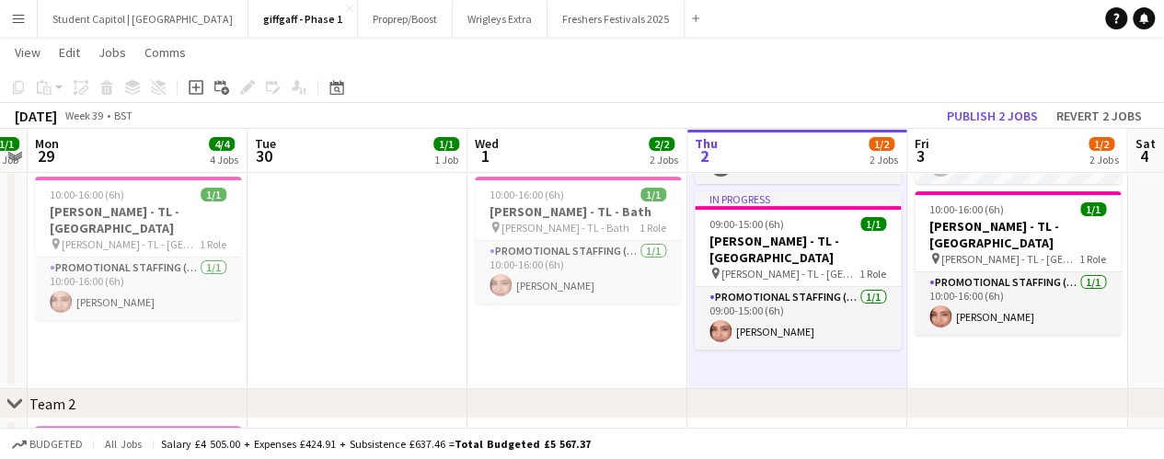
scroll to position [0, 617]
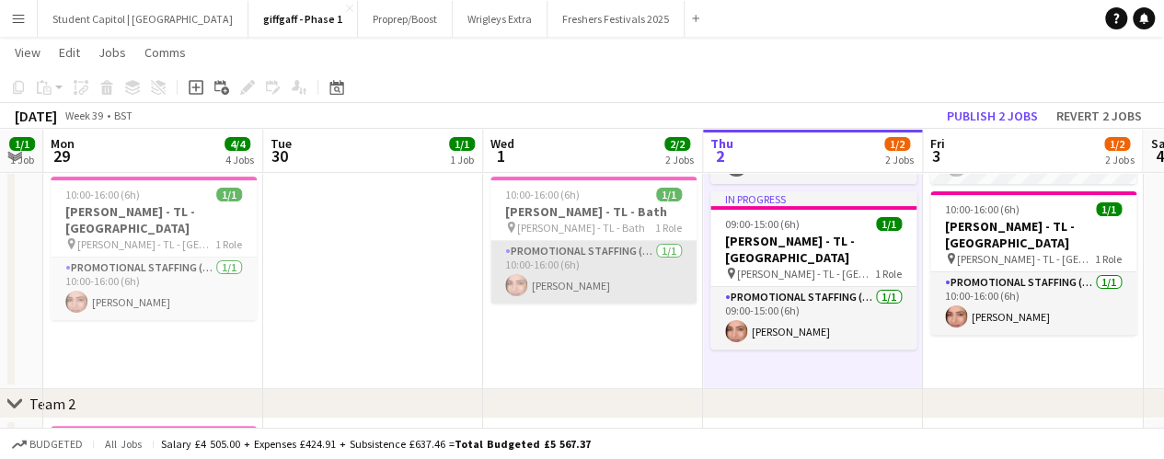
click at [586, 258] on app-card-role "Promotional Staffing (Team Leader) [DATE] 10:00-16:00 (6h) [PERSON_NAME]" at bounding box center [594, 272] width 206 height 63
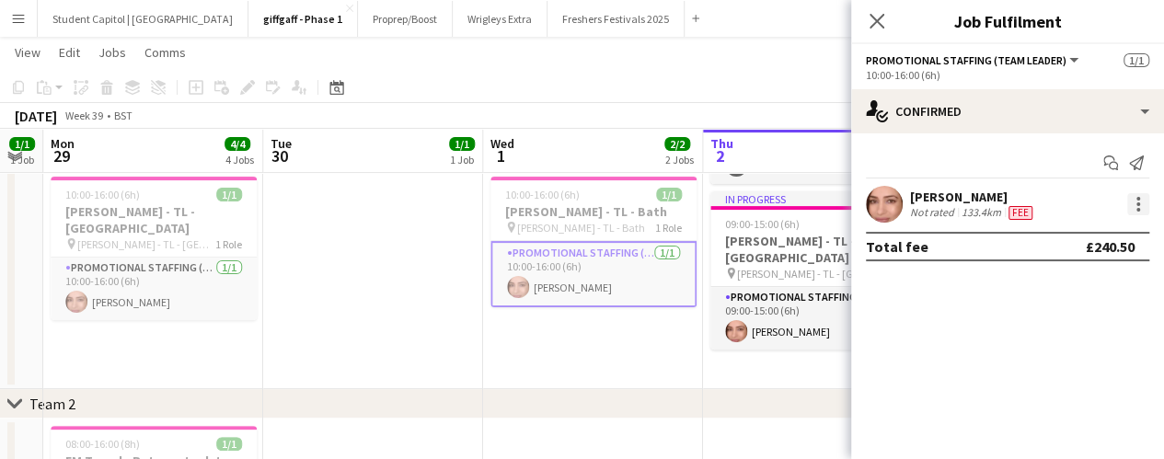
click at [1143, 212] on div at bounding box center [1139, 204] width 22 height 22
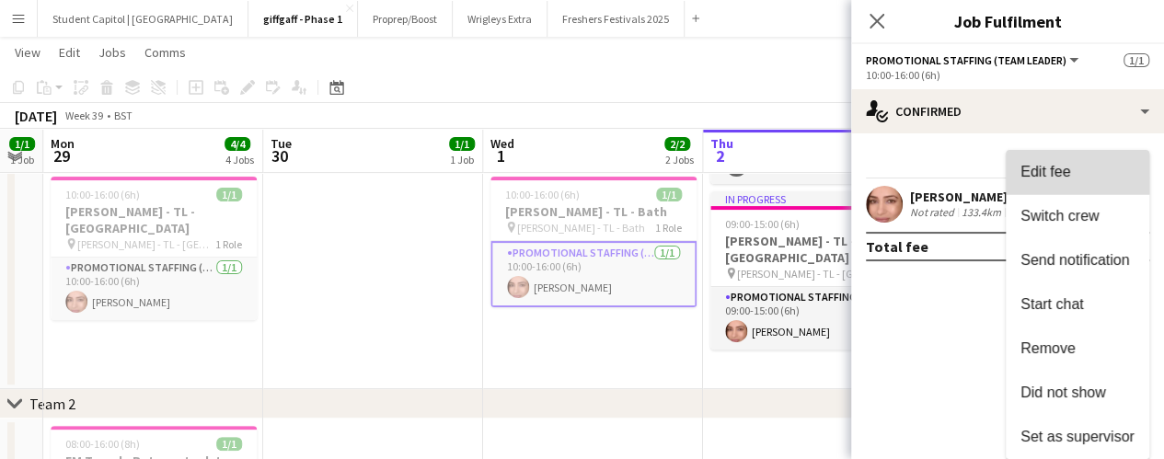
click at [1099, 179] on span "Edit fee" at bounding box center [1078, 172] width 114 height 17
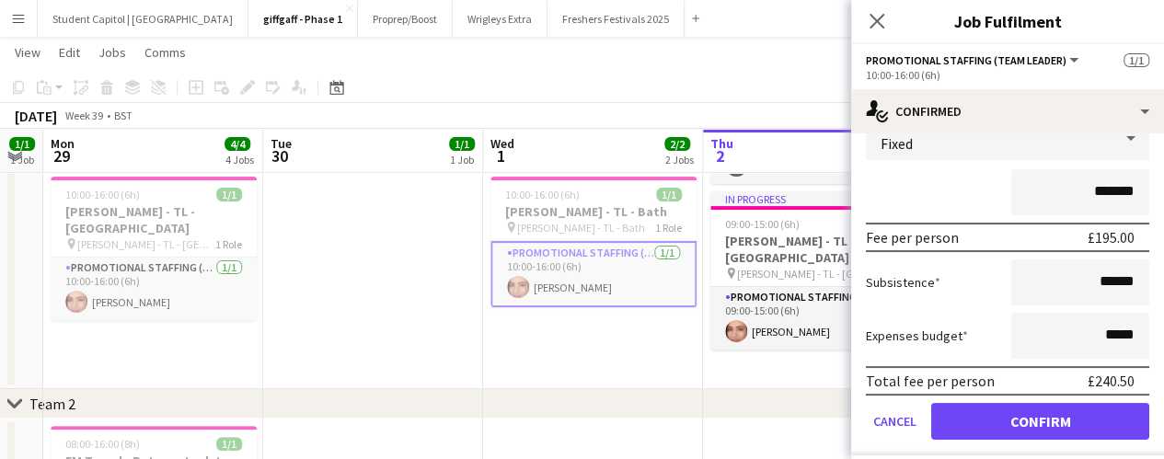
scroll to position [132, 0]
click at [514, 325] on app-date-cell "10:00-16:00 (6h) 1/1 [PERSON_NAME] - BA - Bath pin [PERSON_NAME] - BA - Bath 1 …" at bounding box center [593, 203] width 220 height 371
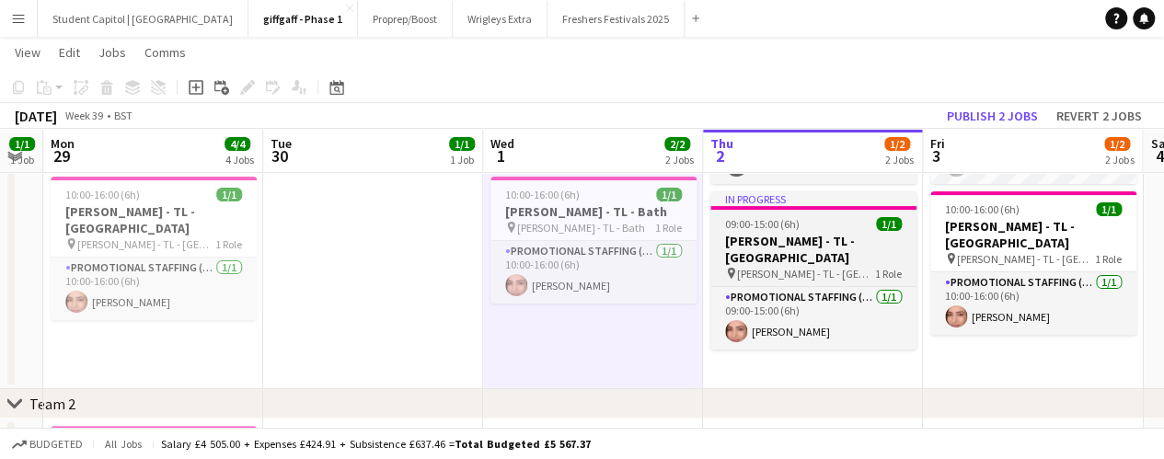
click at [791, 217] on span "09:00-15:00 (6h)" at bounding box center [762, 224] width 75 height 14
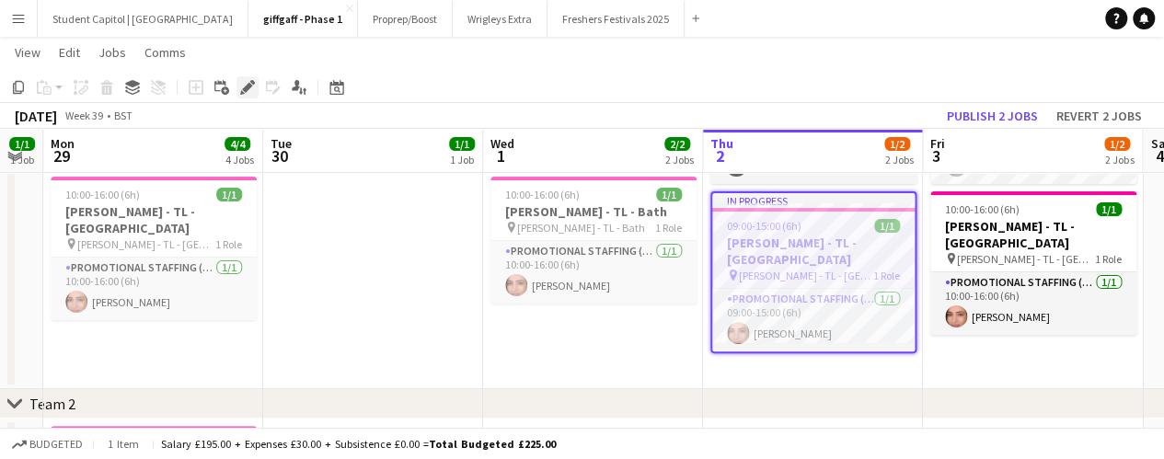
click at [247, 94] on icon "Edit" at bounding box center [247, 87] width 15 height 15
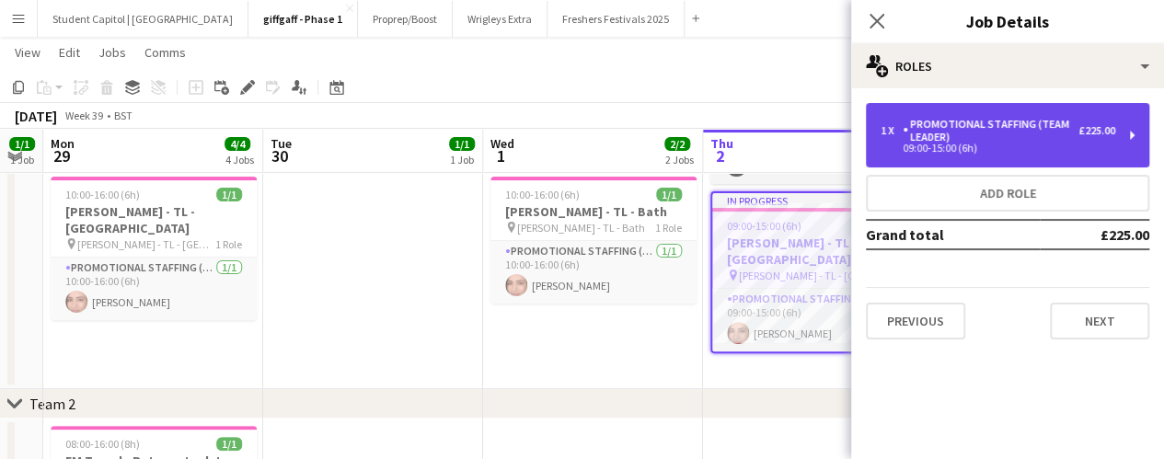
click at [1090, 145] on div "09:00-15:00 (6h)" at bounding box center [998, 148] width 235 height 9
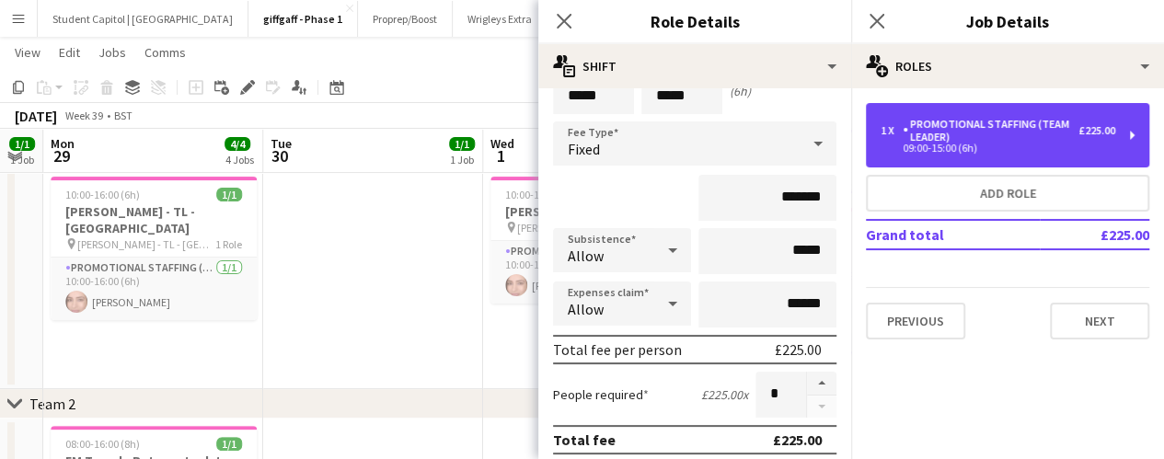
scroll to position [0, 0]
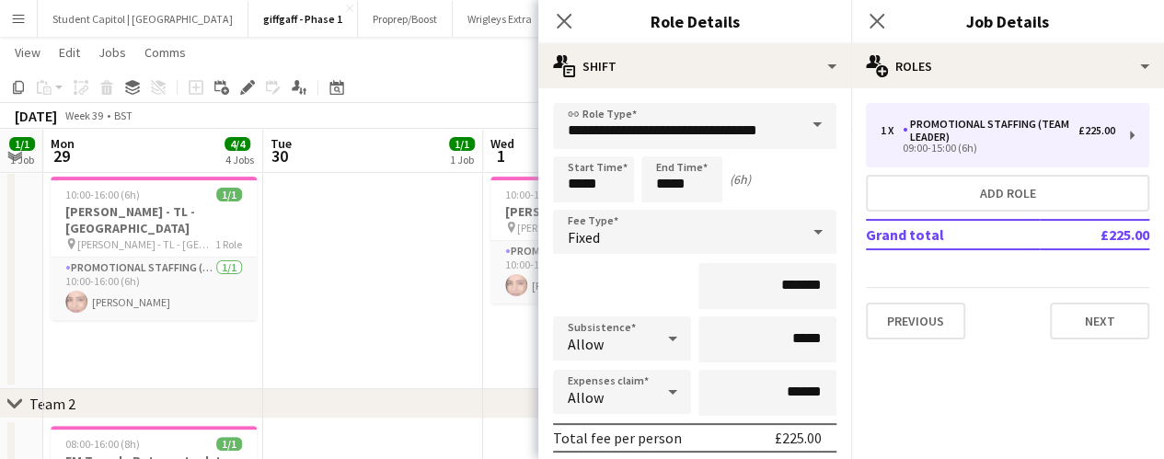
click at [530, 343] on app-date-cell "10:00-16:00 (6h) 1/1 [PERSON_NAME] - BA - Bath pin [PERSON_NAME] - BA - Bath 1 …" at bounding box center [593, 203] width 220 height 371
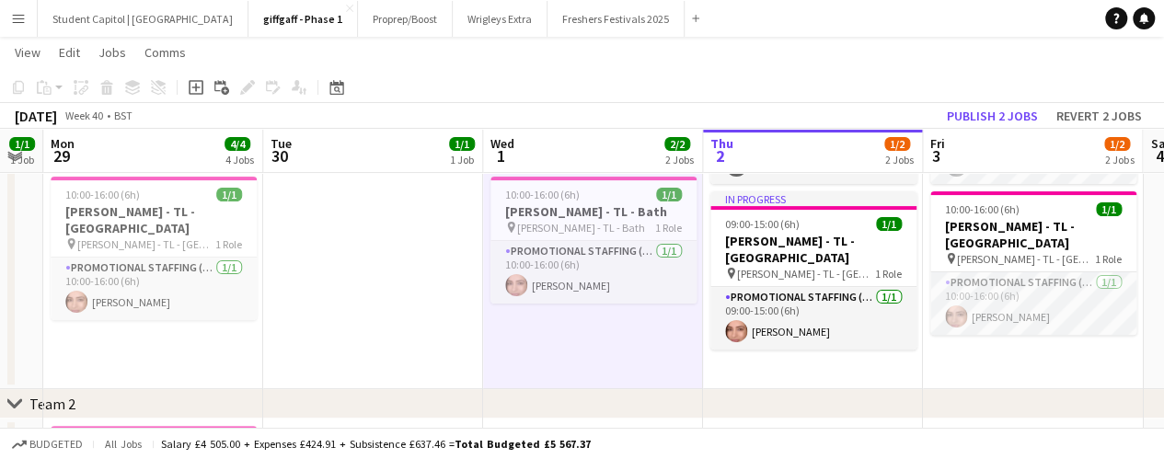
scroll to position [0, 852]
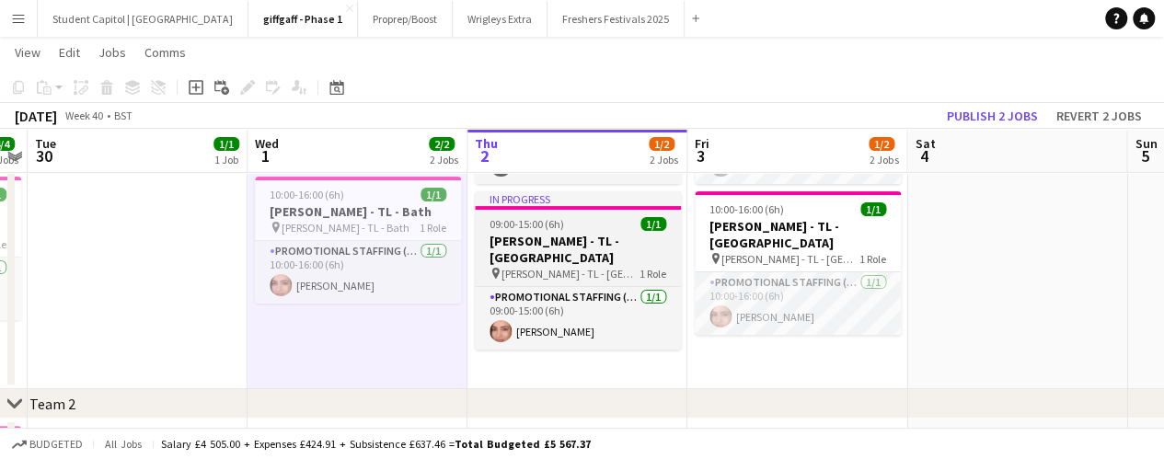
click at [559, 233] on h3 "[PERSON_NAME] - TL - [GEOGRAPHIC_DATA]" at bounding box center [578, 249] width 206 height 33
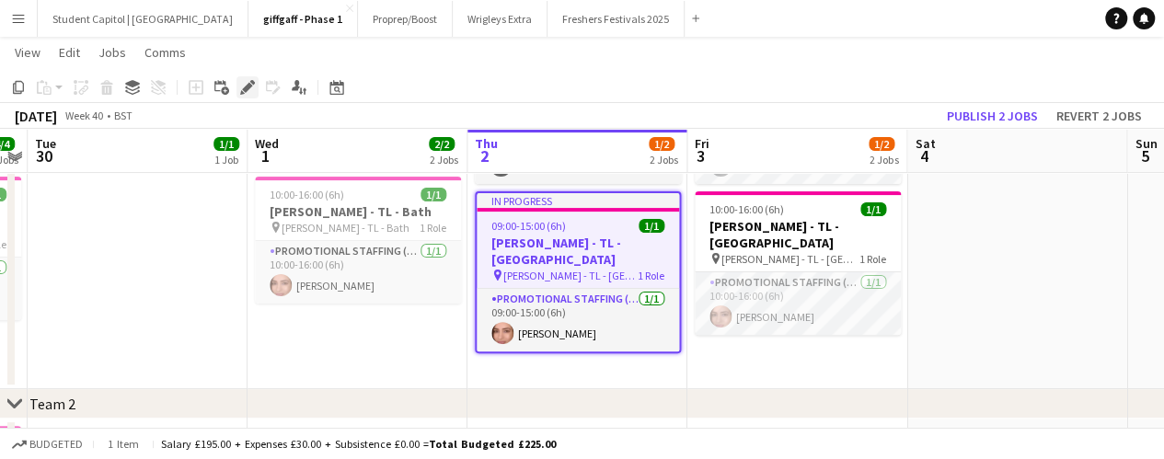
click at [243, 87] on icon "Edit" at bounding box center [247, 87] width 15 height 15
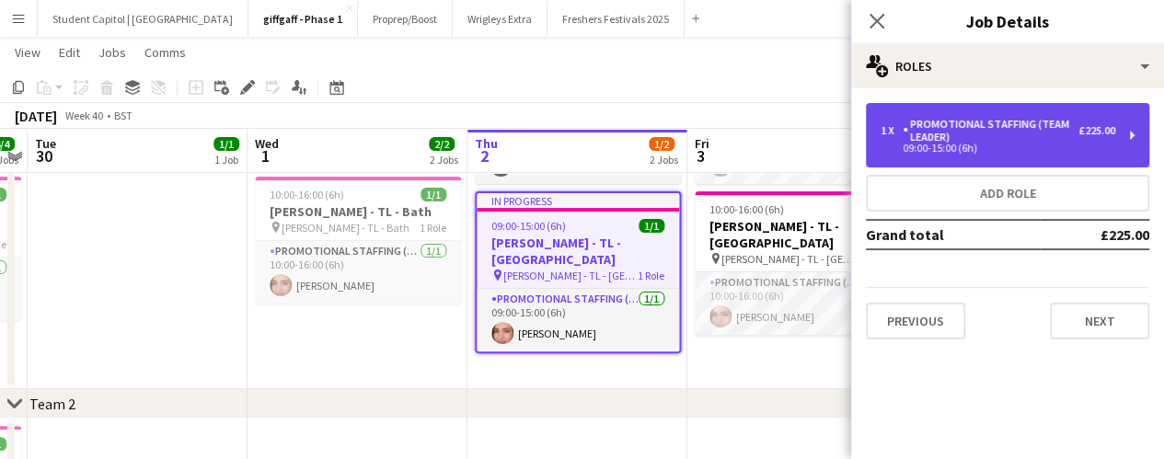
click at [1031, 138] on div "Promotional Staffing (Team Leader)" at bounding box center [991, 131] width 176 height 26
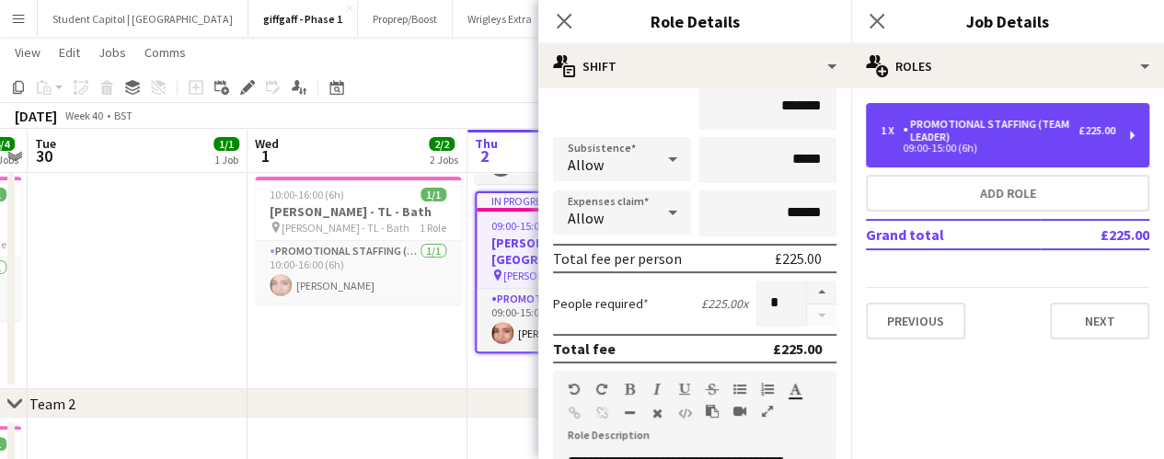
scroll to position [111, 0]
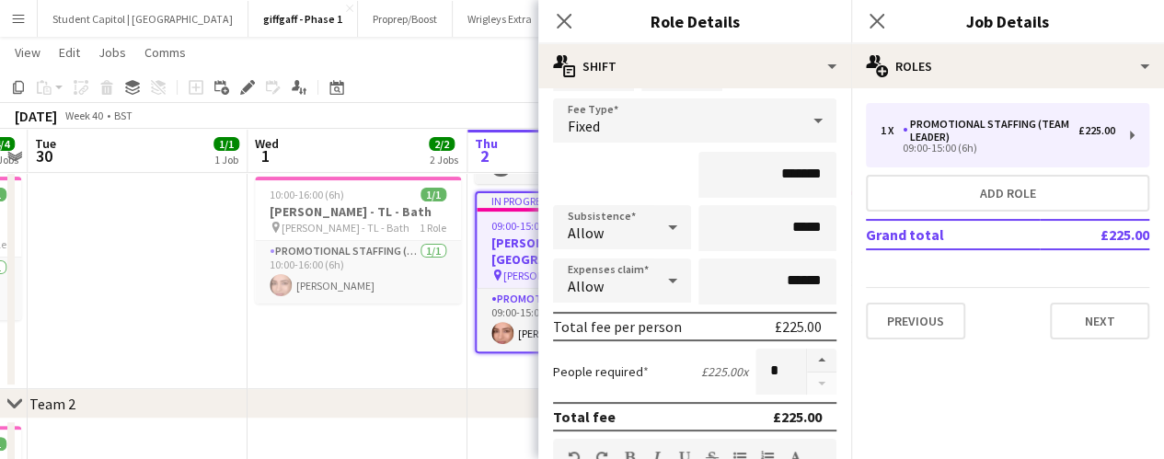
click at [516, 235] on h3 "[PERSON_NAME] - TL - [GEOGRAPHIC_DATA]" at bounding box center [578, 251] width 203 height 33
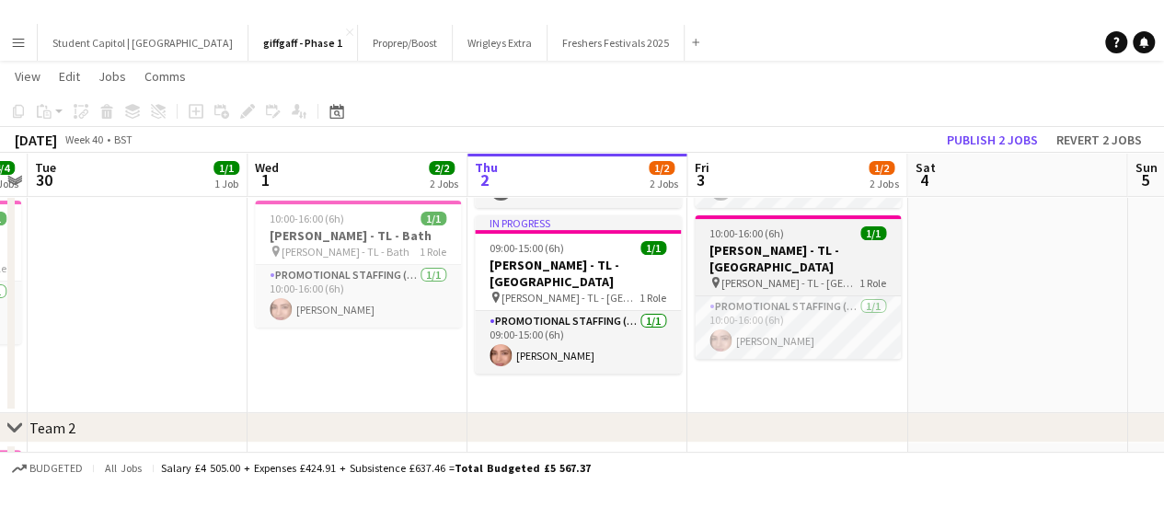
scroll to position [0, 587]
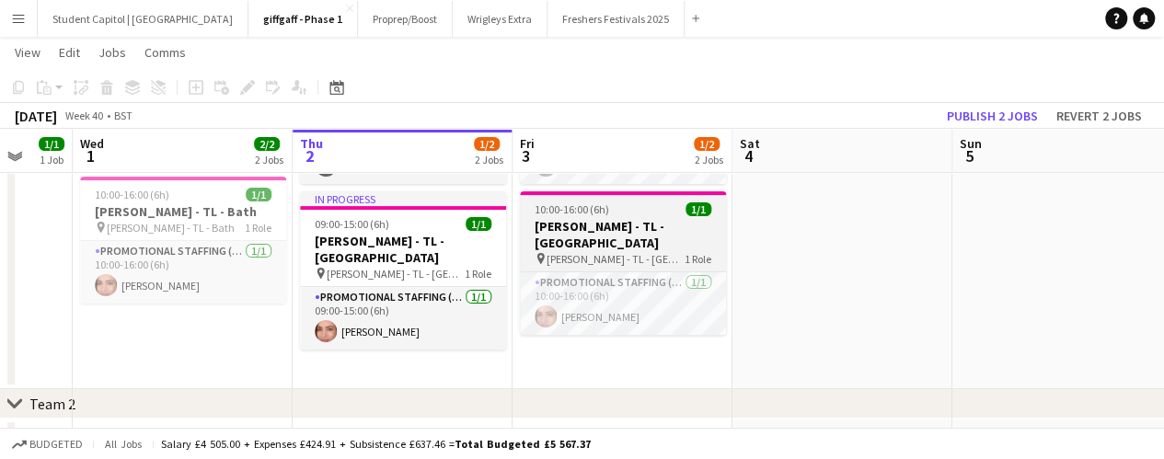
click at [653, 218] on h3 "[PERSON_NAME] - TL - [GEOGRAPHIC_DATA]" at bounding box center [623, 234] width 206 height 33
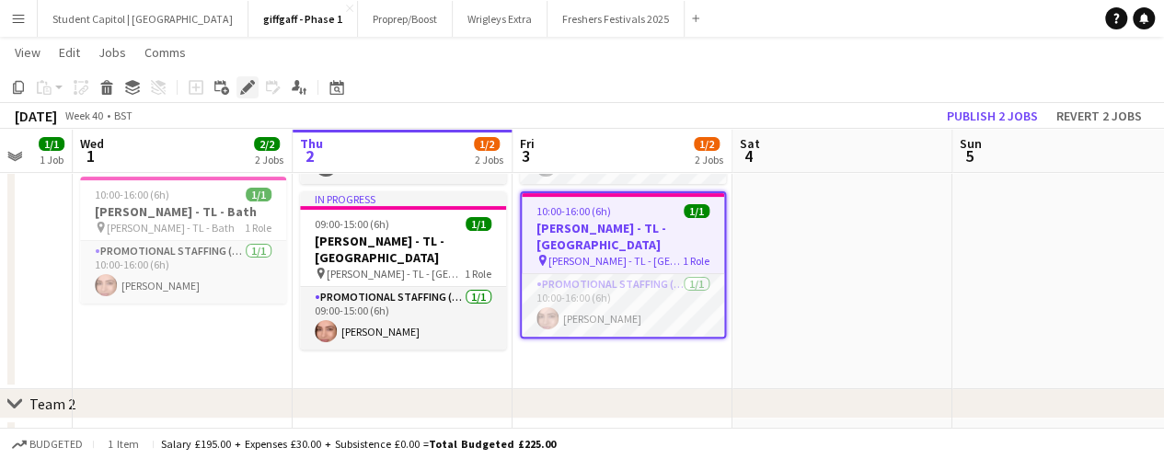
click at [241, 88] on icon "Edit" at bounding box center [247, 87] width 15 height 15
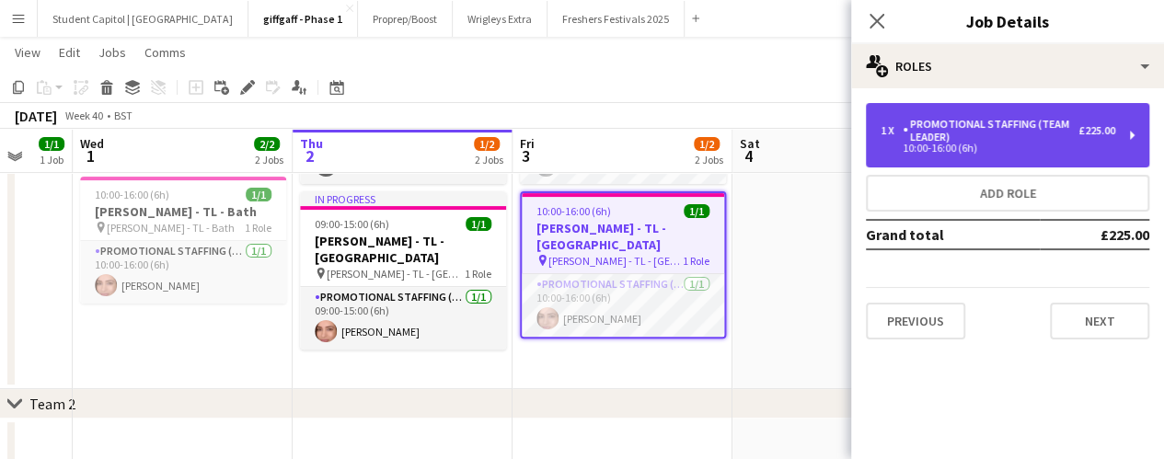
click at [1105, 140] on div "1 x Promotional Staffing (Team Leader) £225.00" at bounding box center [998, 131] width 235 height 26
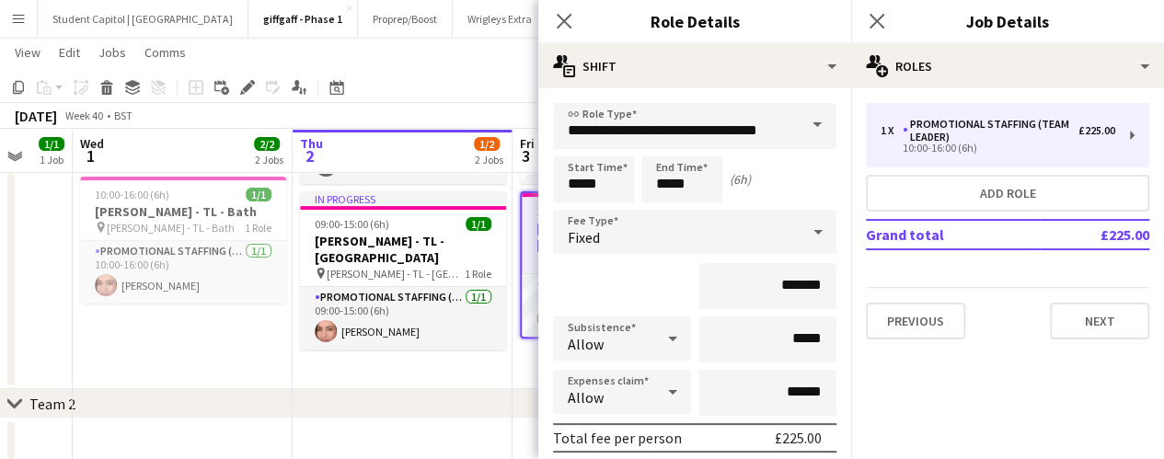
click at [508, 338] on app-date-cell "Updated 09:00-15:00 (6h) 0/1 [PERSON_NAME] - [GEOGRAPHIC_DATA] - [GEOGRAPHIC_DA…" at bounding box center [403, 203] width 220 height 371
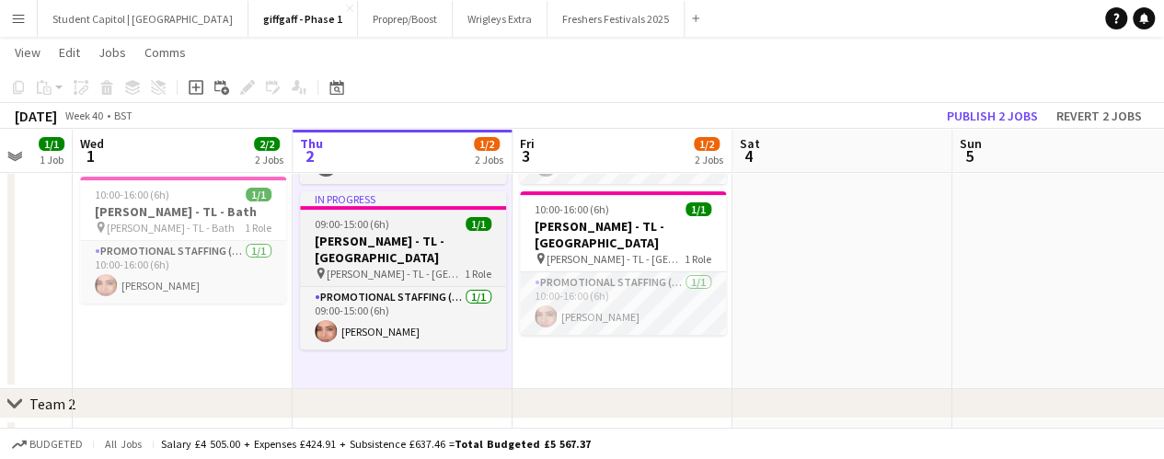
click at [473, 233] on h3 "[PERSON_NAME] - TL - [GEOGRAPHIC_DATA]" at bounding box center [403, 249] width 206 height 33
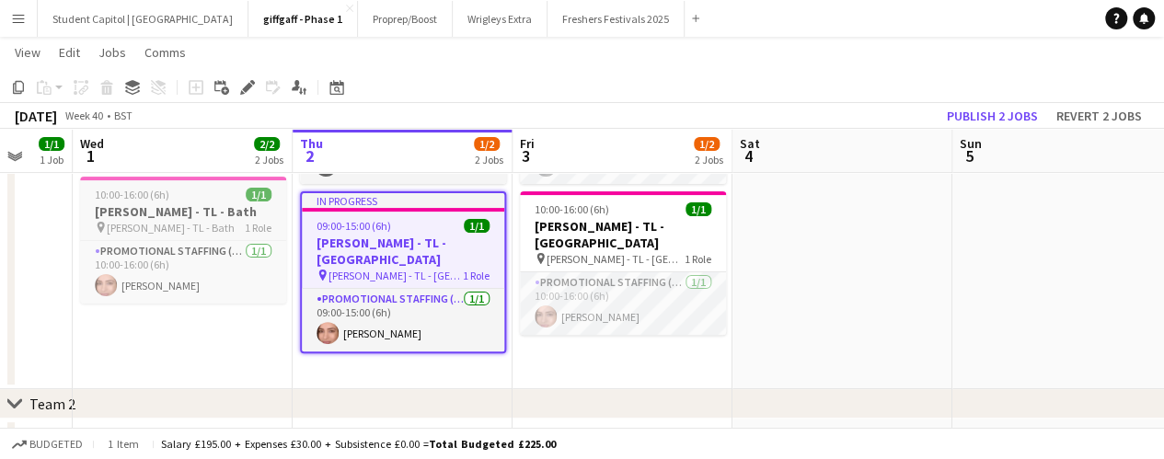
click at [157, 203] on h3 "[PERSON_NAME] - TL - Bath" at bounding box center [183, 211] width 206 height 17
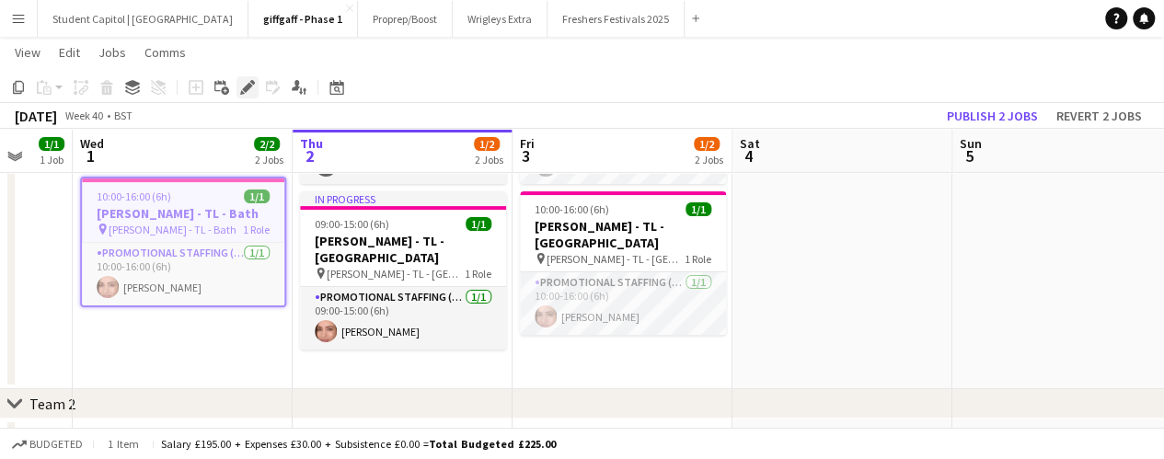
click at [249, 96] on div "Edit" at bounding box center [248, 87] width 22 height 22
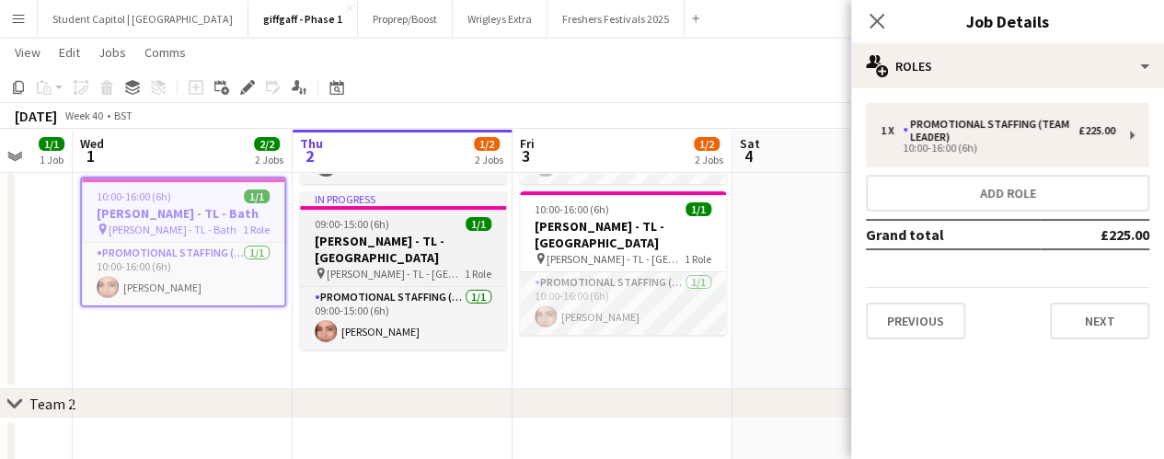
click at [431, 233] on h3 "[PERSON_NAME] - TL - [GEOGRAPHIC_DATA]" at bounding box center [403, 249] width 206 height 33
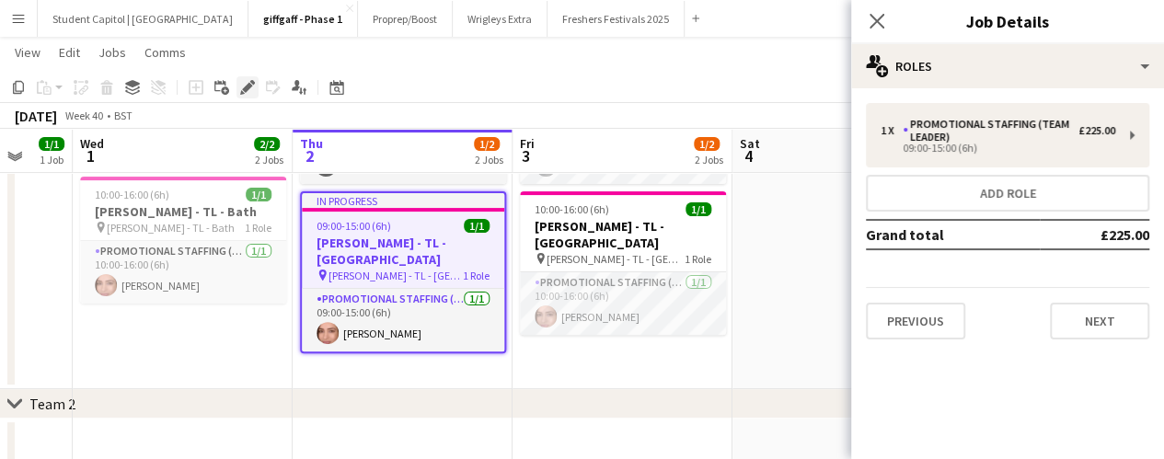
click at [241, 96] on div "Edit" at bounding box center [248, 87] width 22 height 22
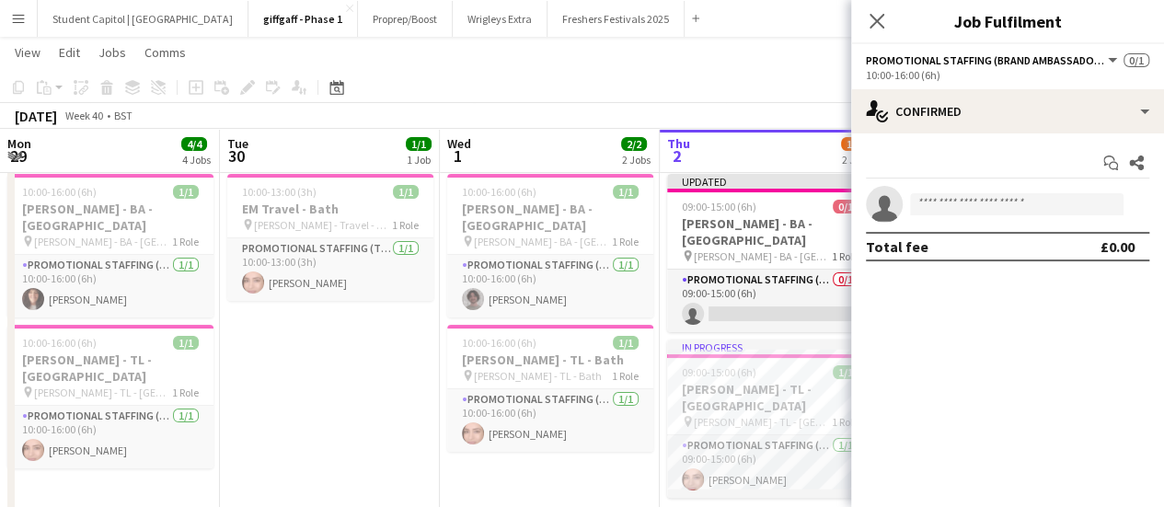
scroll to position [0, 440]
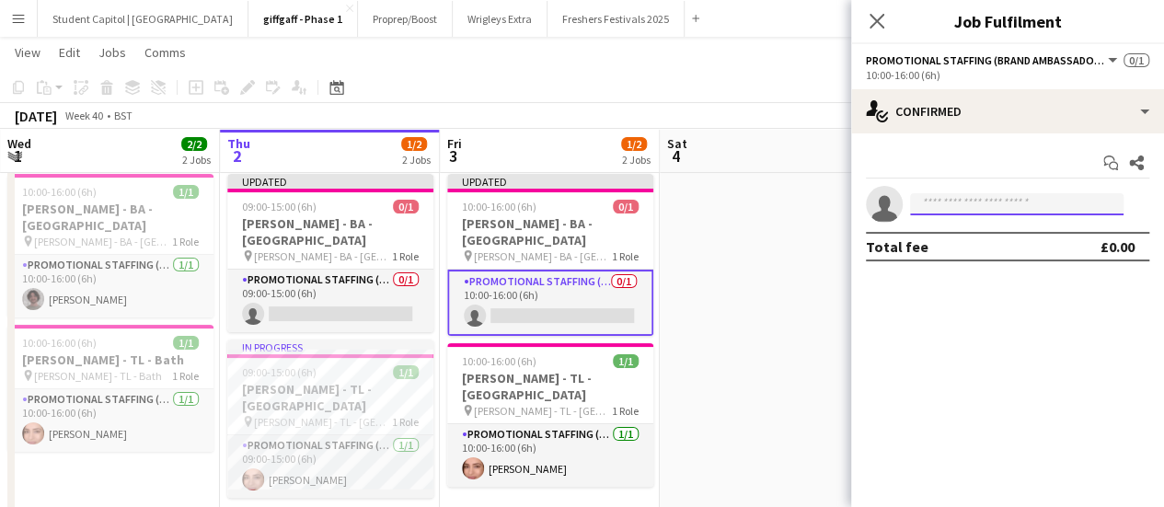
click at [961, 205] on input at bounding box center [1017, 204] width 214 height 22
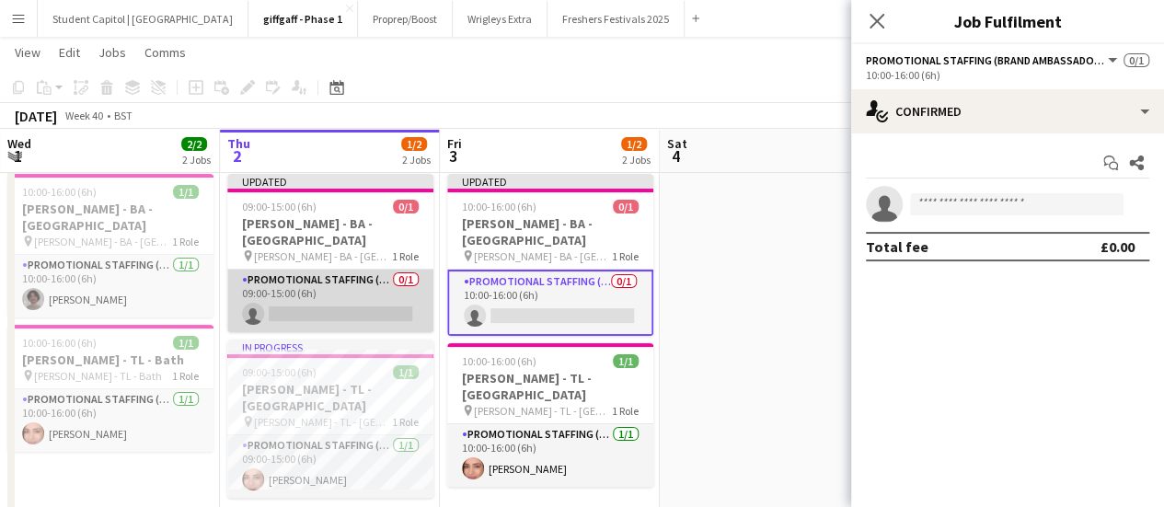
click at [304, 296] on app-card-role "Promotional Staffing (Brand Ambassadors) 0/1 09:00-15:00 (6h) single-neutral-ac…" at bounding box center [330, 301] width 206 height 63
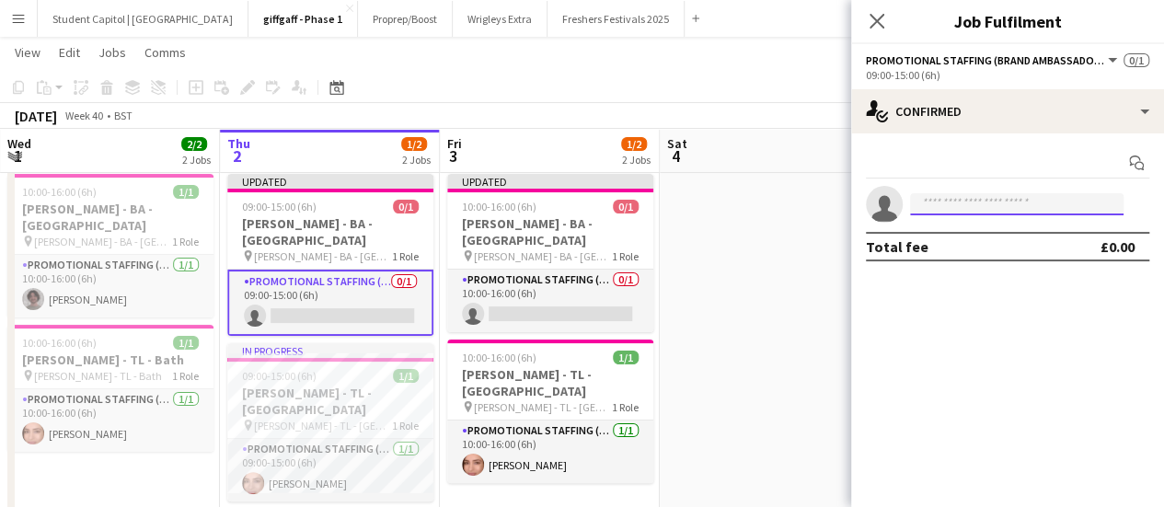
click at [1011, 209] on input at bounding box center [1017, 204] width 214 height 22
paste input "**********"
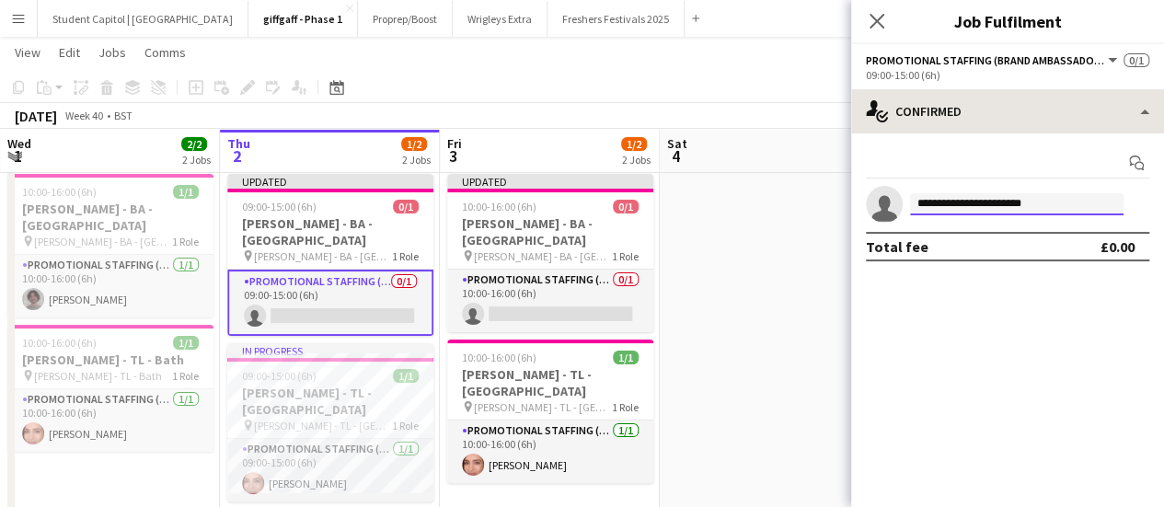
type input "**********"
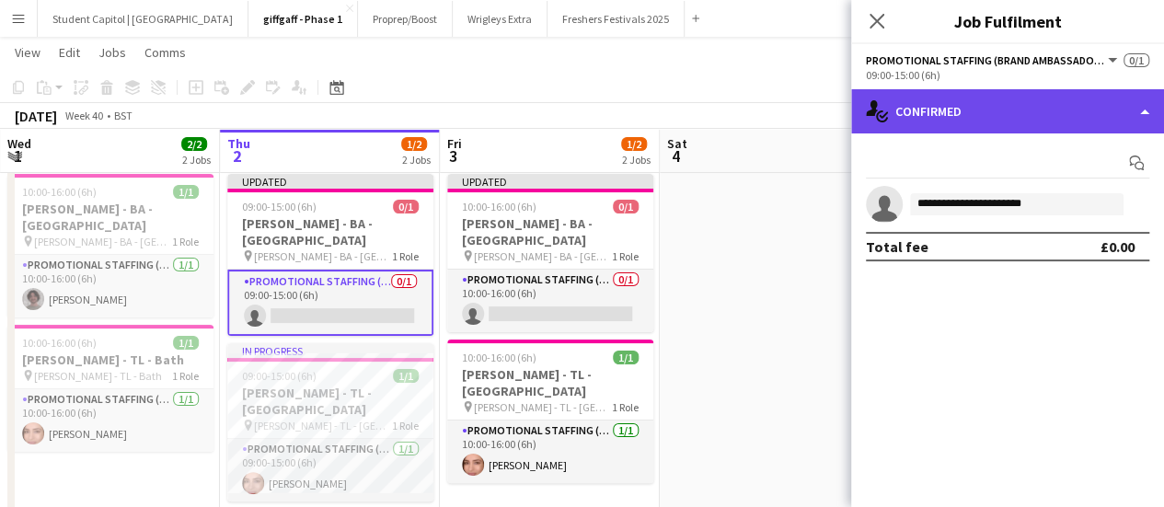
click at [955, 123] on div "single-neutral-actions-check-2 Confirmed" at bounding box center [1007, 111] width 313 height 44
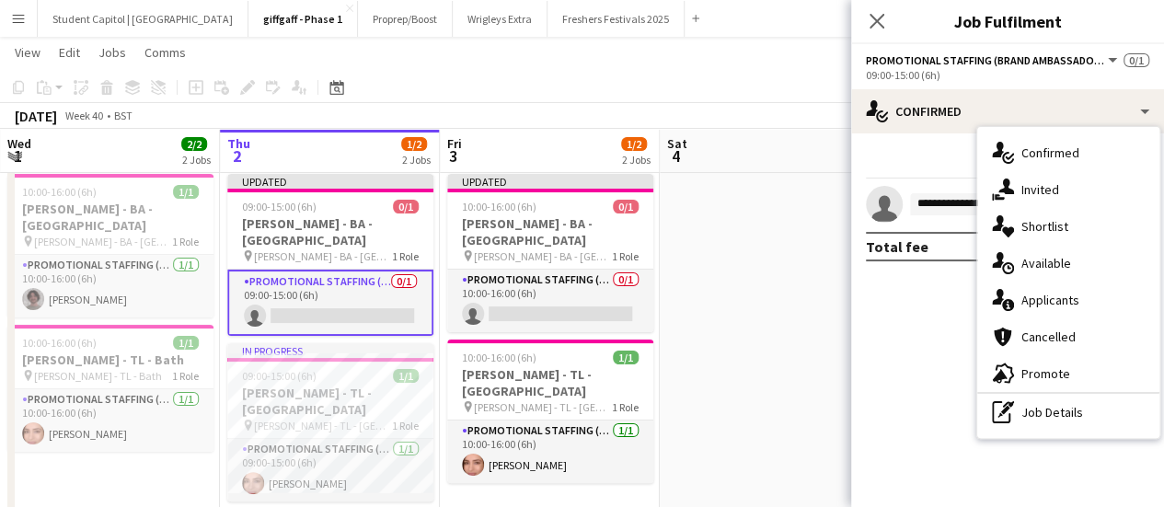
click at [790, 221] on app-date-cell at bounding box center [770, 352] width 220 height 371
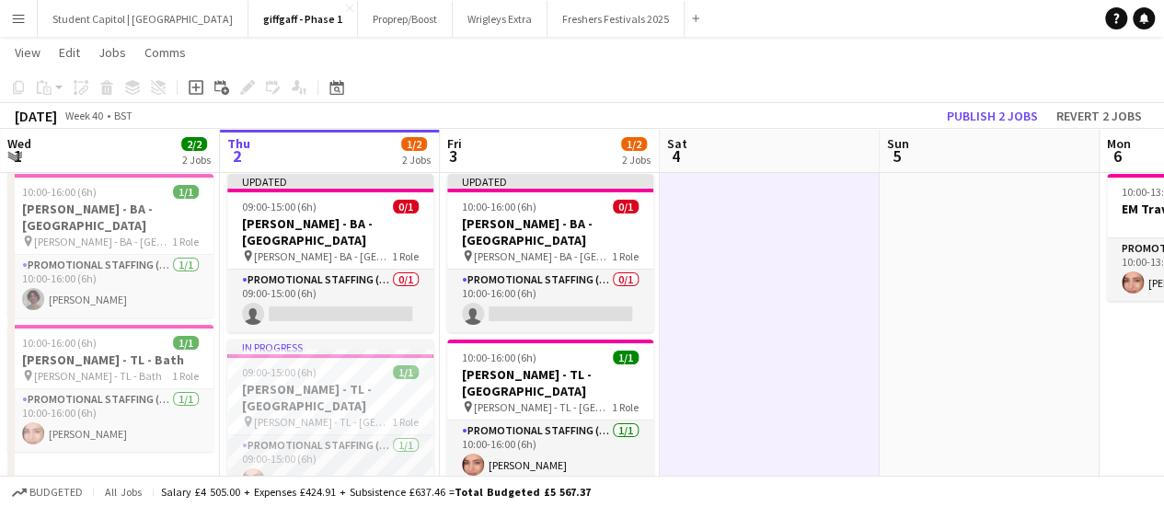
click at [29, 23] on button "Menu" at bounding box center [18, 18] width 37 height 37
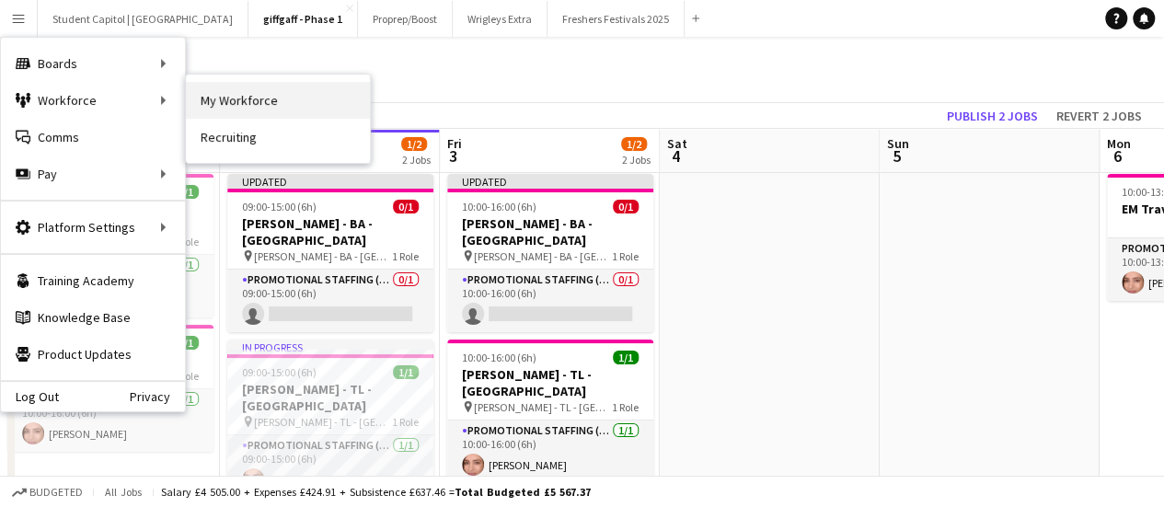
click at [227, 98] on link "My Workforce" at bounding box center [278, 100] width 184 height 37
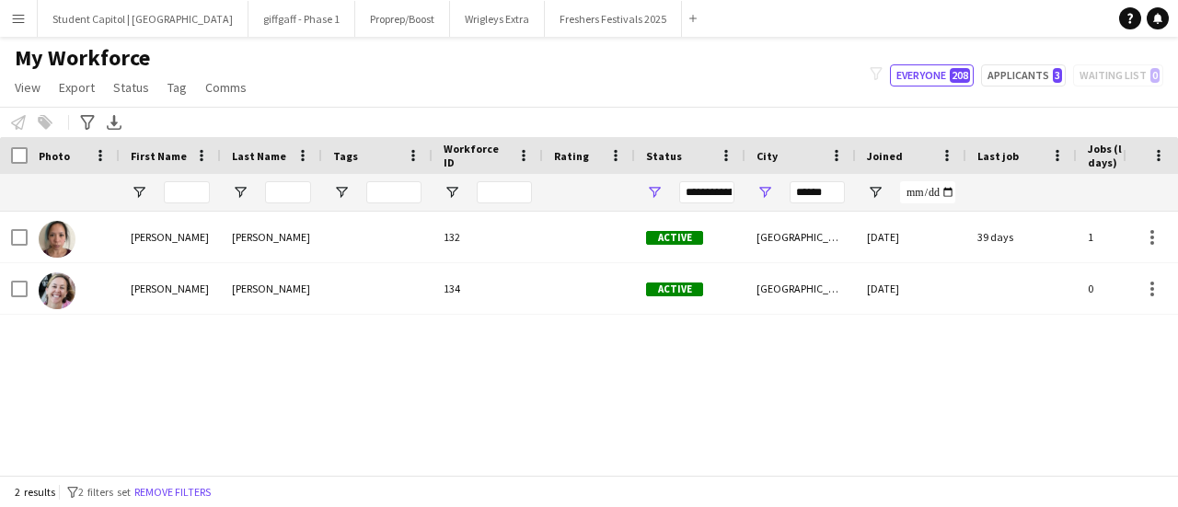
click at [23, 6] on button "Menu" at bounding box center [18, 18] width 37 height 37
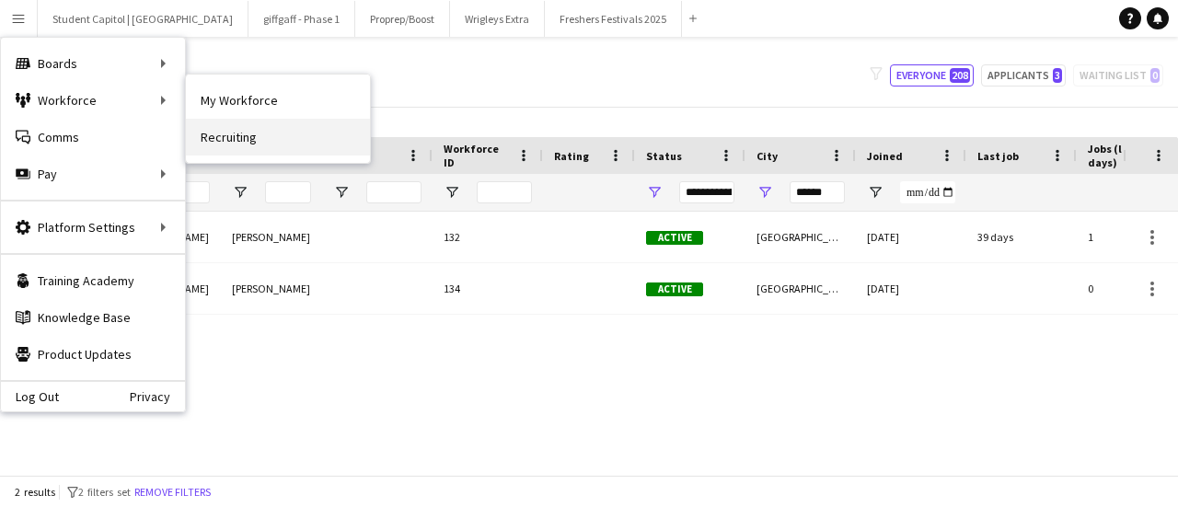
click at [254, 143] on link "Recruiting" at bounding box center [278, 137] width 184 height 37
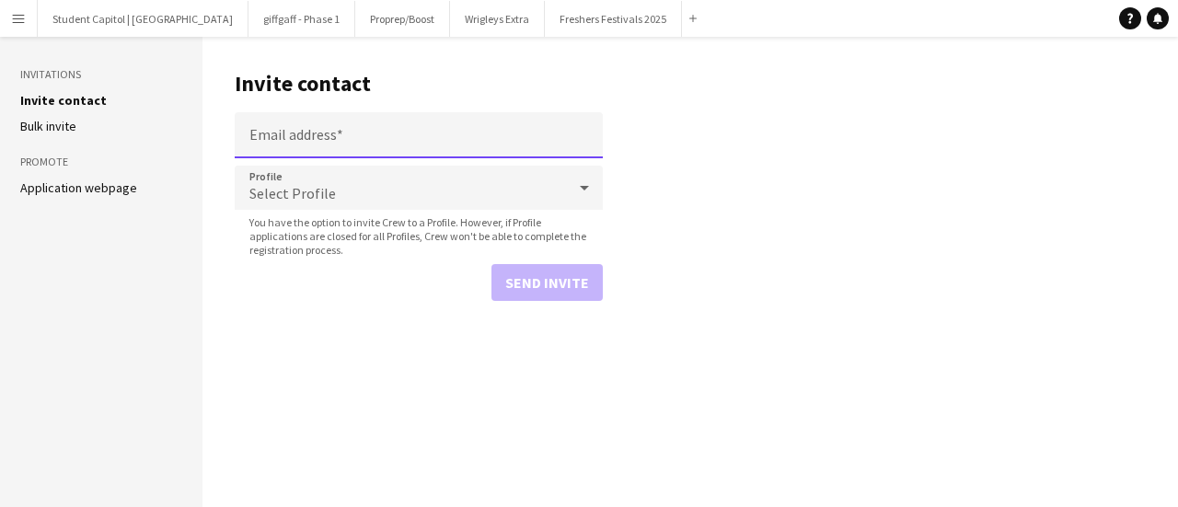
click at [284, 146] on input "Email address" at bounding box center [419, 135] width 368 height 46
paste input "**********"
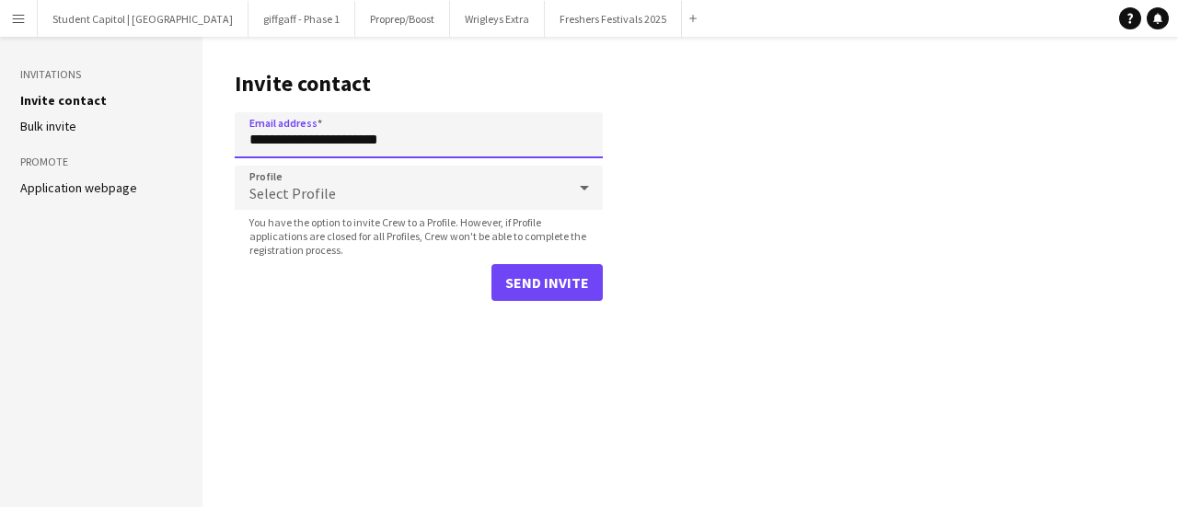
type input "**********"
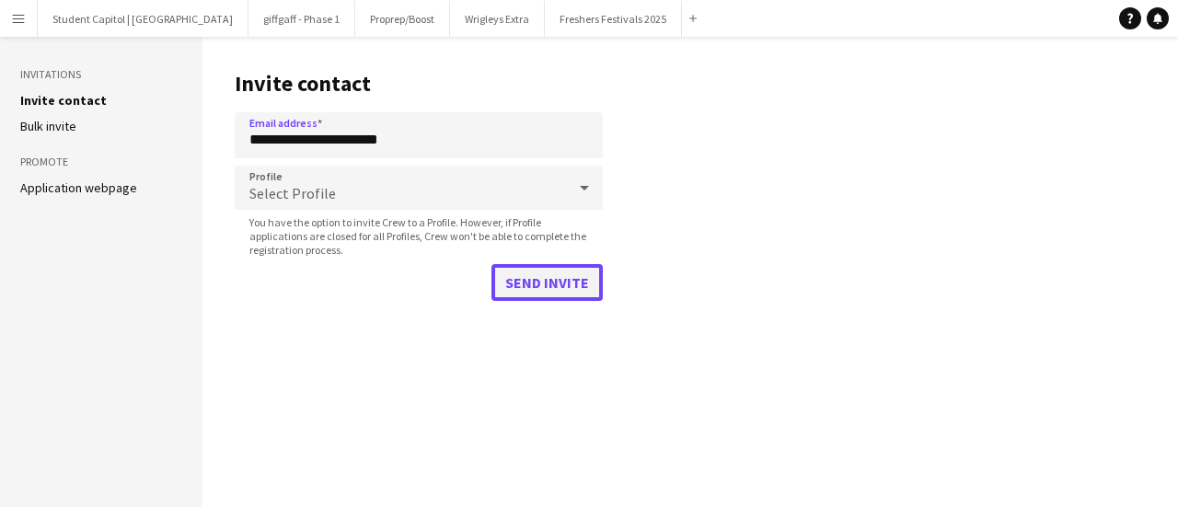
click at [569, 288] on button "Send invite" at bounding box center [547, 282] width 111 height 37
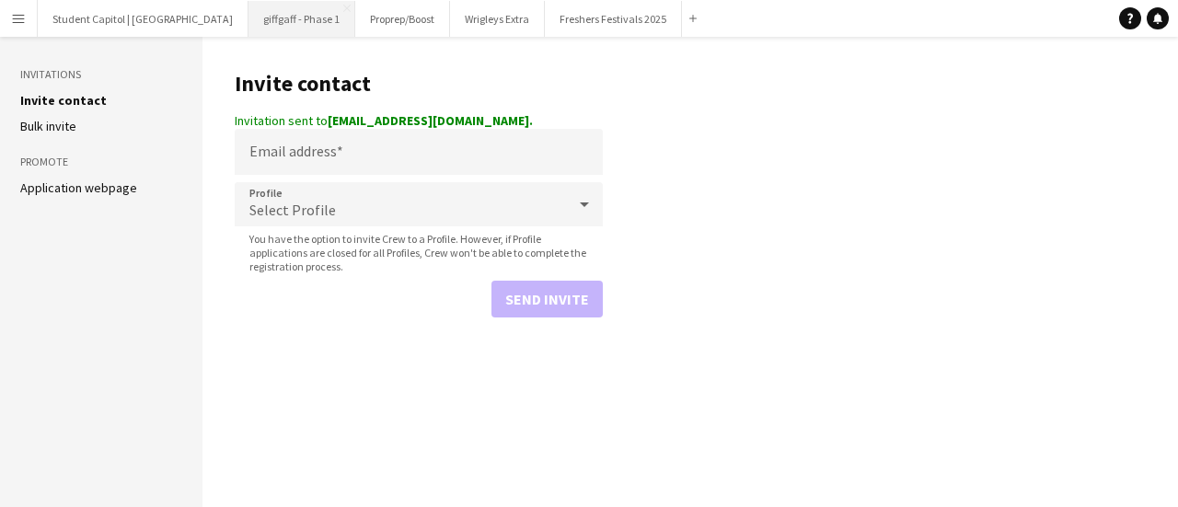
click at [263, 29] on button "giffgaff - Phase 1 Close" at bounding box center [302, 19] width 107 height 36
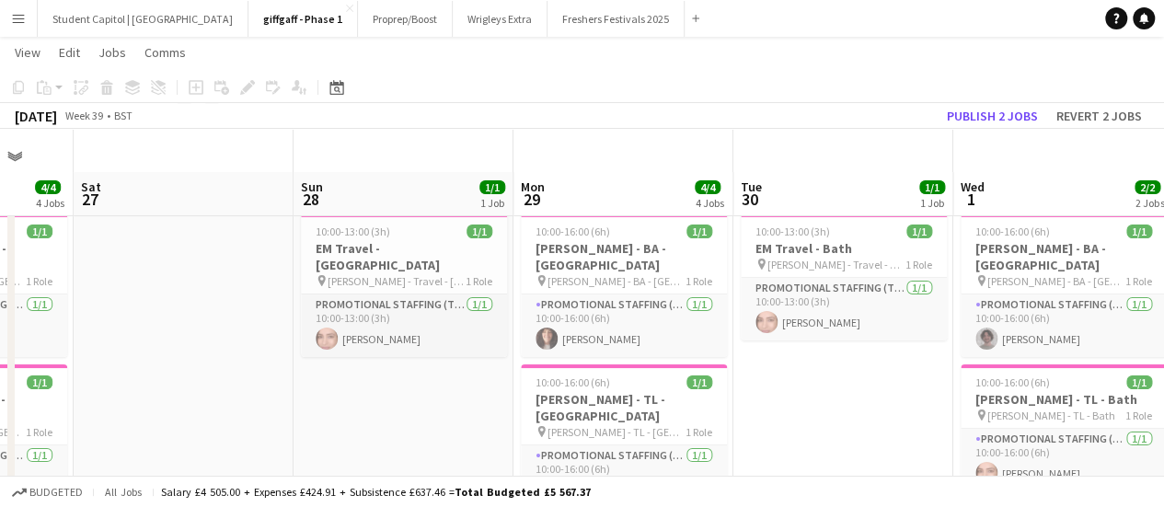
scroll to position [44, 0]
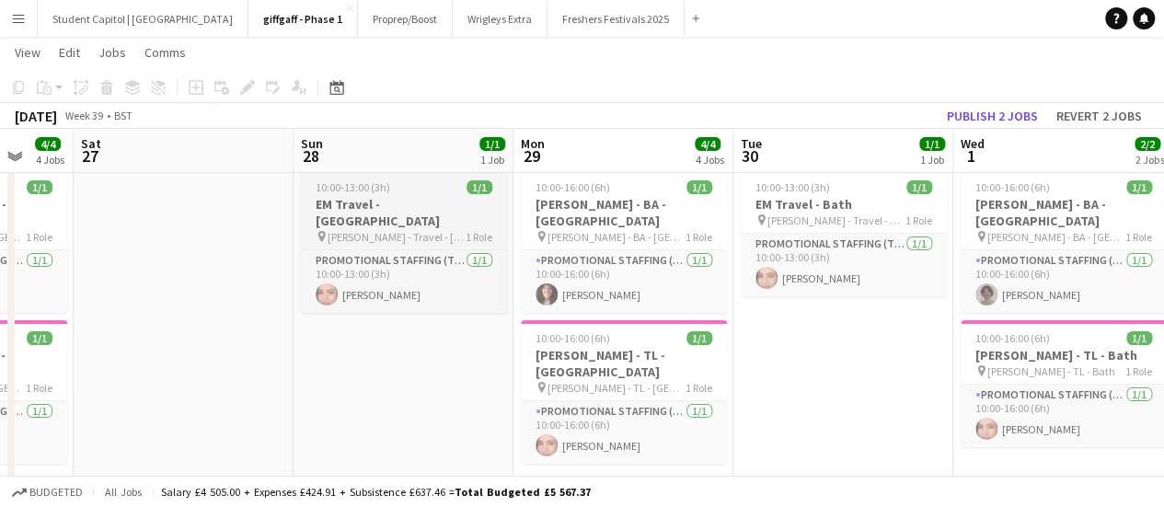
click at [388, 200] on h3 "EM Travel - [GEOGRAPHIC_DATA]" at bounding box center [404, 212] width 206 height 33
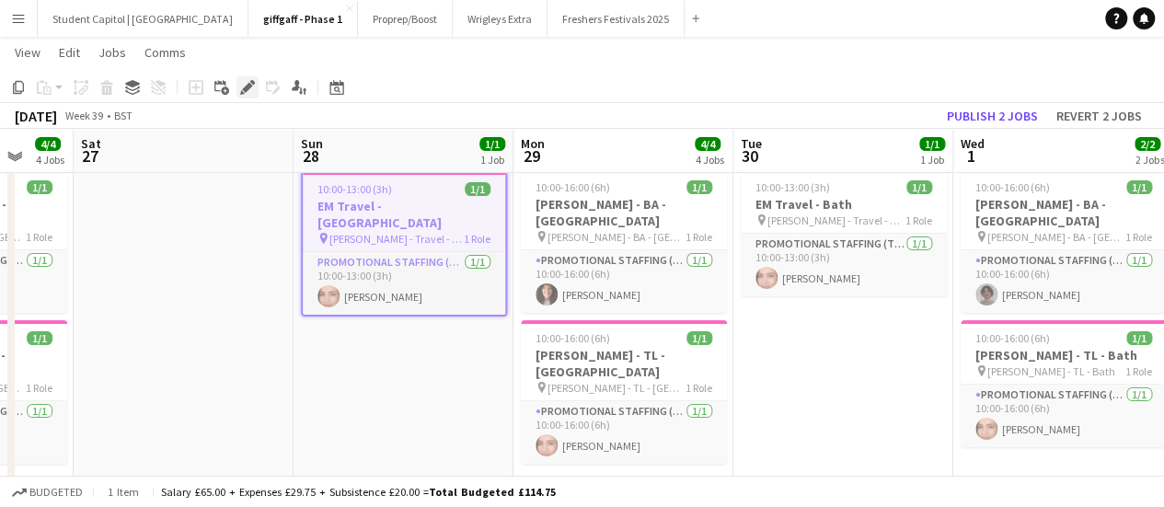
click at [249, 95] on div "Edit" at bounding box center [248, 87] width 22 height 22
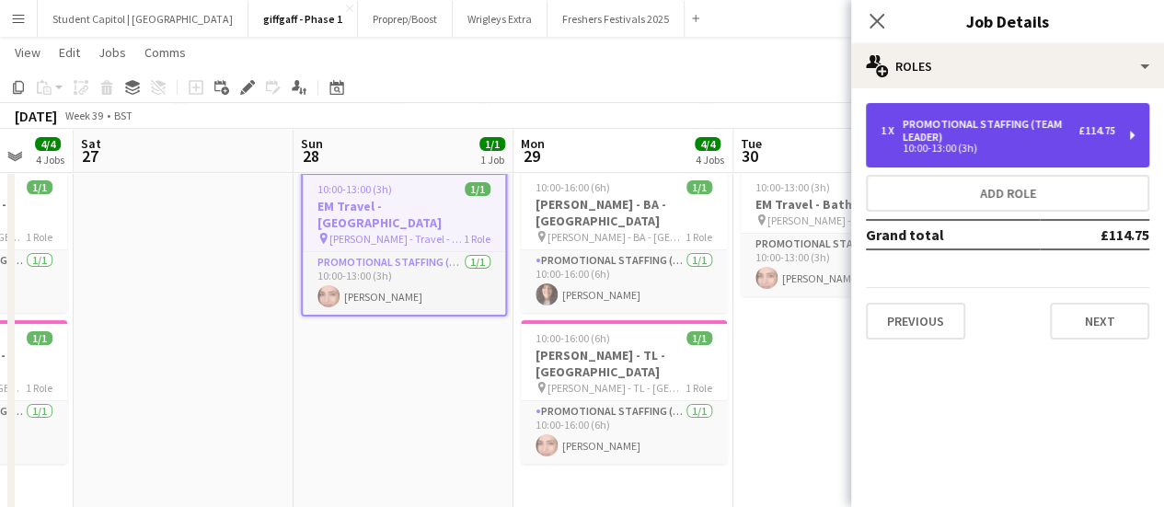
click at [1081, 152] on div "10:00-13:00 (3h)" at bounding box center [998, 148] width 235 height 9
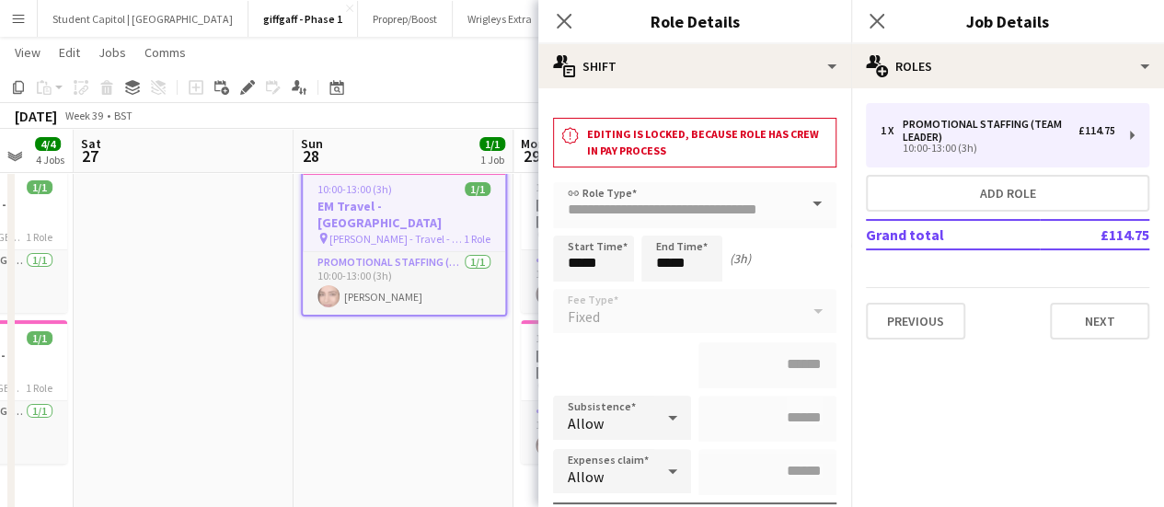
click at [391, 343] on app-date-cell "10:00-13:00 (3h) 1/1 EM Travel - Cardiff pin Giff Gaff - Travel - Cardiff 1 Rol…" at bounding box center [404, 347] width 220 height 371
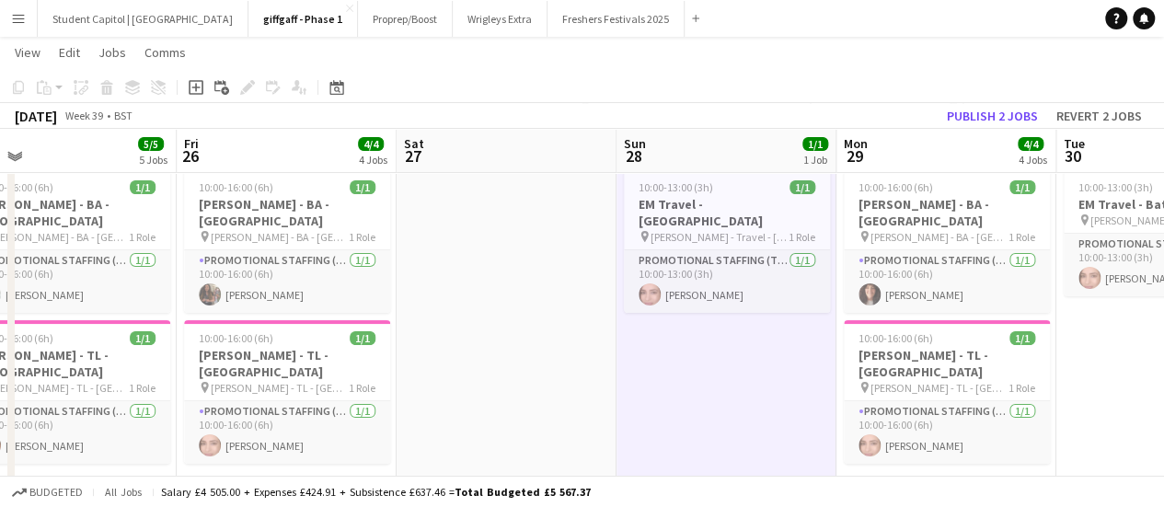
scroll to position [0, 423]
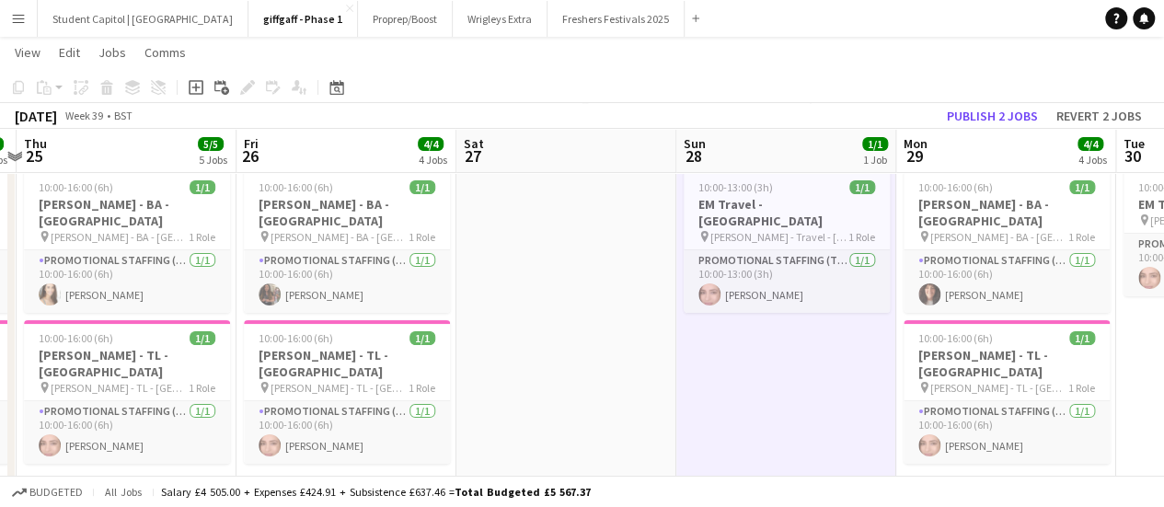
click at [391, 347] on h3 "[PERSON_NAME] - TL - [GEOGRAPHIC_DATA]" at bounding box center [347, 363] width 206 height 33
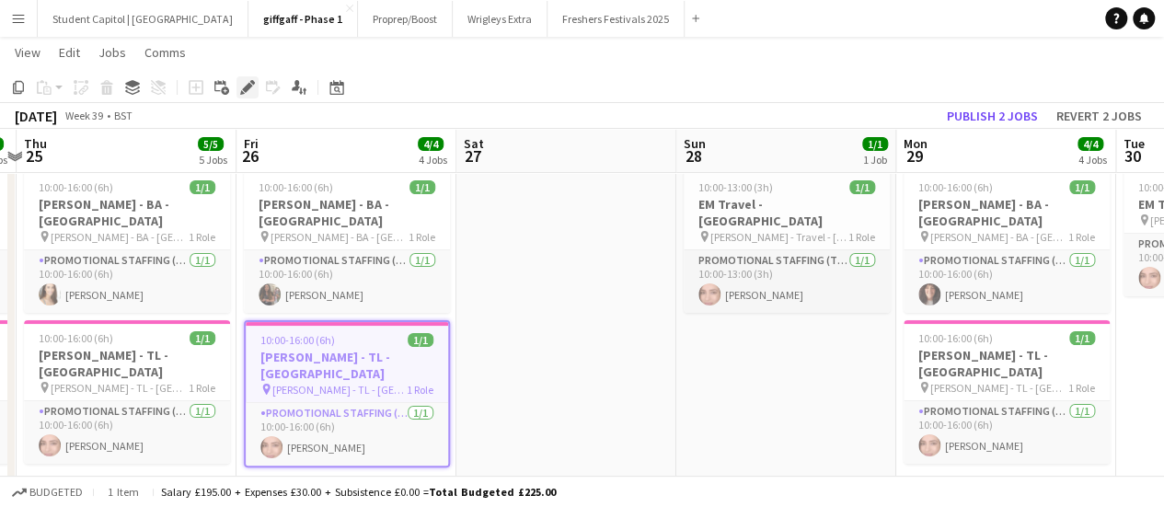
click at [250, 96] on div "Edit" at bounding box center [248, 87] width 22 height 22
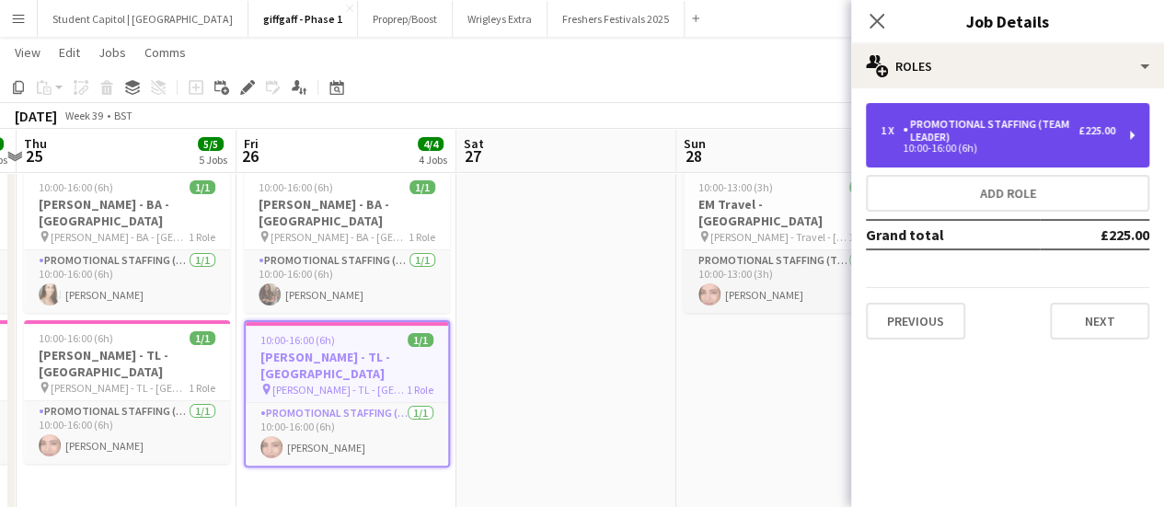
click at [1093, 130] on div "£225.00" at bounding box center [1097, 130] width 37 height 13
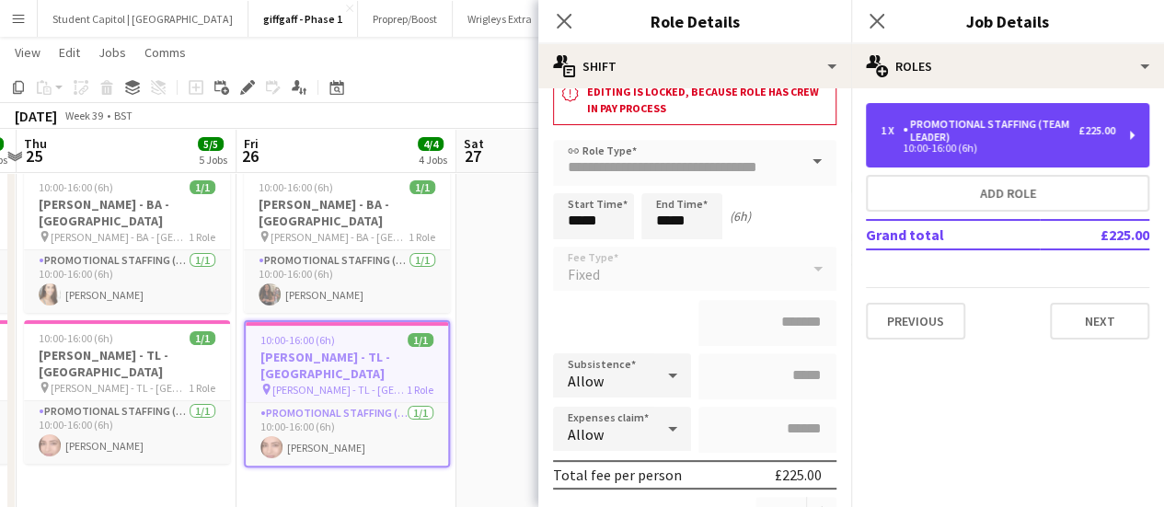
scroll to position [17, 0]
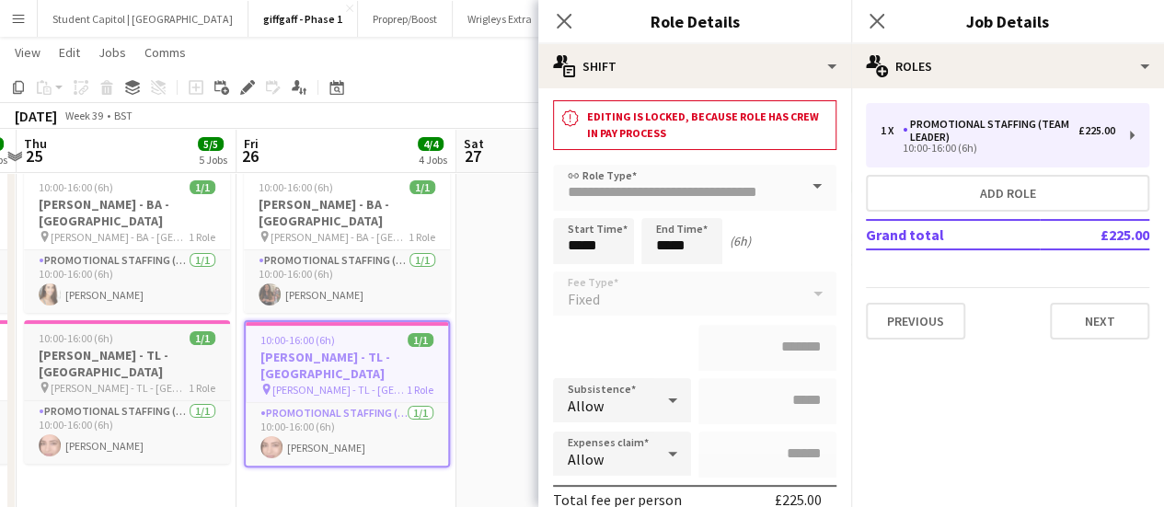
click at [169, 347] on h3 "[PERSON_NAME] - TL - [GEOGRAPHIC_DATA]" at bounding box center [127, 363] width 206 height 33
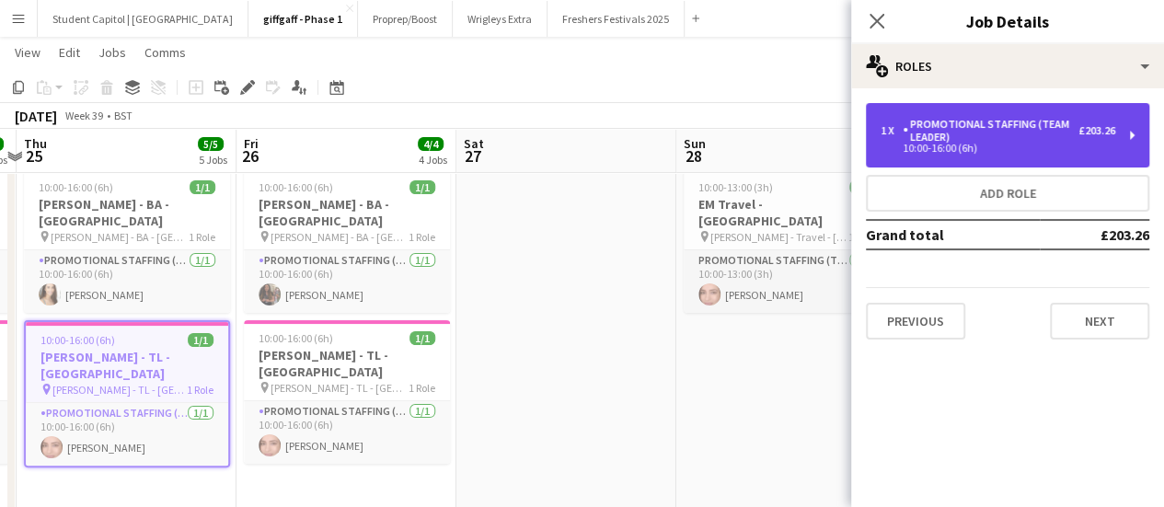
click at [994, 142] on div "Promotional Staffing (Team Leader)" at bounding box center [991, 131] width 176 height 26
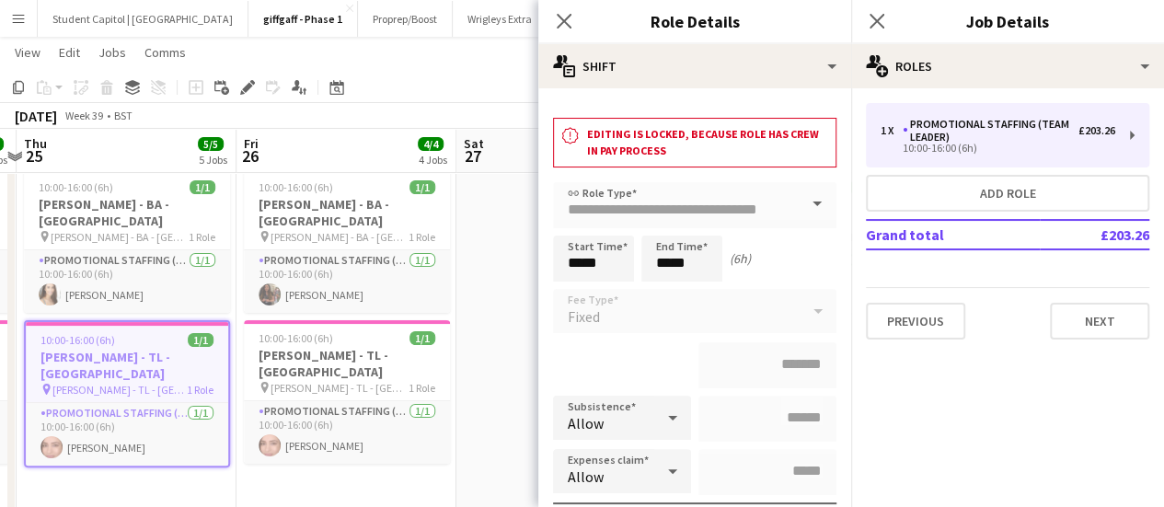
click at [304, 462] on app-date-cell "10:00-16:00 (6h) 1/1 [PERSON_NAME] - BA - [GEOGRAPHIC_DATA] pin [PERSON_NAME] -…" at bounding box center [347, 347] width 220 height 371
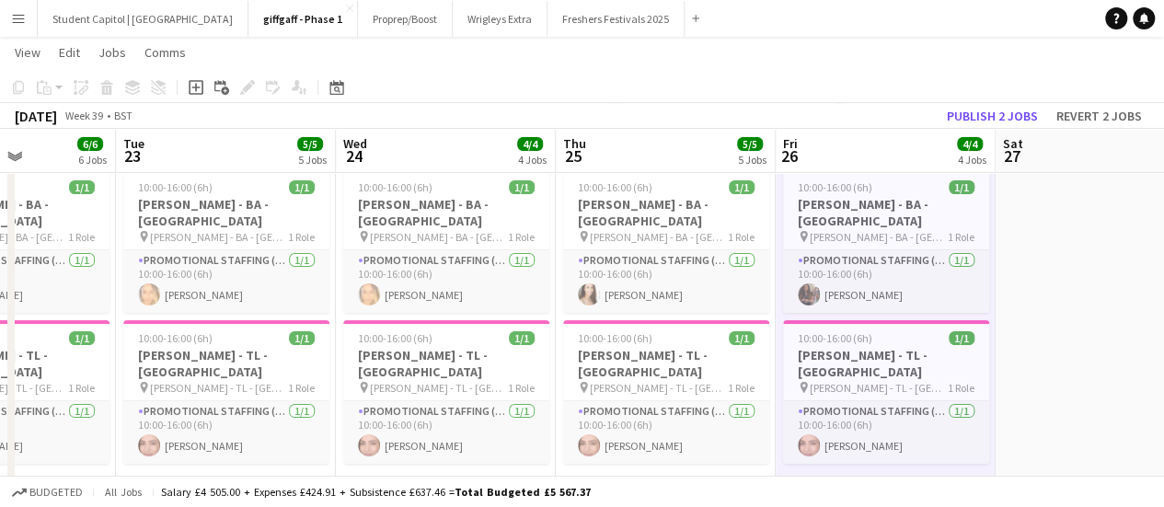
scroll to position [0, 526]
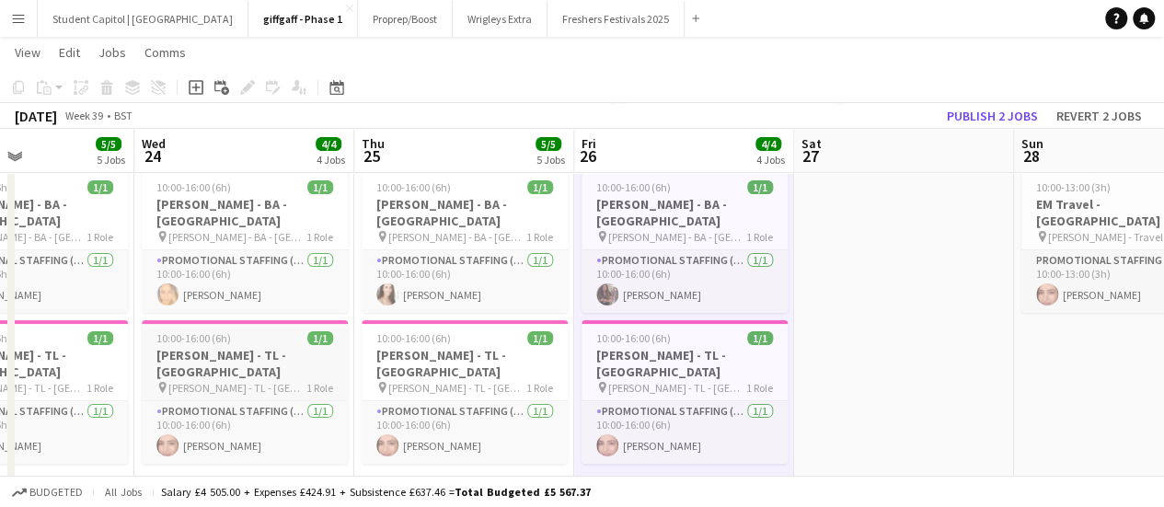
click at [263, 347] on h3 "[PERSON_NAME] - TL - [GEOGRAPHIC_DATA]" at bounding box center [245, 363] width 206 height 33
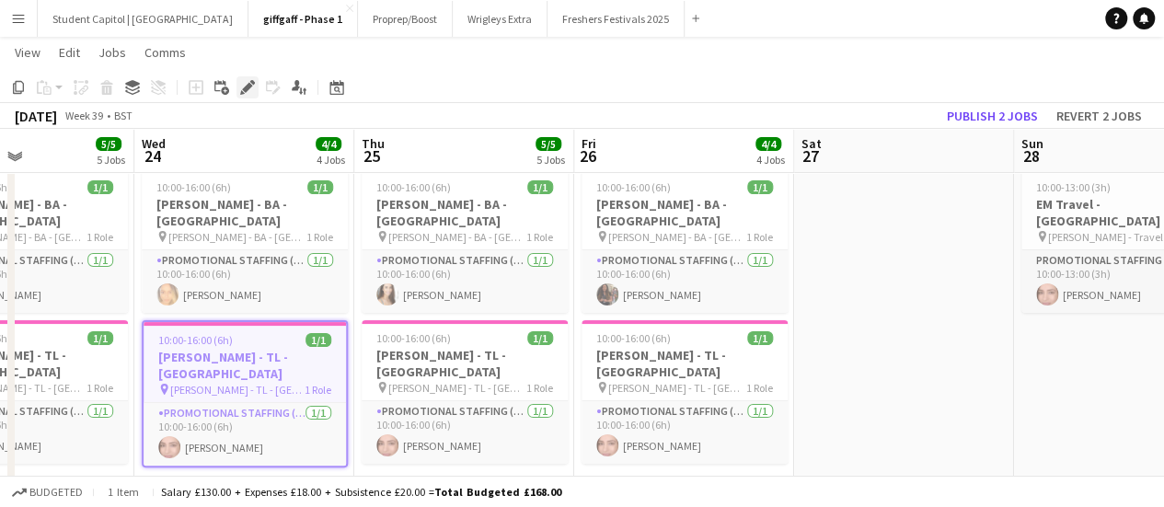
click at [250, 87] on icon at bounding box center [247, 88] width 10 height 10
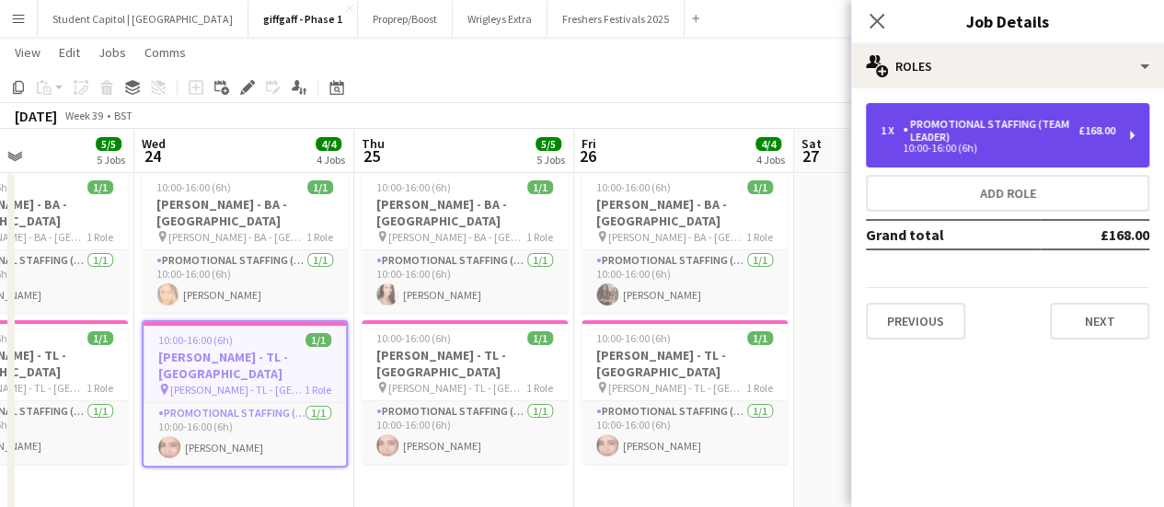
click at [959, 121] on div "Promotional Staffing (Team Leader)" at bounding box center [991, 131] width 176 height 26
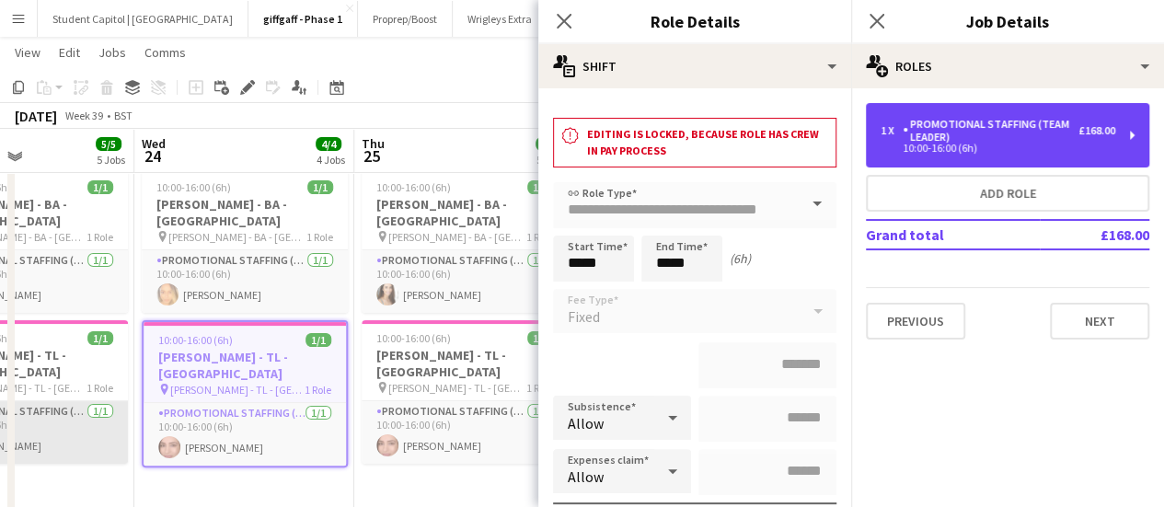
scroll to position [0, 518]
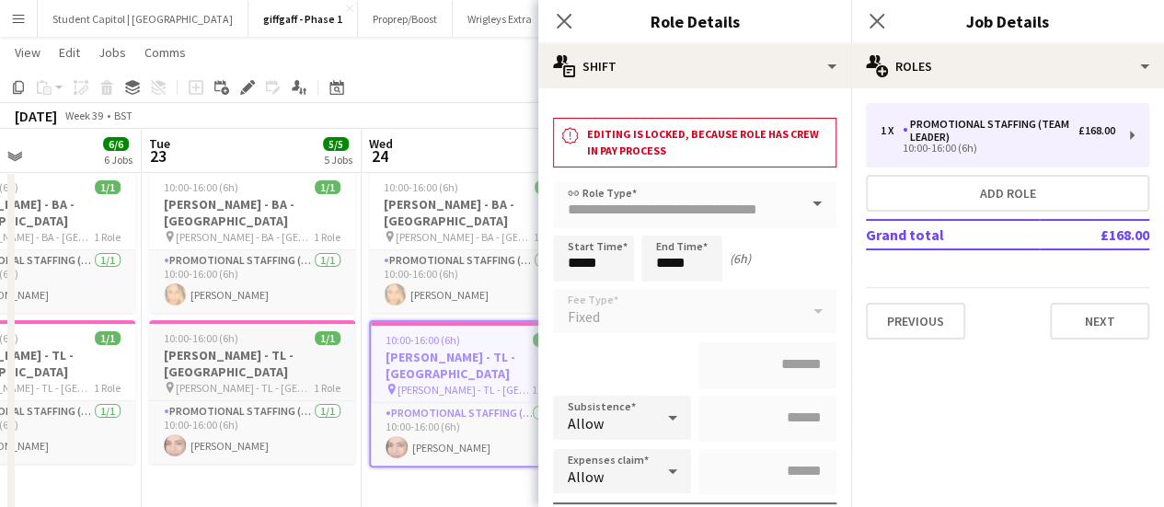
click at [180, 347] on h3 "[PERSON_NAME] - TL - [GEOGRAPHIC_DATA]" at bounding box center [252, 363] width 206 height 33
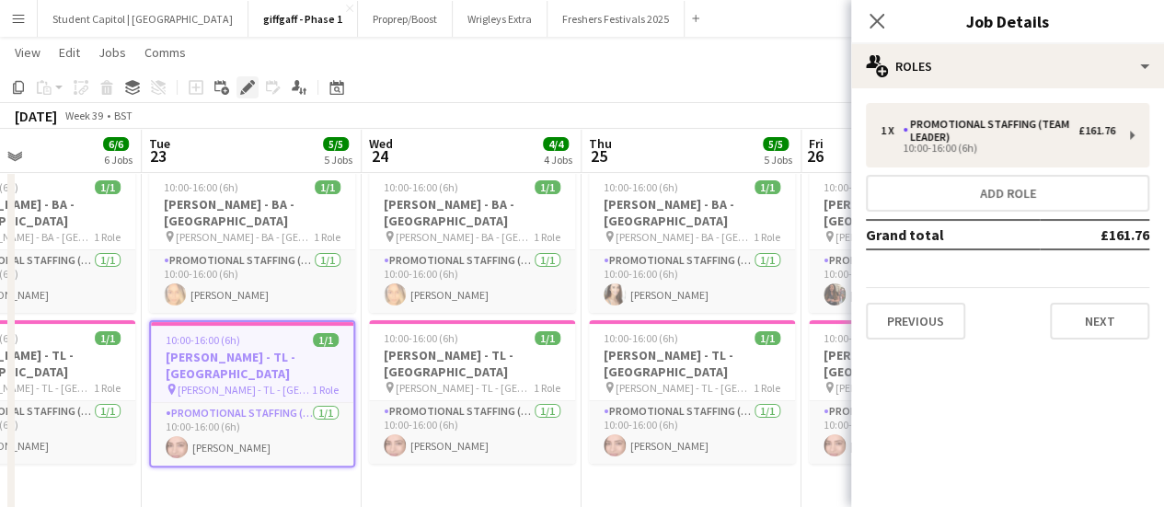
click at [250, 88] on icon "Edit" at bounding box center [247, 87] width 15 height 15
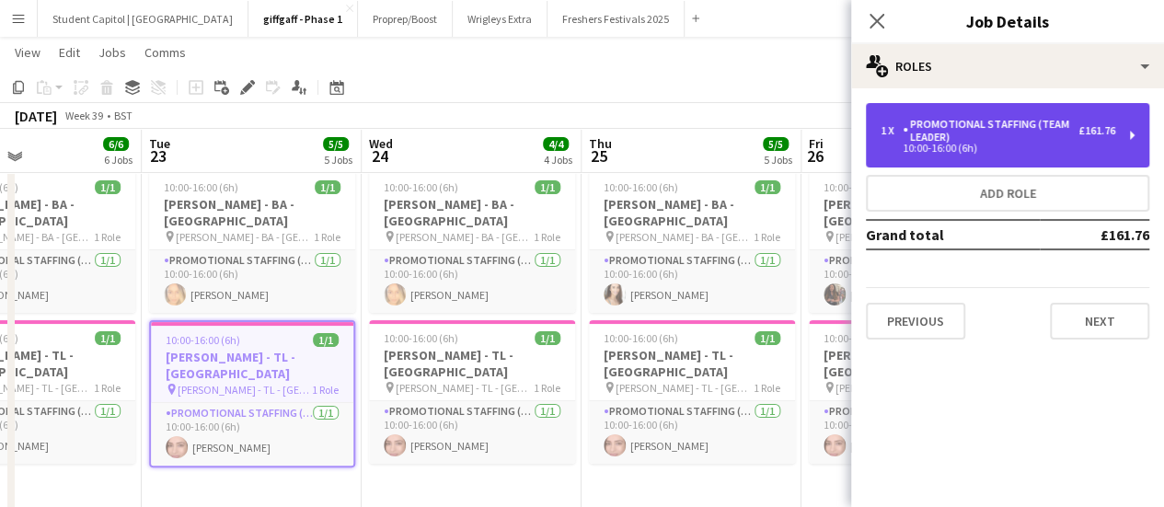
click at [983, 150] on div "10:00-16:00 (6h)" at bounding box center [998, 148] width 235 height 9
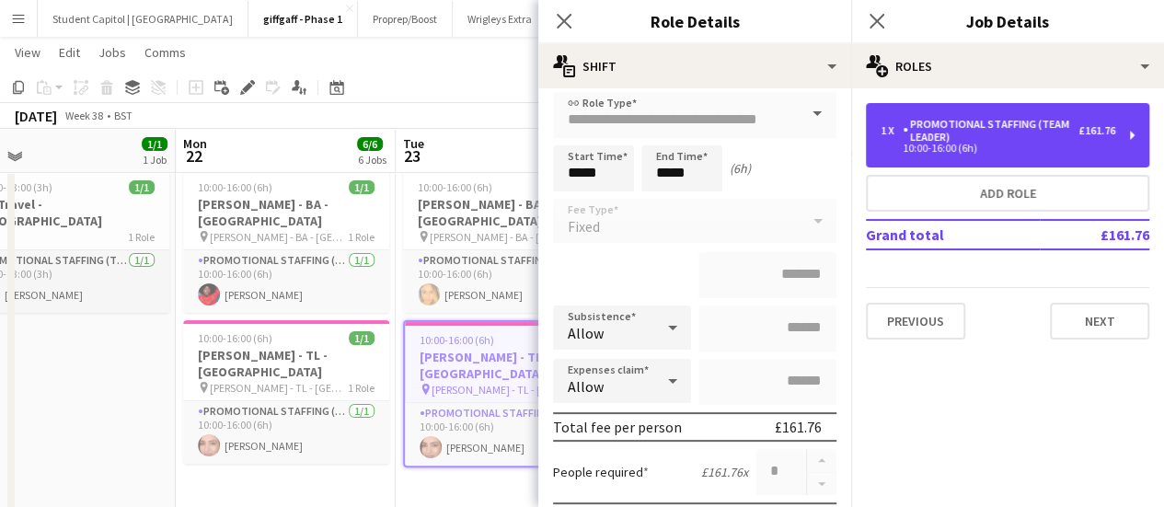
scroll to position [0, 417]
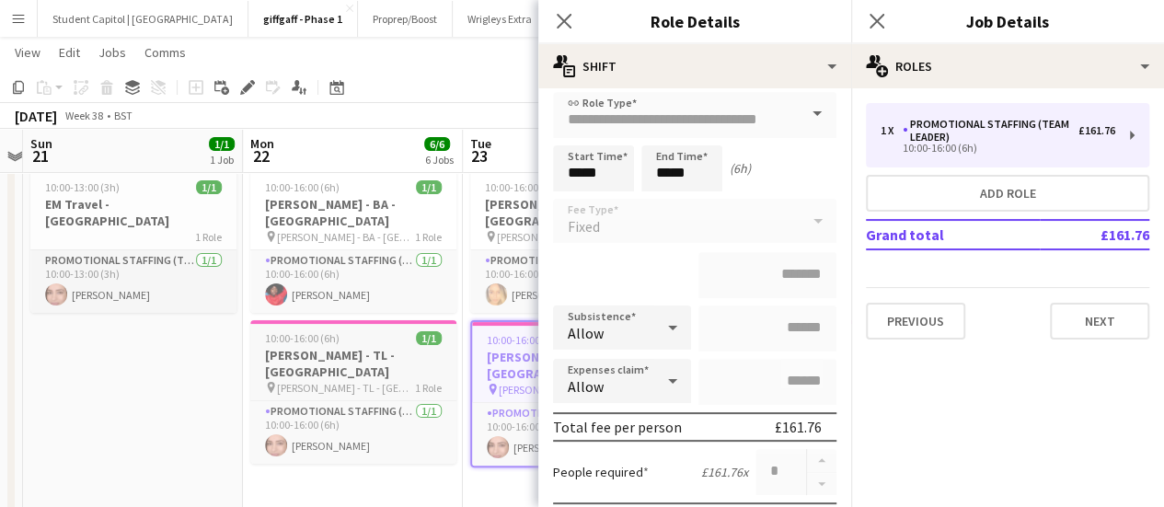
click at [365, 347] on h3 "[PERSON_NAME] - TL - [GEOGRAPHIC_DATA]" at bounding box center [353, 363] width 206 height 33
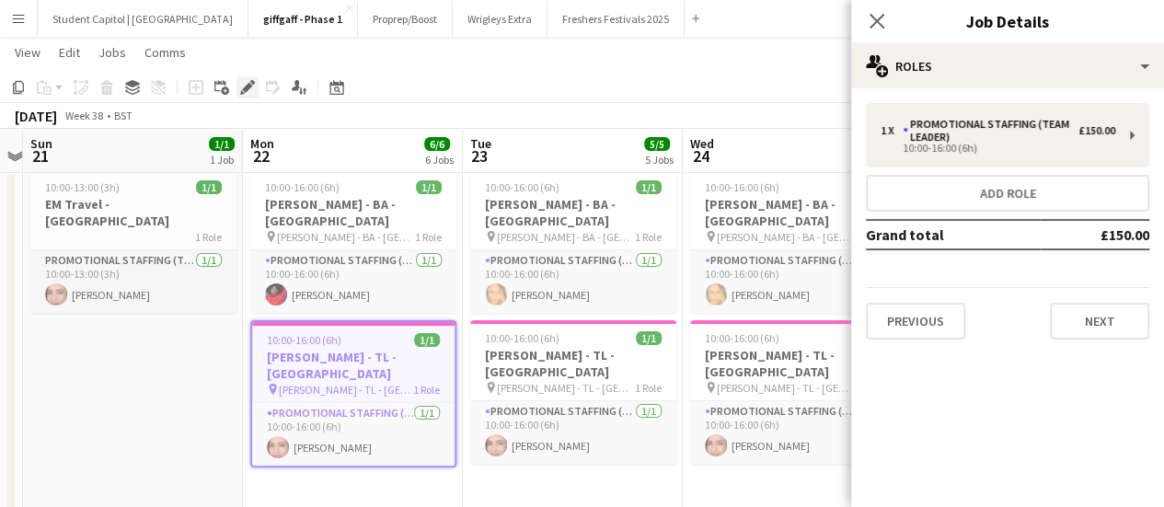
click at [241, 82] on icon "Edit" at bounding box center [247, 87] width 15 height 15
click at [971, 97] on div "1 x Promotional Staffing (Team Leader) £150.00 10:00-16:00 (6h) Add role Grand …" at bounding box center [1007, 221] width 313 height 266
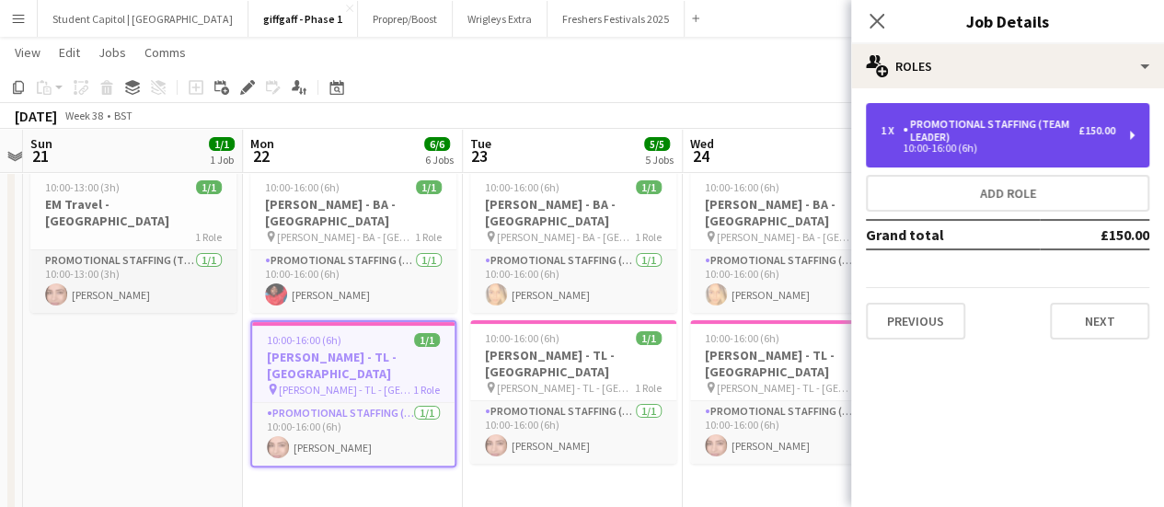
click at [969, 110] on div "1 x Promotional Staffing (Team Leader) £150.00 10:00-16:00 (6h)" at bounding box center [1008, 135] width 284 height 64
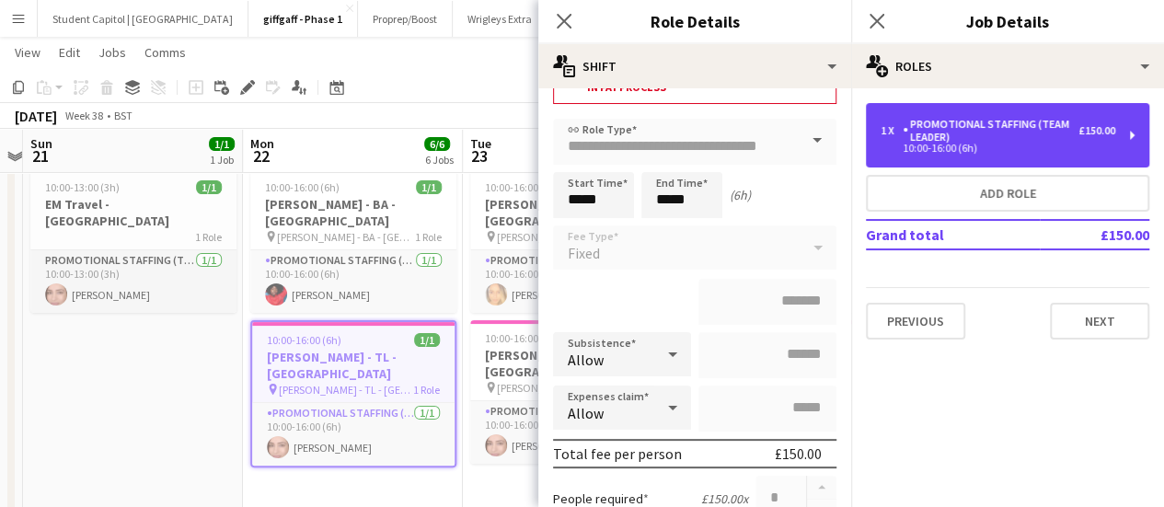
scroll to position [63, 0]
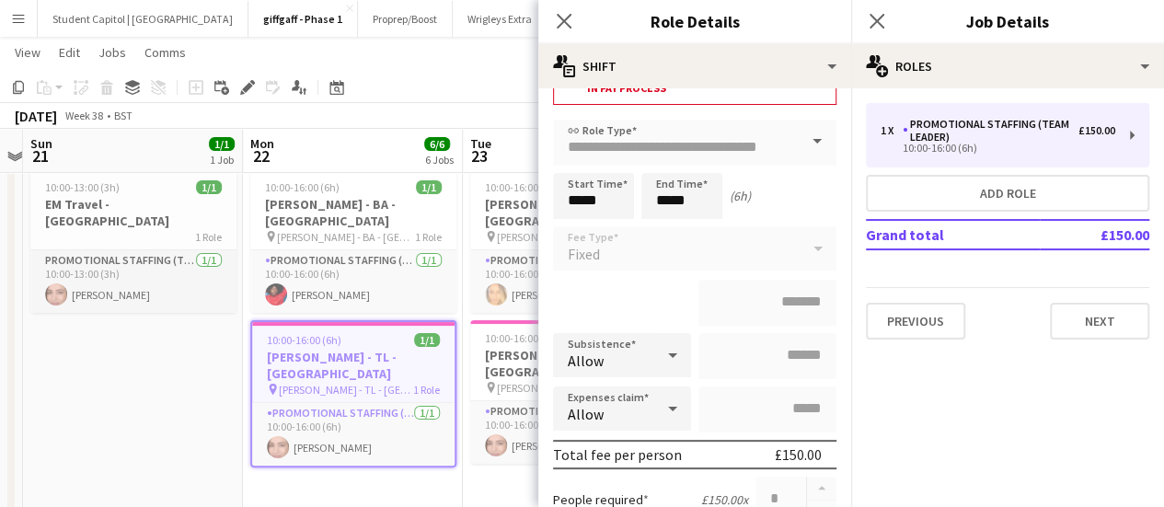
click at [390, 443] on app-date-cell "10:00-16:00 (6h) 1/1 Giff Gaff - BA - Sheffield pin Giff Gaff - BA - Sheffield …" at bounding box center [353, 347] width 220 height 371
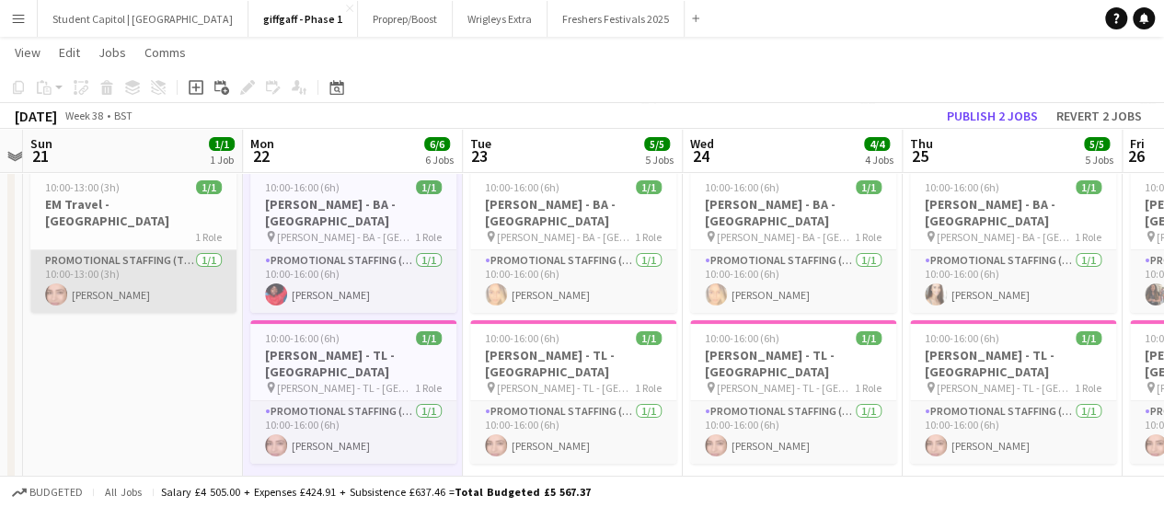
click at [167, 250] on app-card-role "Promotional Staffing (Team Leader) [DATE] 10:00-13:00 (3h) [PERSON_NAME]" at bounding box center [133, 281] width 206 height 63
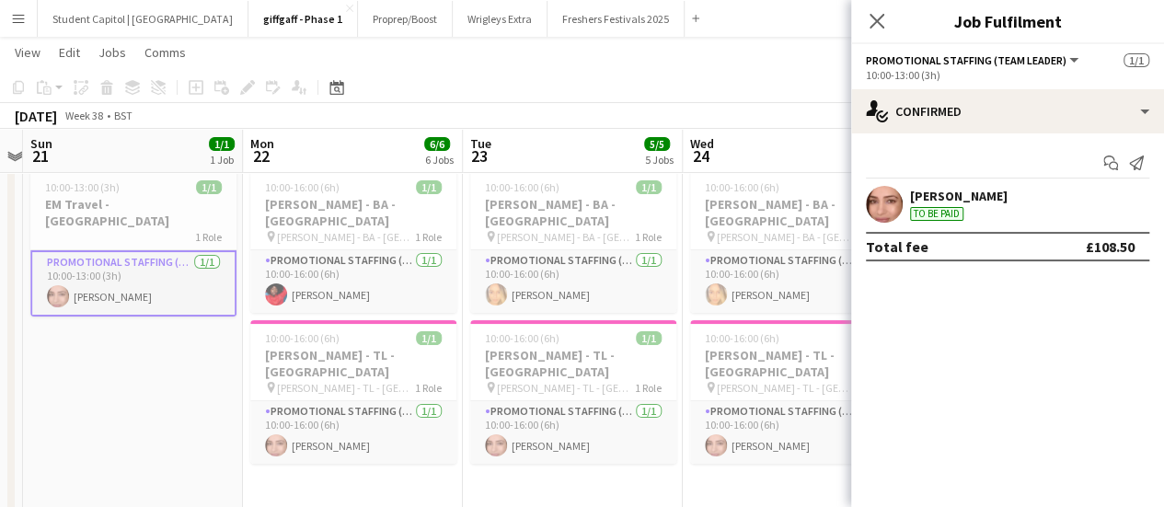
click at [976, 198] on div "[PERSON_NAME]" at bounding box center [959, 196] width 98 height 17
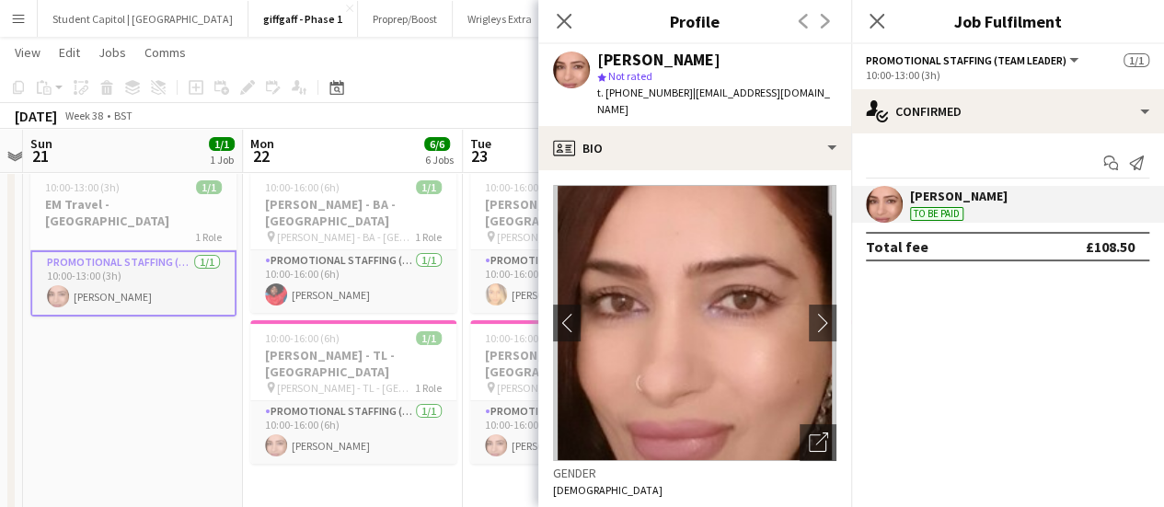
click at [199, 364] on app-date-cell "10:00-13:00 (3h) 1/1 EM Travel - Sheffield 1 Role Promotional Staffing (Team Le…" at bounding box center [133, 347] width 220 height 371
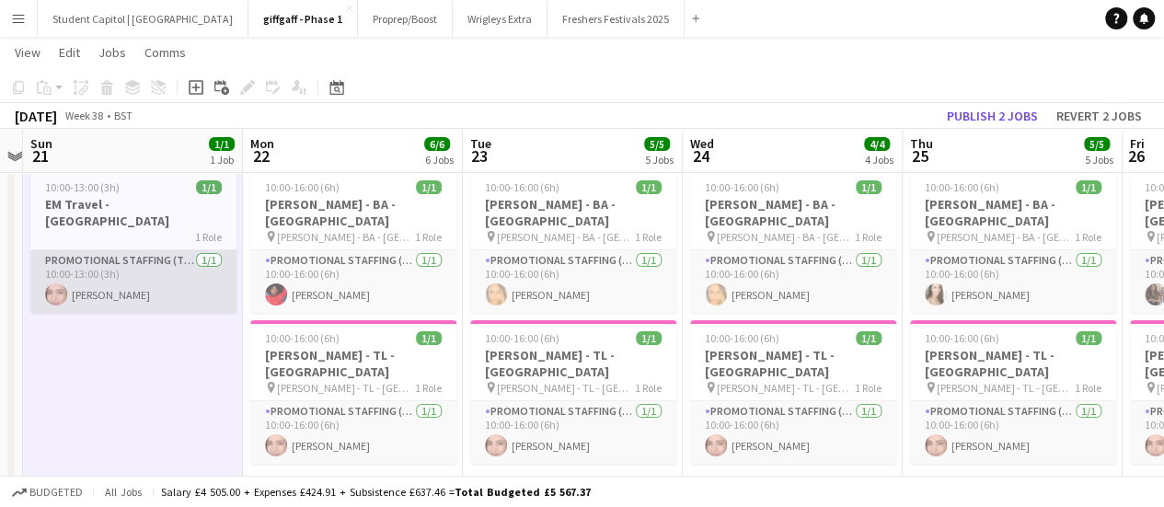
click at [156, 250] on app-card-role "Promotional Staffing (Team Leader) [DATE] 10:00-13:00 (3h) [PERSON_NAME]" at bounding box center [133, 281] width 206 height 63
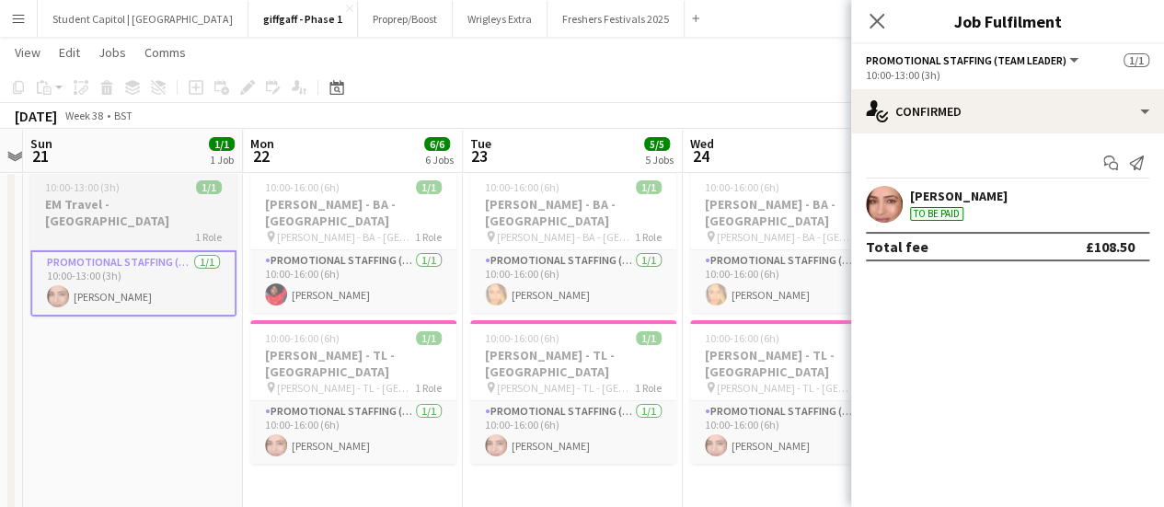
click at [139, 195] on app-job-card "10:00-13:00 (3h) 1/1 EM Travel - Sheffield 1 Role Promotional Staffing (Team Le…" at bounding box center [133, 242] width 206 height 147
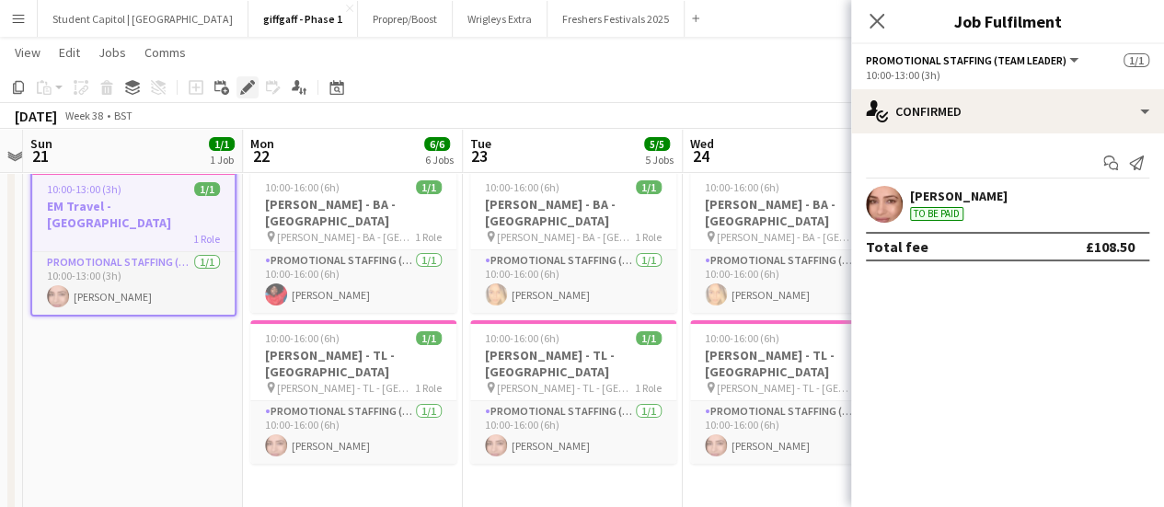
click at [239, 96] on div "Edit" at bounding box center [248, 87] width 22 height 22
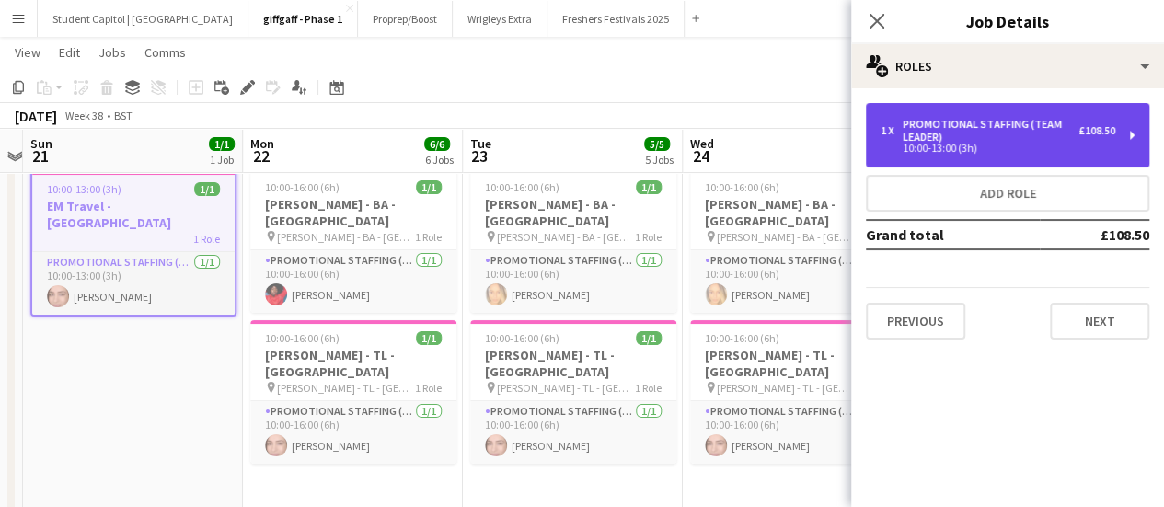
click at [997, 118] on div "Promotional Staffing (Team Leader)" at bounding box center [991, 131] width 176 height 26
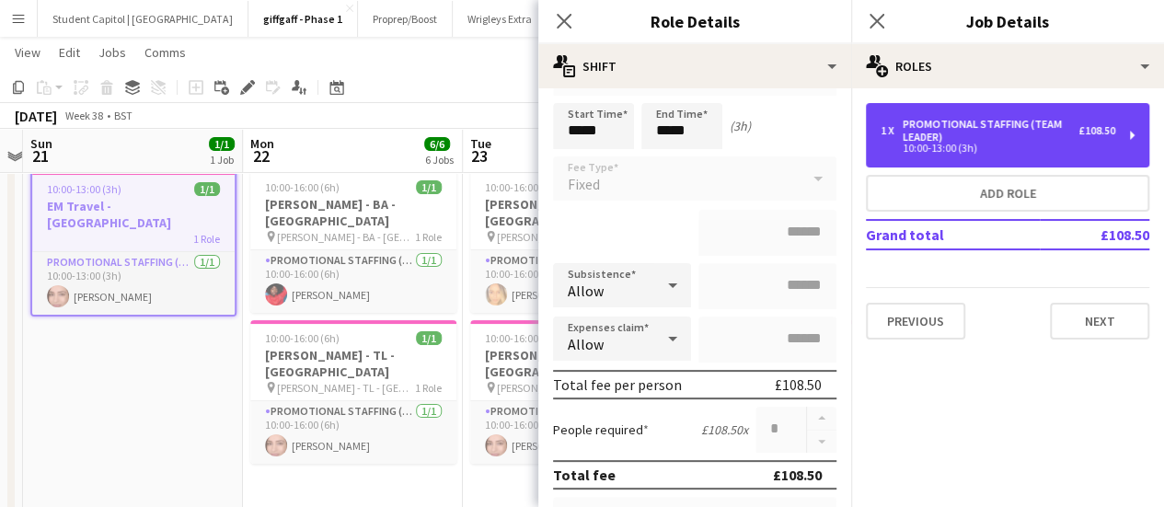
scroll to position [132, 0]
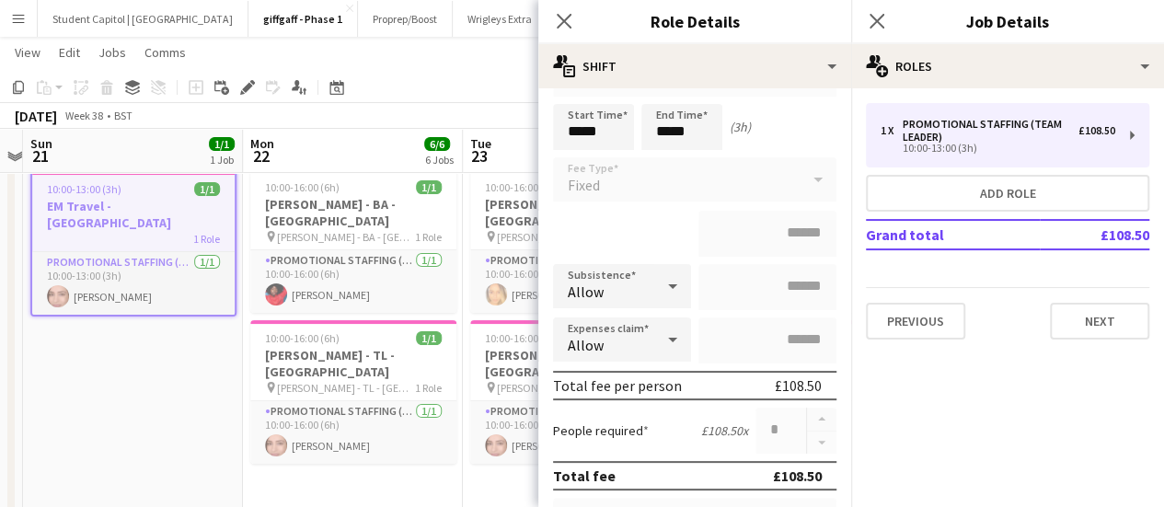
click at [172, 415] on app-date-cell "10:00-13:00 (3h) 1/1 EM Travel - Sheffield 1 Role Promotional Staffing (Team Le…" at bounding box center [133, 347] width 220 height 371
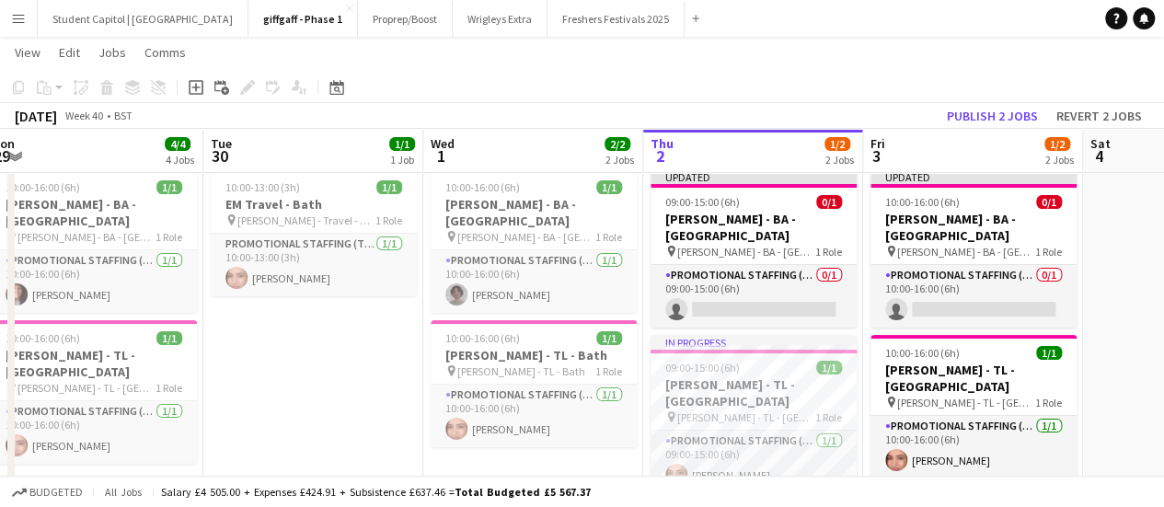
scroll to position [0, 638]
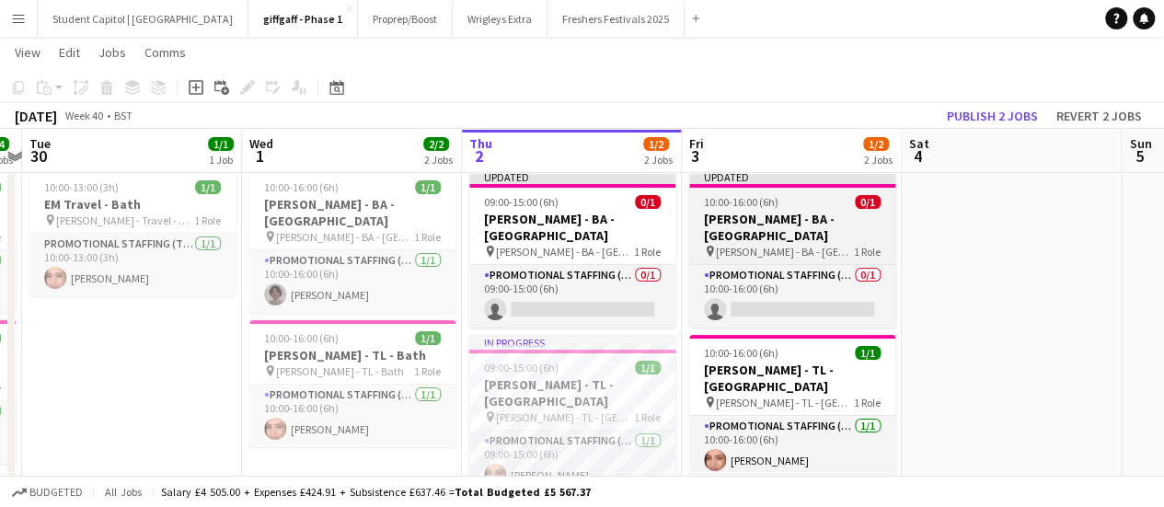
click at [773, 244] on app-job-card "Updated 10:00-16:00 (6h) 0/1 Giff Gaff - BA - Plymouth pin Giff Gaff - BA - Ply…" at bounding box center [792, 248] width 206 height 158
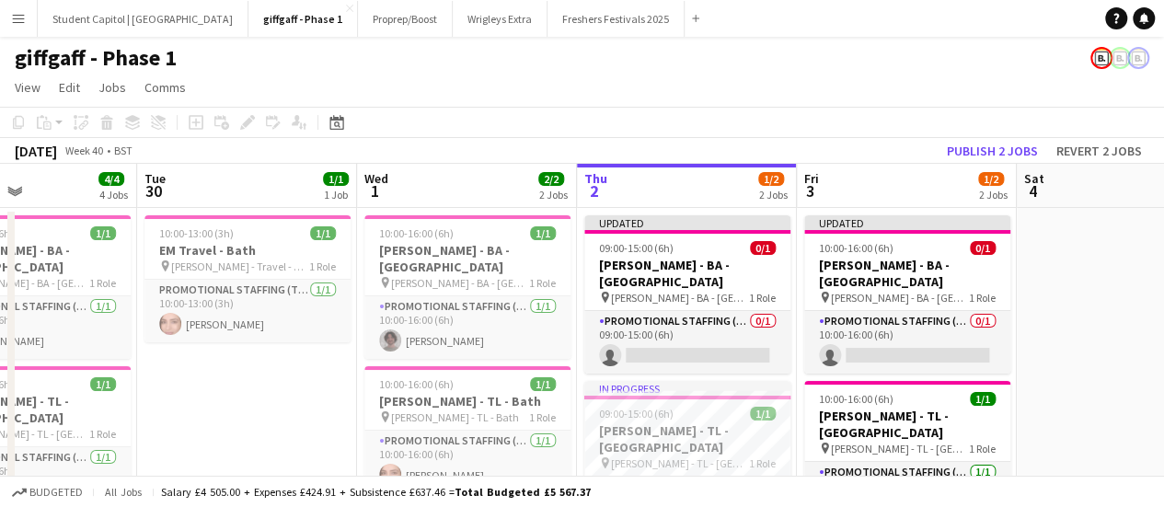
scroll to position [0, 457]
